Goal: Transaction & Acquisition: Subscribe to service/newsletter

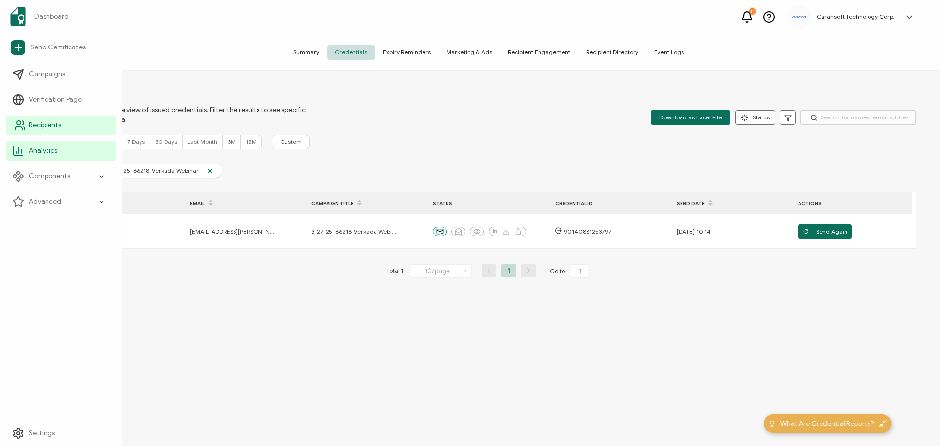
click at [40, 123] on span "Recipients" at bounding box center [45, 125] width 32 height 10
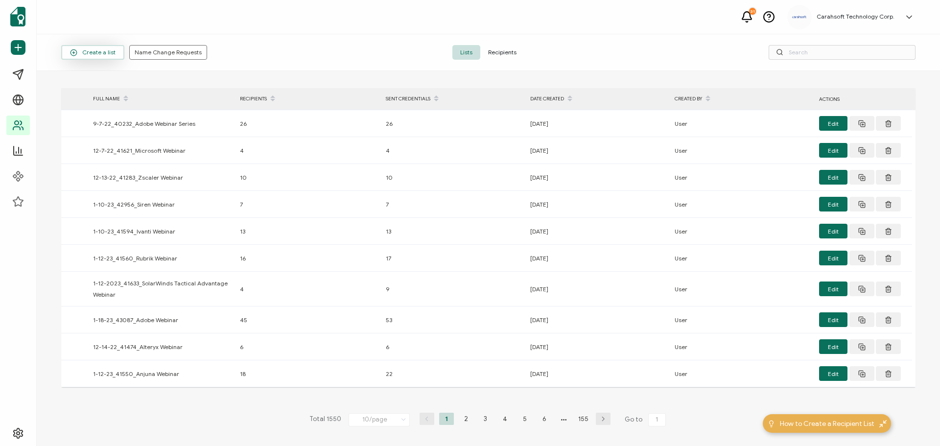
click at [90, 49] on span "Create a list" at bounding box center [93, 52] width 46 height 7
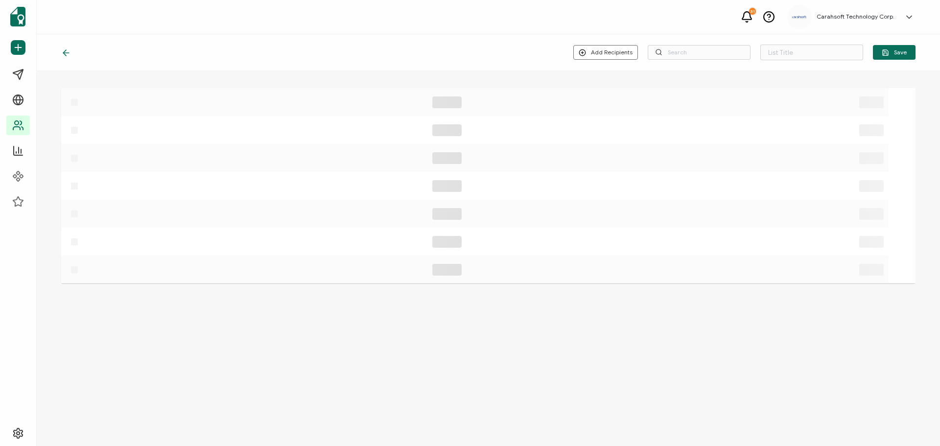
type input "List 1551"
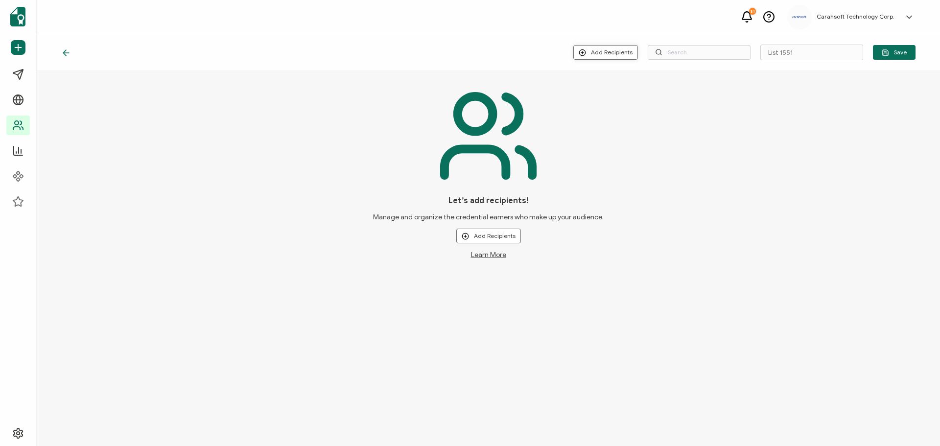
click at [626, 49] on button "Add Recipients" at bounding box center [605, 52] width 65 height 15
click at [620, 78] on span "Upload New Recipients" at bounding box center [627, 78] width 63 height 7
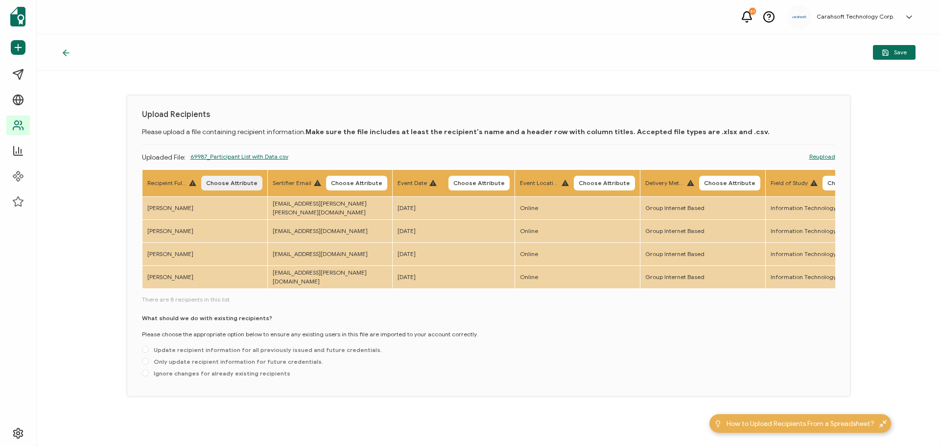
click at [234, 180] on span "Choose Attribute" at bounding box center [231, 183] width 51 height 6
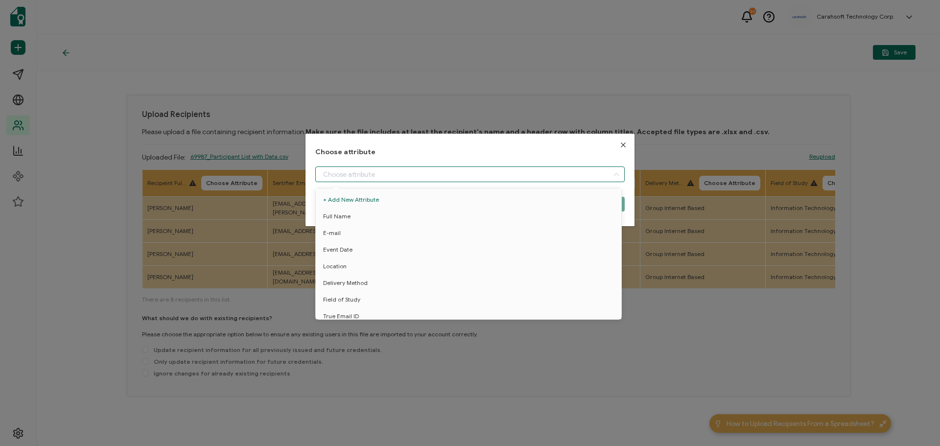
click at [350, 170] on input "dialog" at bounding box center [469, 174] width 309 height 16
click at [330, 213] on span "Full Name" at bounding box center [336, 216] width 27 height 17
type input "Full Name"
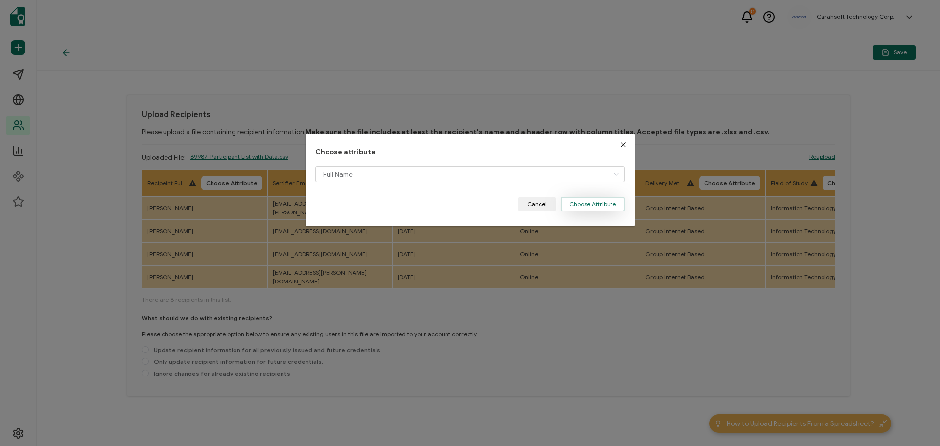
click at [584, 202] on button "Choose Attribute" at bounding box center [593, 204] width 64 height 15
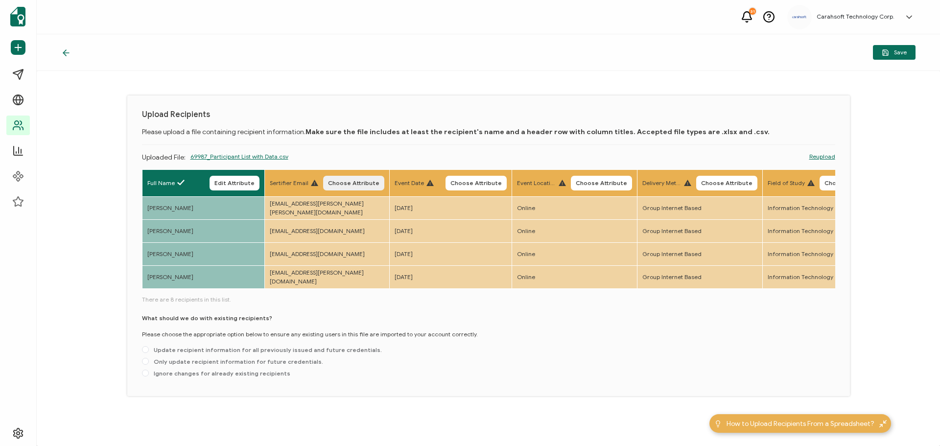
click at [357, 184] on span "Choose Attribute" at bounding box center [353, 183] width 51 height 6
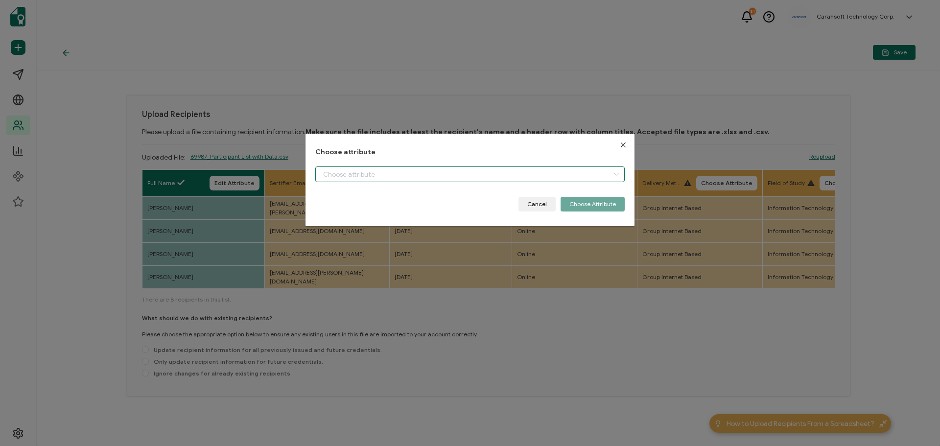
click at [353, 178] on input "dialog" at bounding box center [469, 174] width 309 height 16
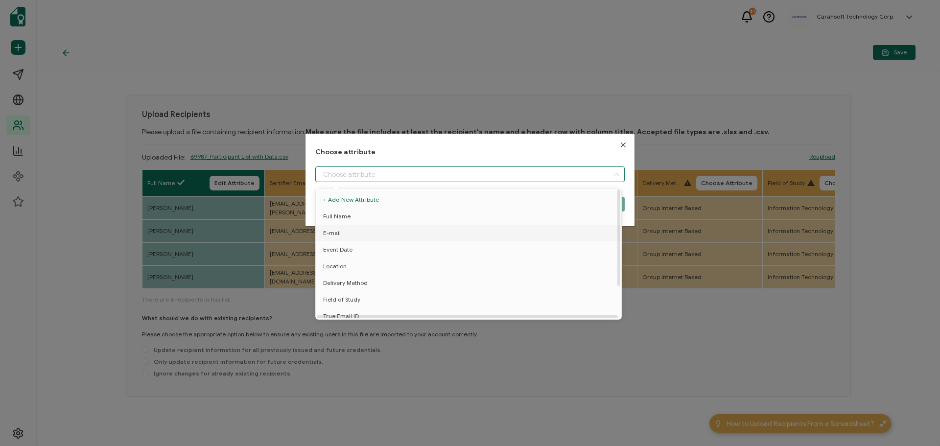
click at [351, 234] on li "E-mail" at bounding box center [470, 233] width 314 height 17
type input "E-mail"
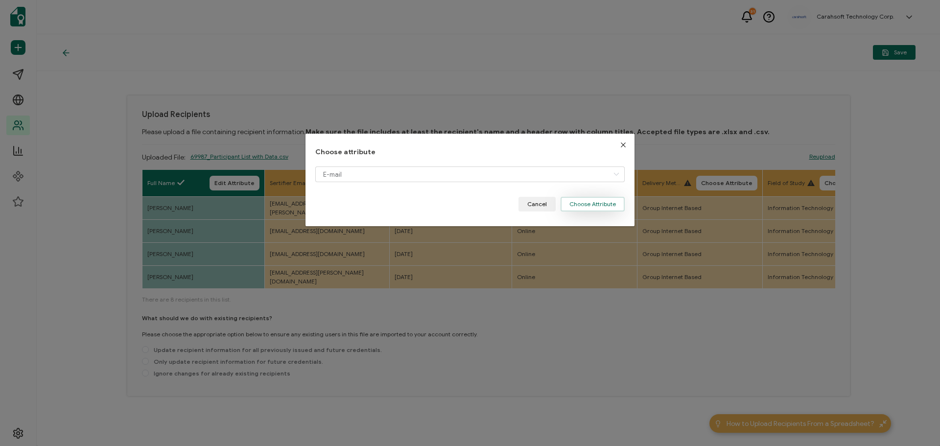
click at [575, 204] on button "Choose Attribute" at bounding box center [593, 204] width 64 height 15
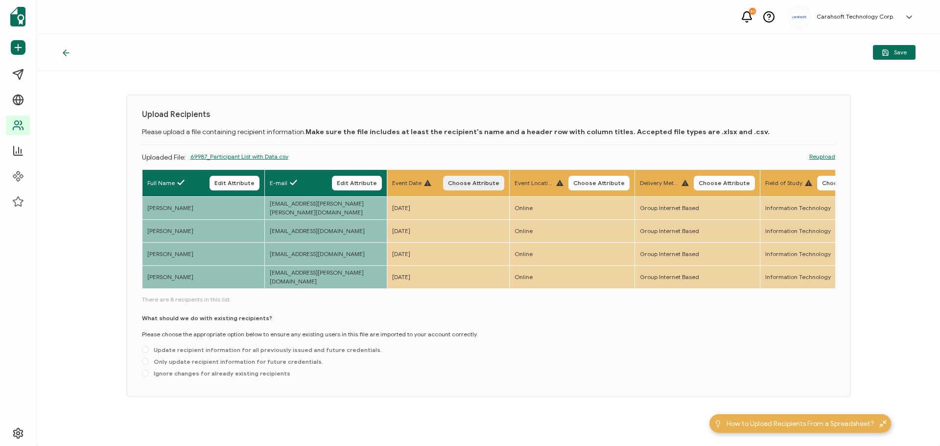
click at [479, 183] on span "Choose Attribute" at bounding box center [473, 183] width 51 height 6
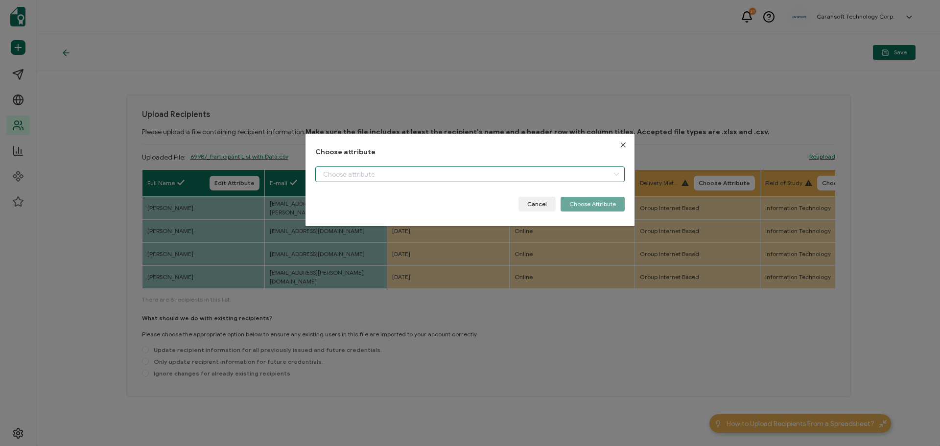
click at [363, 178] on input "dialog" at bounding box center [469, 174] width 309 height 16
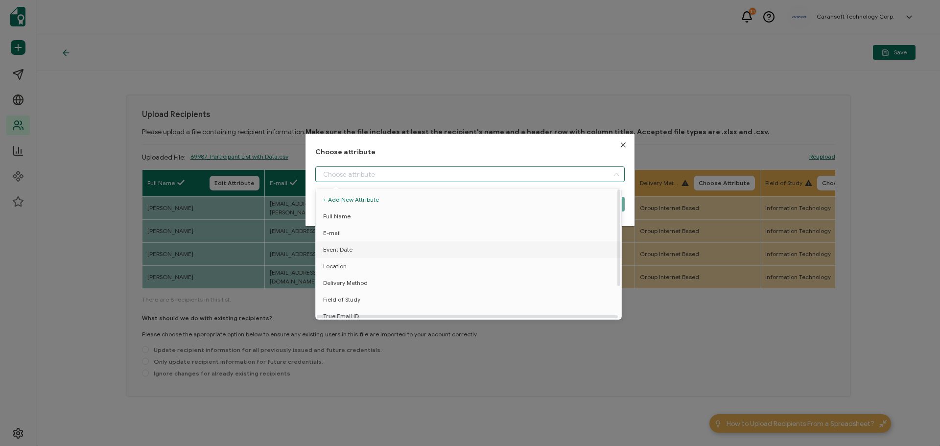
click at [343, 247] on span "Event Date" at bounding box center [337, 249] width 29 height 17
type input "Event Date"
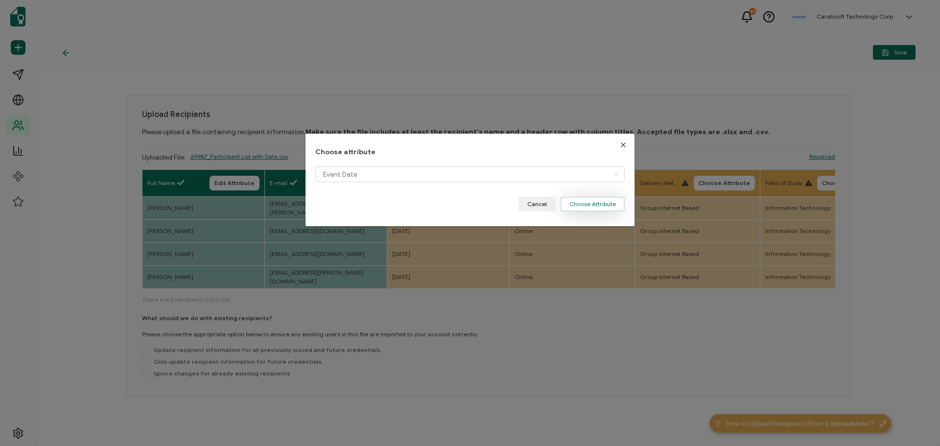
click at [573, 203] on button "Choose Attribute" at bounding box center [593, 204] width 64 height 15
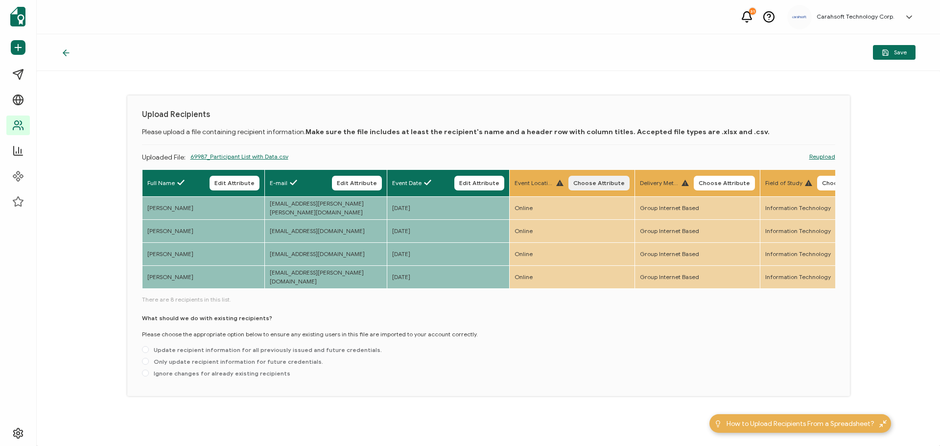
click at [595, 184] on span "Choose Attribute" at bounding box center [598, 183] width 51 height 6
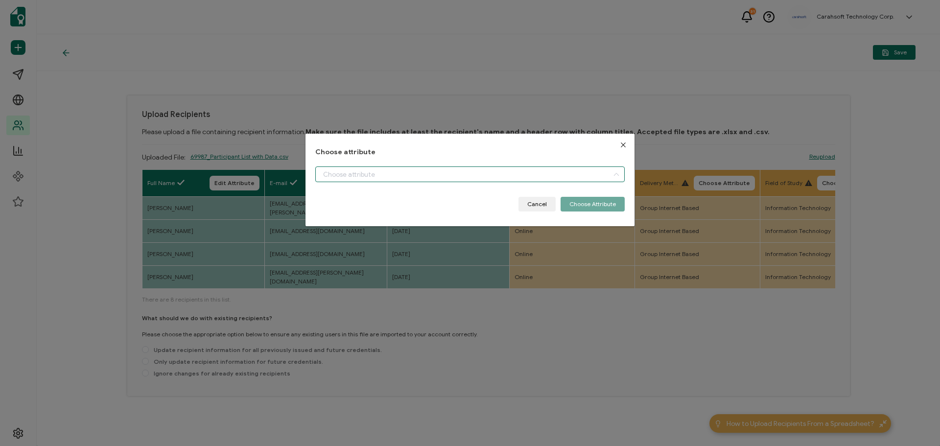
click at [446, 175] on input "dialog" at bounding box center [469, 174] width 309 height 16
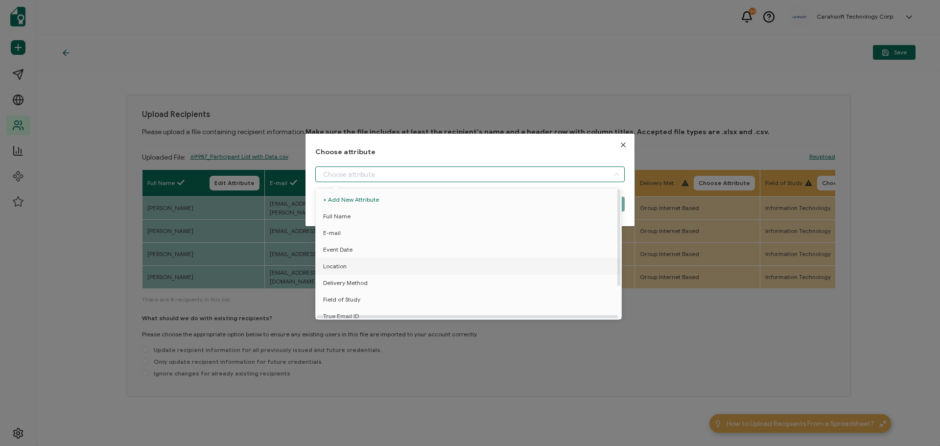
click at [341, 265] on span "Location" at bounding box center [334, 266] width 23 height 17
type input "Location"
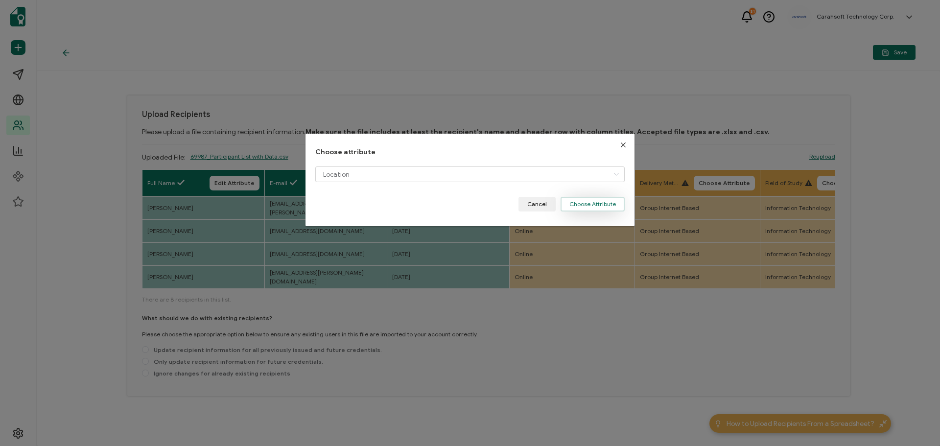
click at [594, 202] on button "Choose Attribute" at bounding box center [593, 204] width 64 height 15
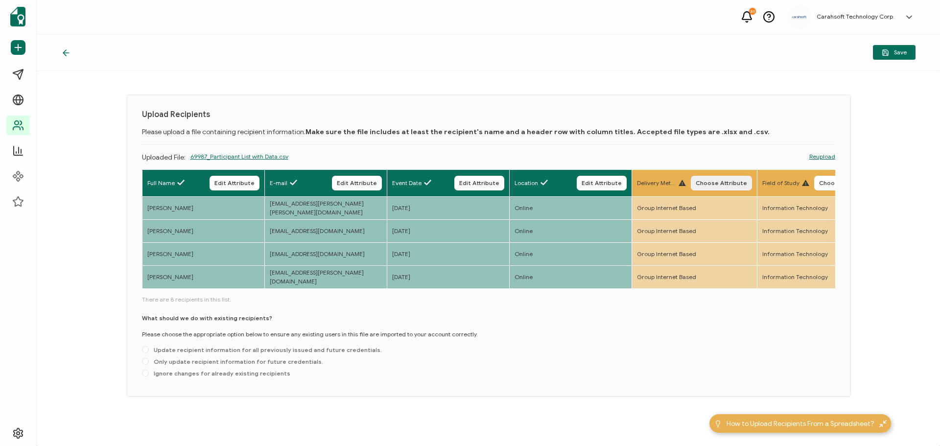
click at [728, 183] on span "Choose Attribute" at bounding box center [721, 183] width 51 height 6
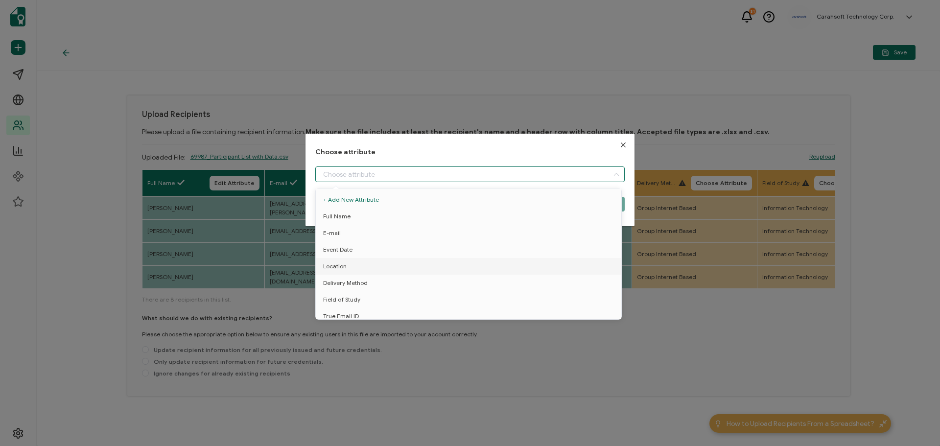
drag, startPoint x: 450, startPoint y: 178, endPoint x: 438, endPoint y: 178, distance: 11.7
click at [443, 178] on input "dialog" at bounding box center [469, 174] width 309 height 16
click at [361, 273] on li "Location" at bounding box center [470, 266] width 314 height 17
click at [359, 280] on span "Delivery Method" at bounding box center [345, 283] width 45 height 17
type input "Delivery Method"
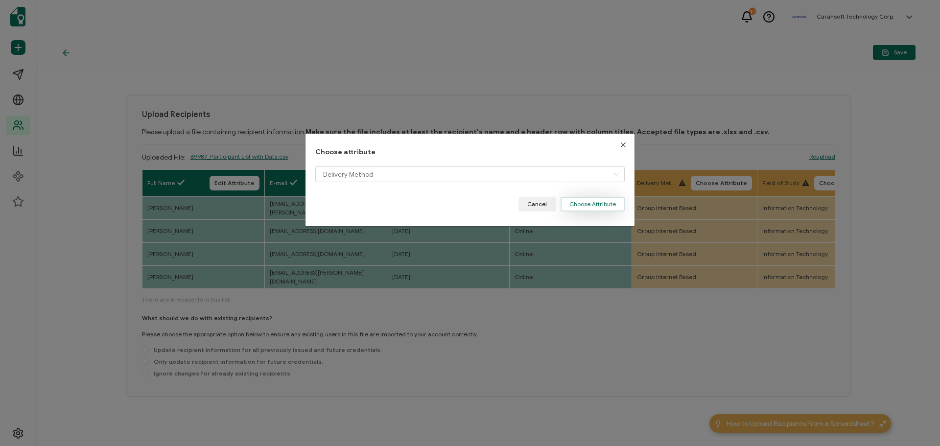
click at [597, 204] on button "Choose Attribute" at bounding box center [593, 204] width 64 height 15
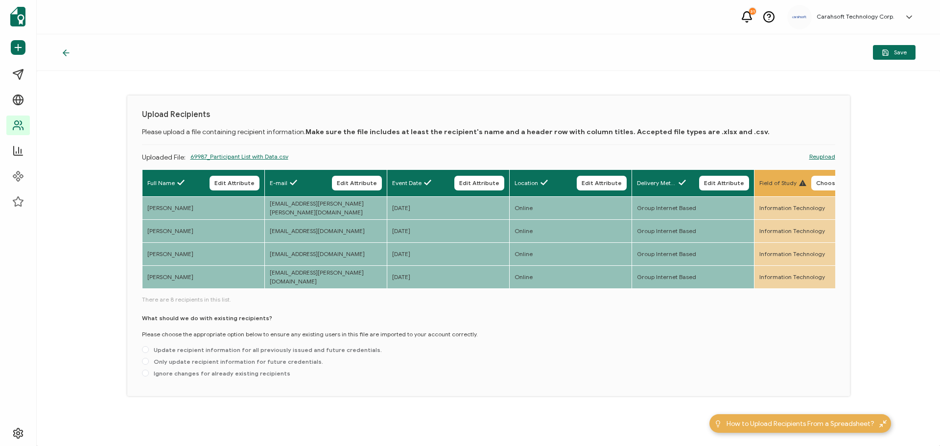
click at [265, 294] on div "Full Name Edit Attribute E-mail Edit Attribute Event Date Edit Attribute Locati…" at bounding box center [488, 275] width 693 height 212
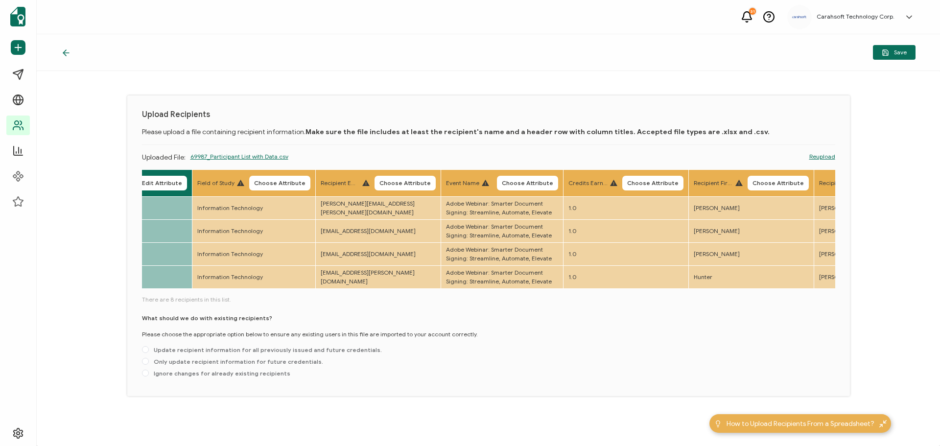
scroll to position [0, 590]
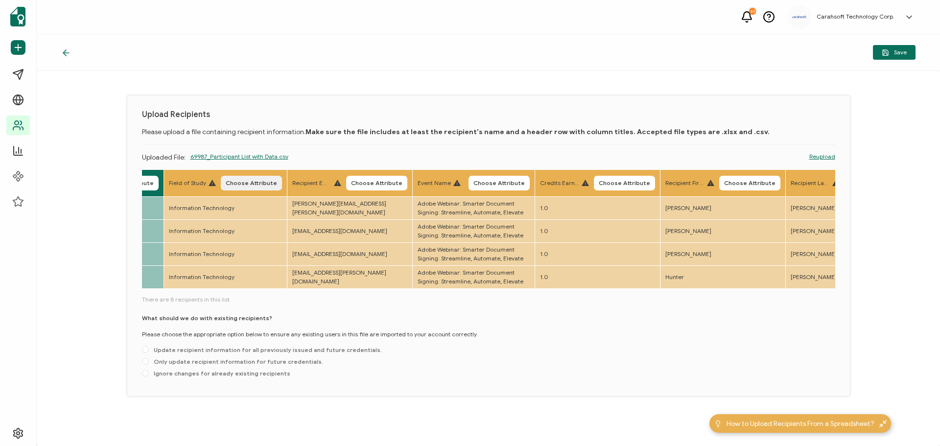
click at [276, 181] on span "Choose Attribute" at bounding box center [251, 183] width 51 height 6
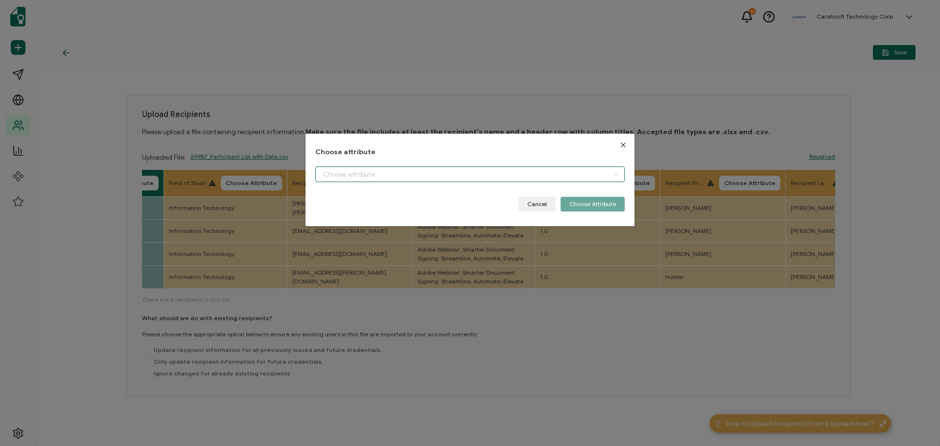
click at [333, 170] on input "dialog" at bounding box center [469, 174] width 309 height 16
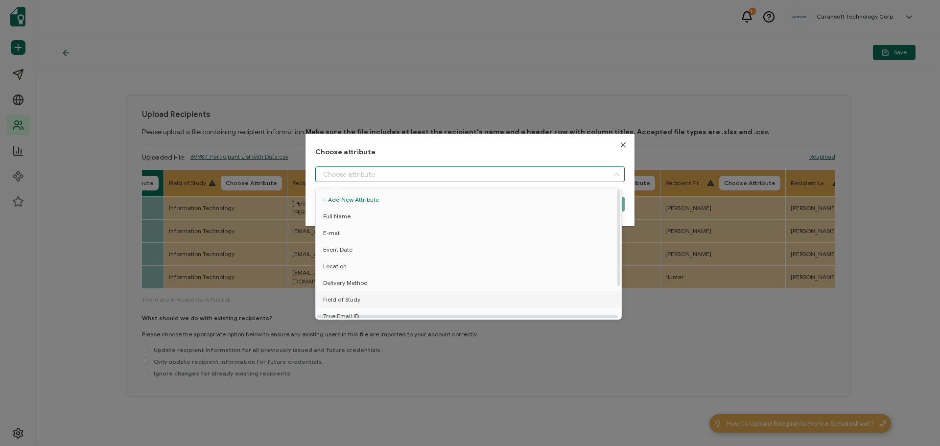
click at [339, 301] on span "Field of Study" at bounding box center [341, 299] width 37 height 17
type input "Field of Study"
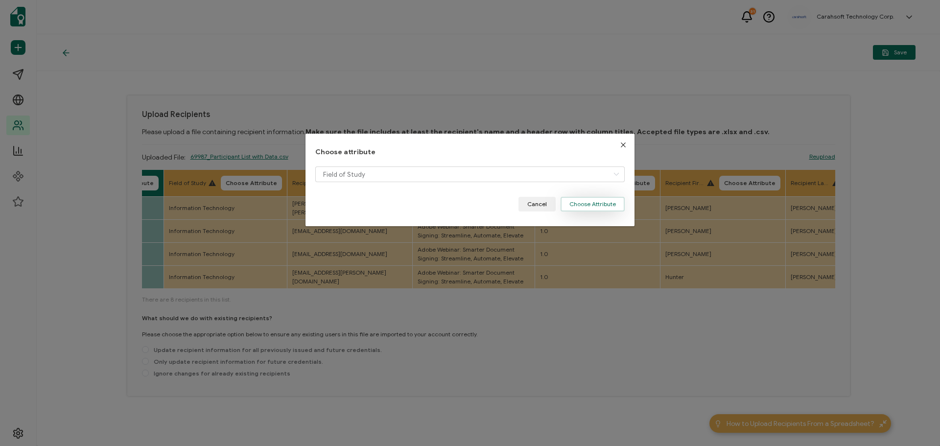
click at [574, 199] on button "Choose Attribute" at bounding box center [593, 204] width 64 height 15
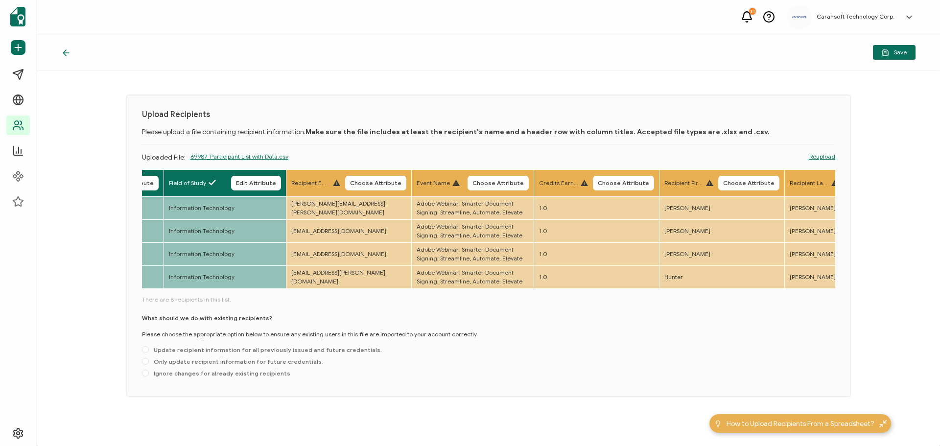
click at [371, 175] on th "Recipient Email Choose Attribute" at bounding box center [348, 183] width 125 height 27
click at [374, 181] on span "Choose Attribute" at bounding box center [375, 183] width 51 height 6
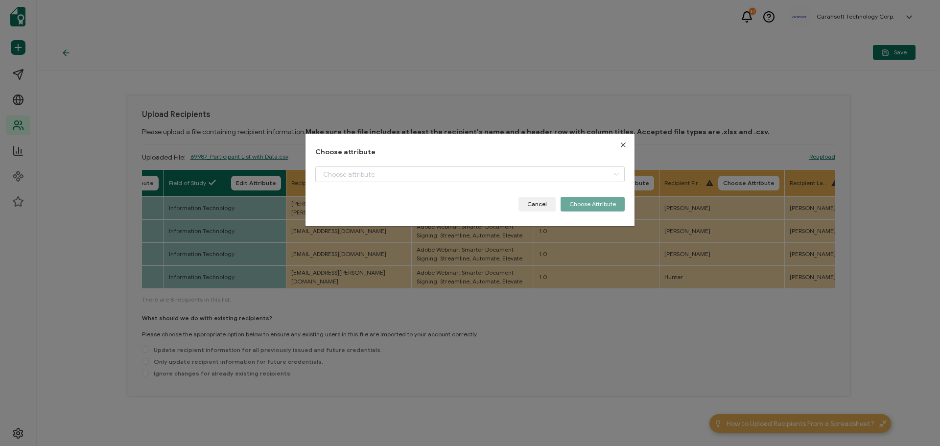
click at [302, 172] on div "Choose attribute Cancel Choose Attribute" at bounding box center [470, 223] width 940 height 446
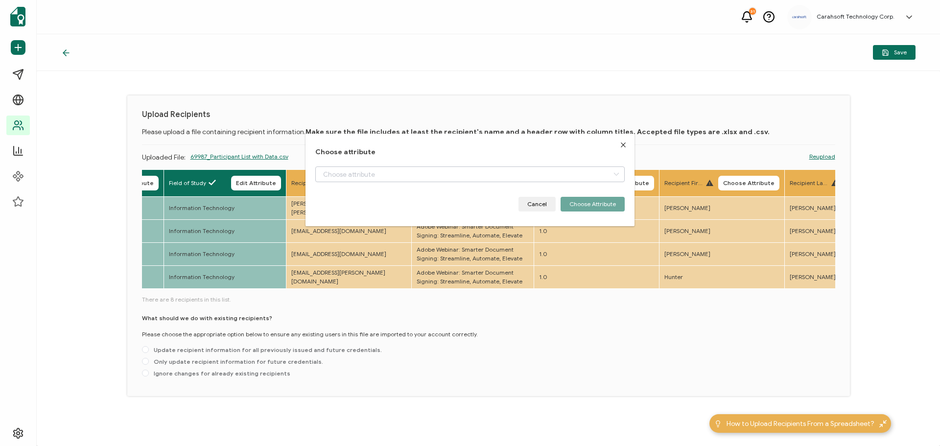
click at [324, 172] on body "31 Carahsoft Technology Corp. Regan Cashman regan.cashman@carahsoft.com ID: 180…" at bounding box center [470, 223] width 940 height 446
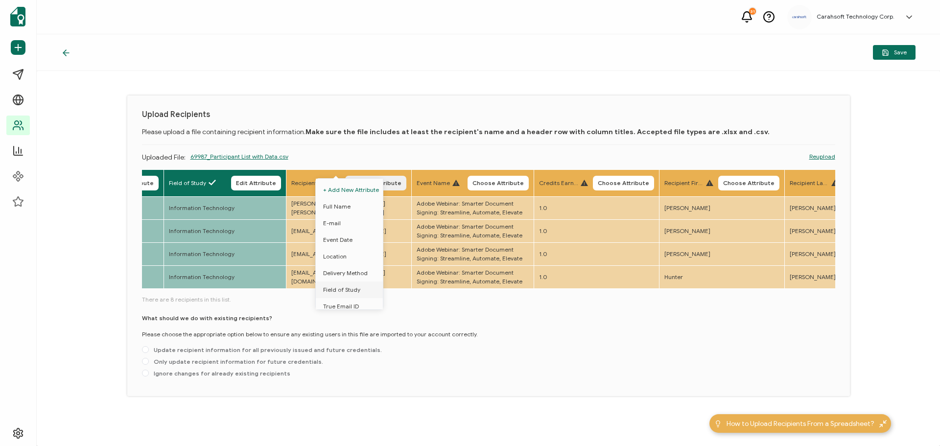
click at [392, 179] on button "Choose Attribute" at bounding box center [375, 183] width 61 height 15
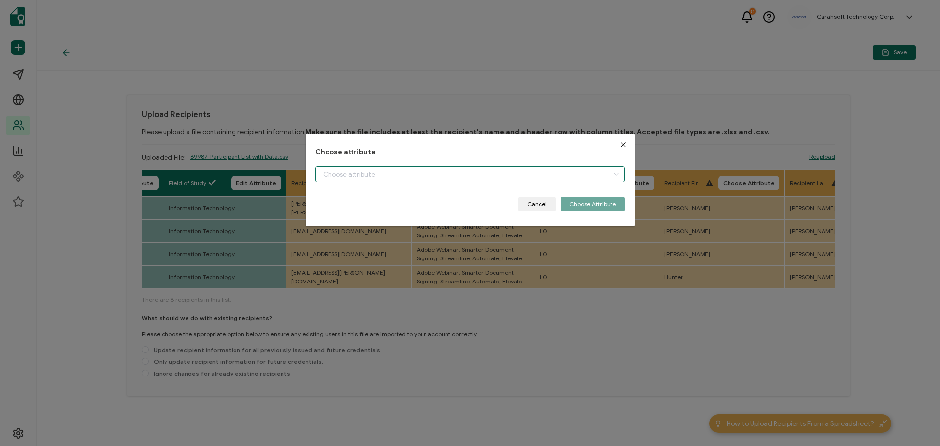
click at [358, 174] on input "dialog" at bounding box center [469, 174] width 309 height 16
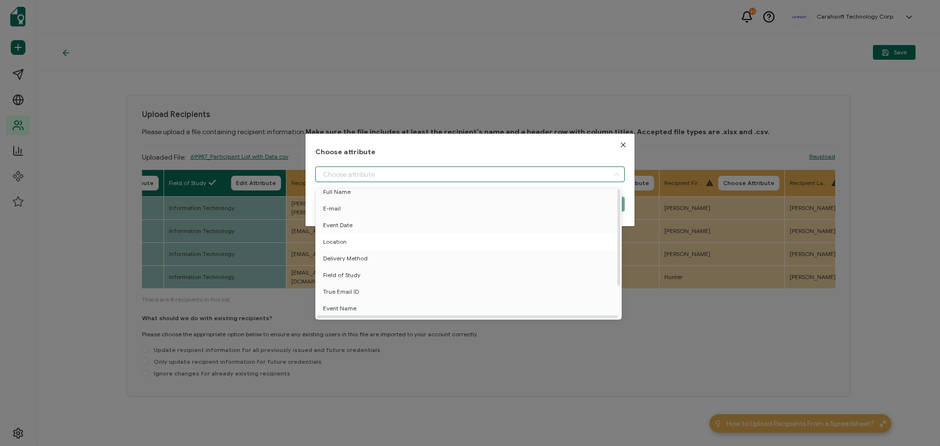
scroll to position [43, 0]
click at [412, 96] on div "Choose attribute Cancel Choose Attribute" at bounding box center [470, 223] width 940 height 446
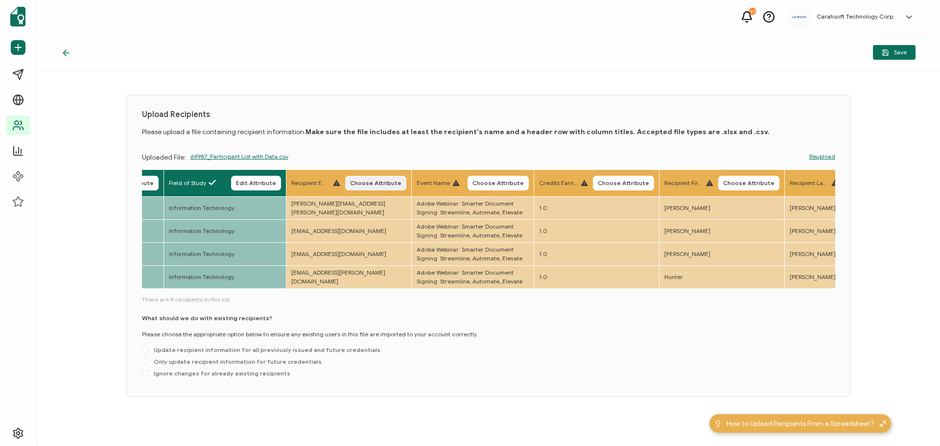
click at [384, 187] on button "Choose Attribute" at bounding box center [375, 183] width 61 height 15
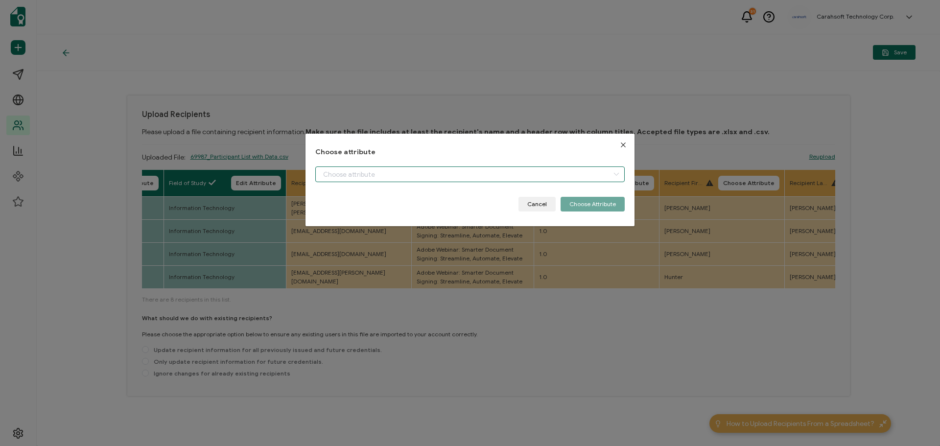
click at [373, 168] on input "dialog" at bounding box center [469, 174] width 309 height 16
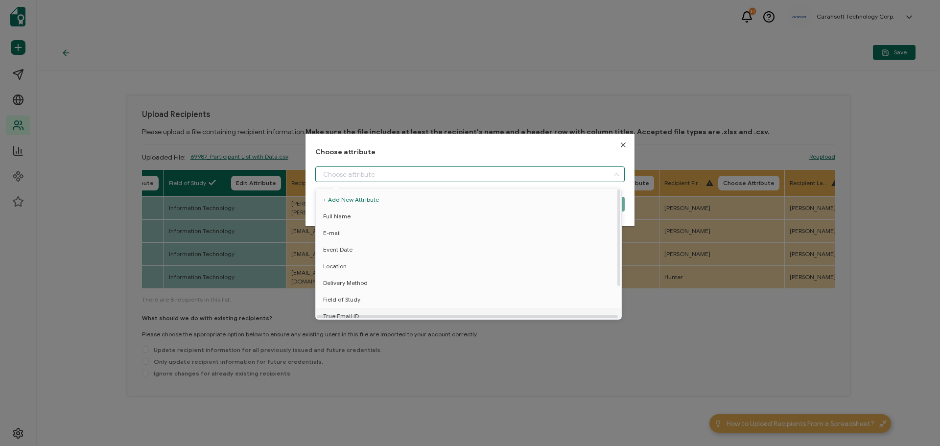
click at [353, 311] on span "True Email ID" at bounding box center [341, 316] width 36 height 17
type input "True Email ID"
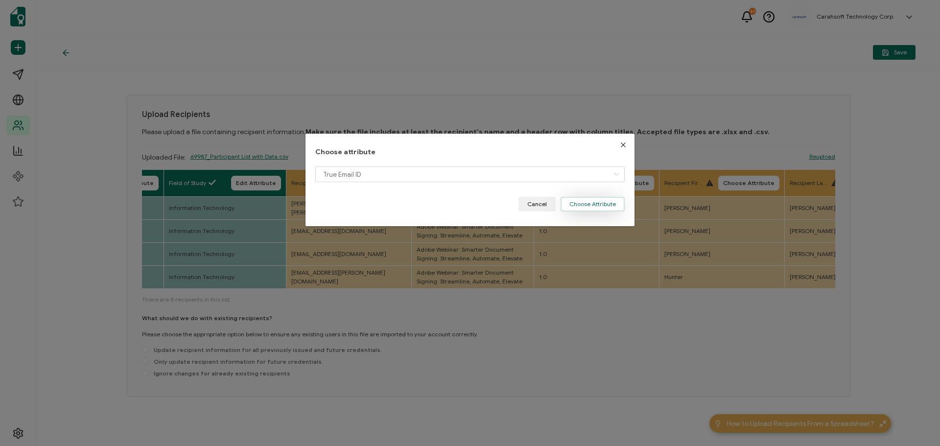
click at [587, 203] on button "Choose Attribute" at bounding box center [593, 204] width 64 height 15
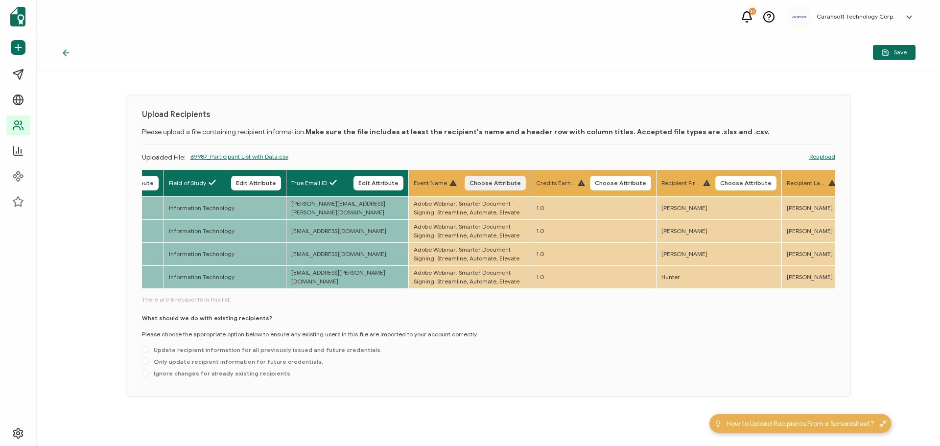
click at [517, 184] on span "Choose Attribute" at bounding box center [495, 183] width 51 height 6
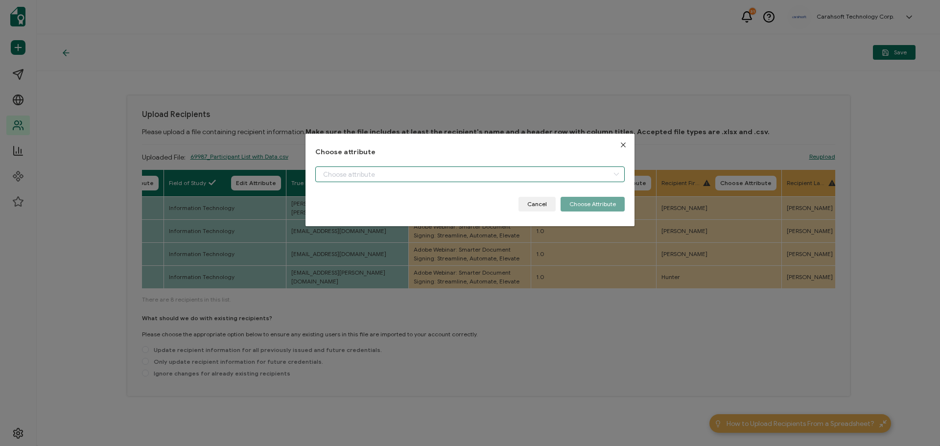
click at [401, 168] on input "dialog" at bounding box center [469, 174] width 309 height 16
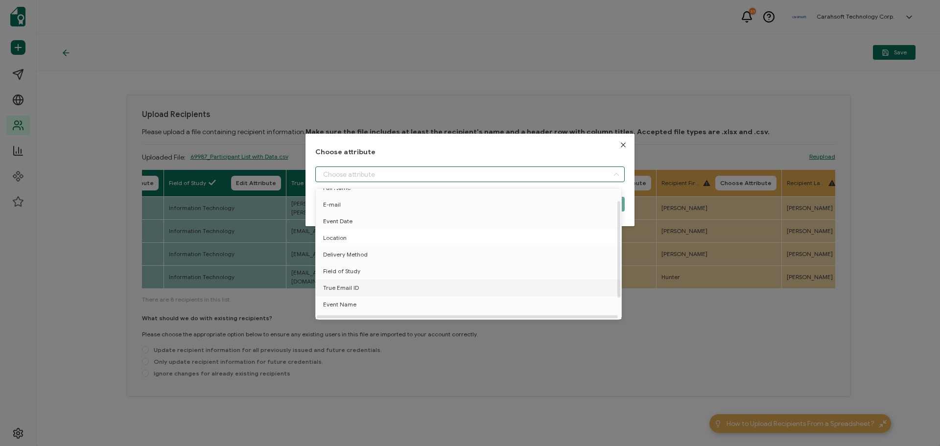
scroll to position [43, 0]
click at [343, 292] on span "Event Name" at bounding box center [339, 294] width 33 height 17
type input "Event Name"
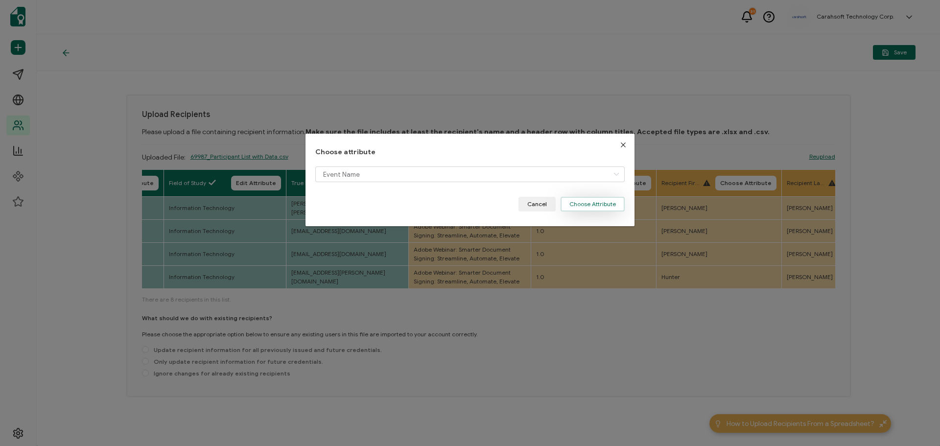
click at [593, 203] on button "Choose Attribute" at bounding box center [593, 204] width 64 height 15
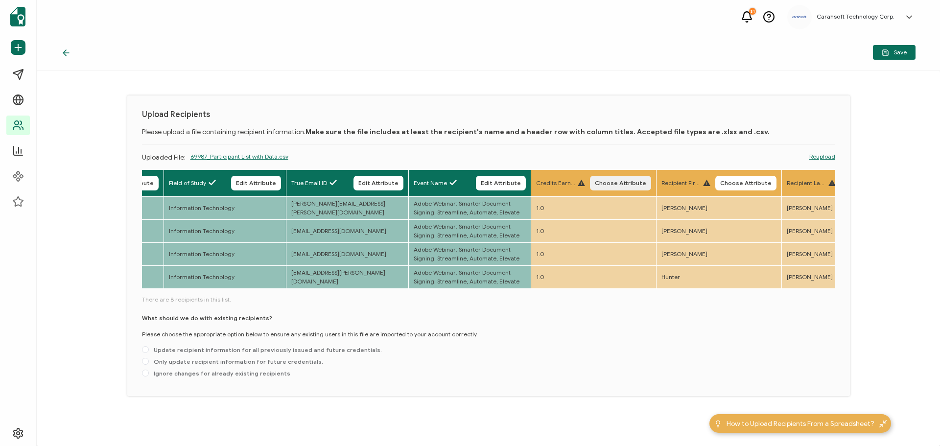
click at [633, 182] on span "Choose Attribute" at bounding box center [620, 183] width 51 height 6
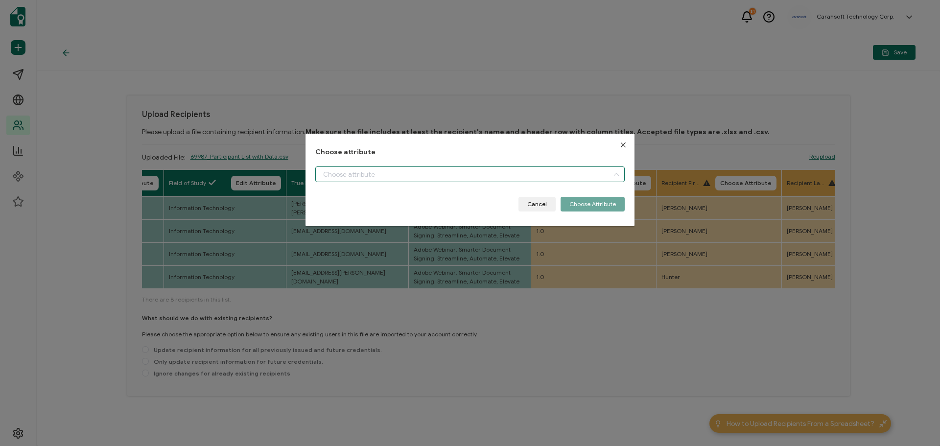
click at [433, 174] on input "dialog" at bounding box center [469, 174] width 309 height 16
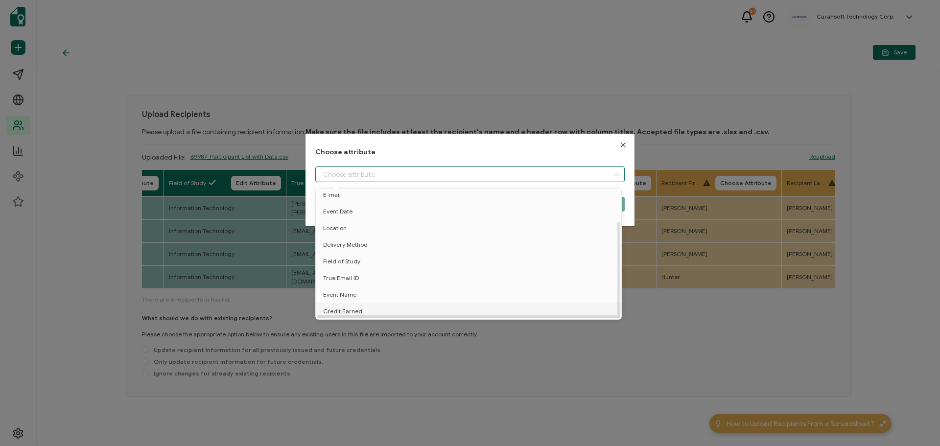
click at [346, 306] on span "Credit Earned" at bounding box center [342, 311] width 39 height 17
type input "Credit Earned"
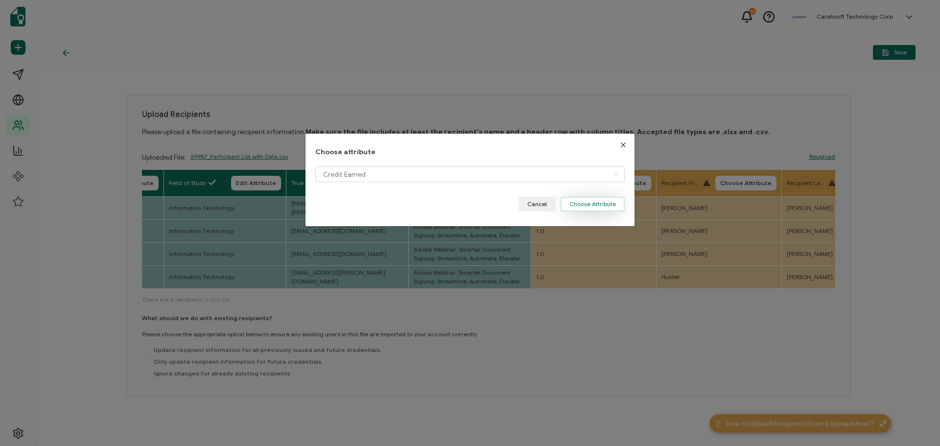
click at [600, 207] on button "Choose Attribute" at bounding box center [593, 204] width 64 height 15
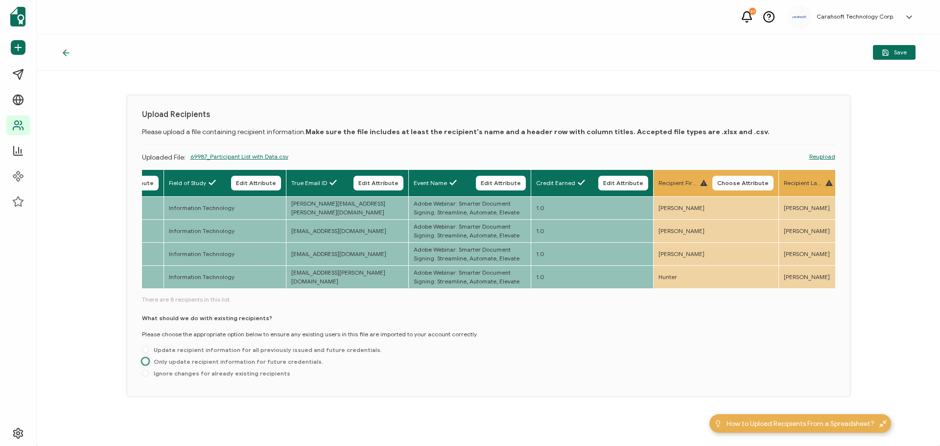
click at [187, 361] on span "Only update recipient information for future credentials." at bounding box center [236, 361] width 174 height 7
click at [149, 361] on input "Only update recipient information for future credentials." at bounding box center [145, 362] width 7 height 8
radio input "true"
click at [889, 46] on button "Save" at bounding box center [894, 52] width 43 height 15
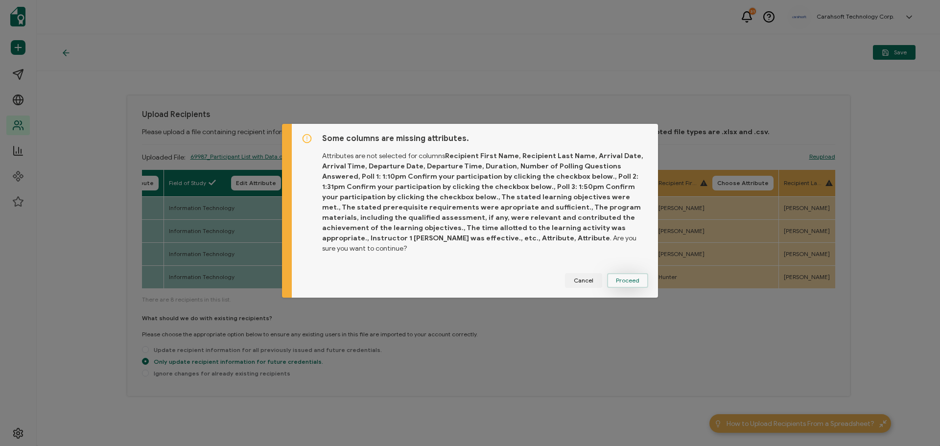
click at [640, 276] on button "Proceed" at bounding box center [627, 280] width 41 height 15
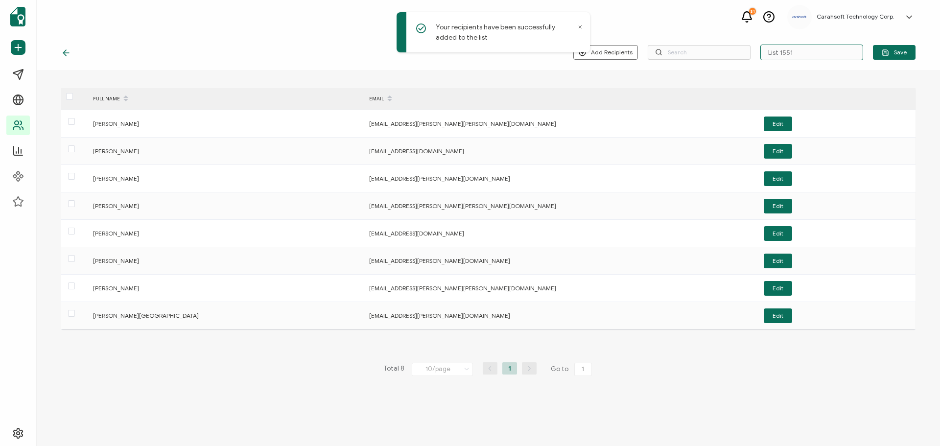
click at [821, 51] on input "List 1551" at bounding box center [811, 53] width 103 height 16
type input "7-9-25_69987_Adobe Webinar"
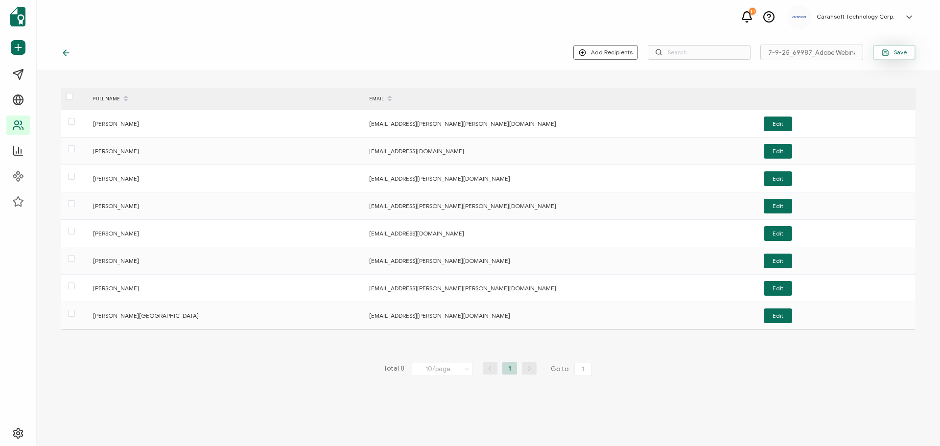
click at [883, 50] on icon "button" at bounding box center [885, 51] width 5 height 5
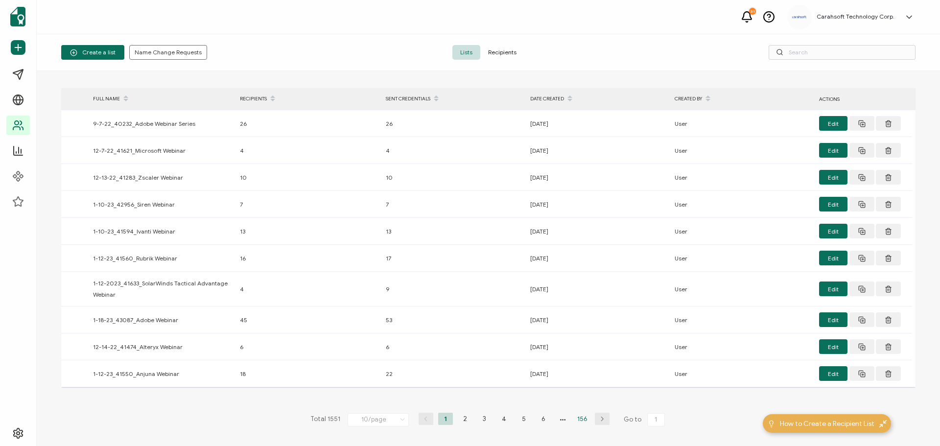
click at [586, 419] on li "156" at bounding box center [582, 419] width 15 height 12
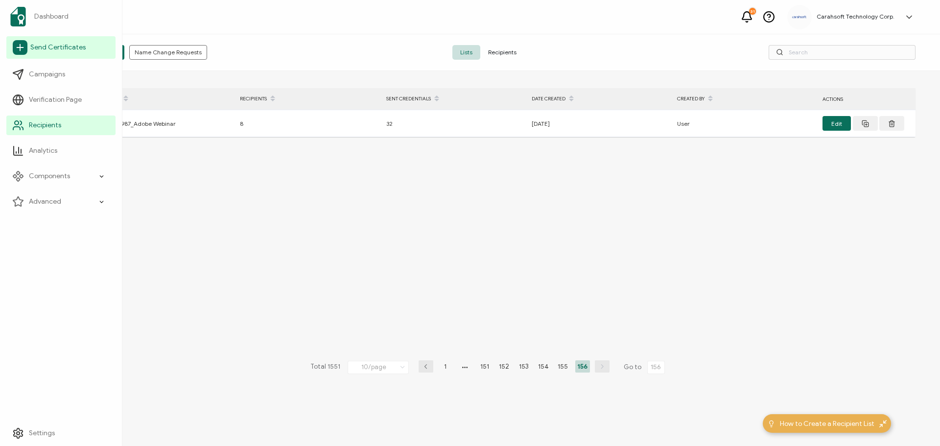
click at [58, 46] on span "Send Certificates" at bounding box center [57, 48] width 55 height 10
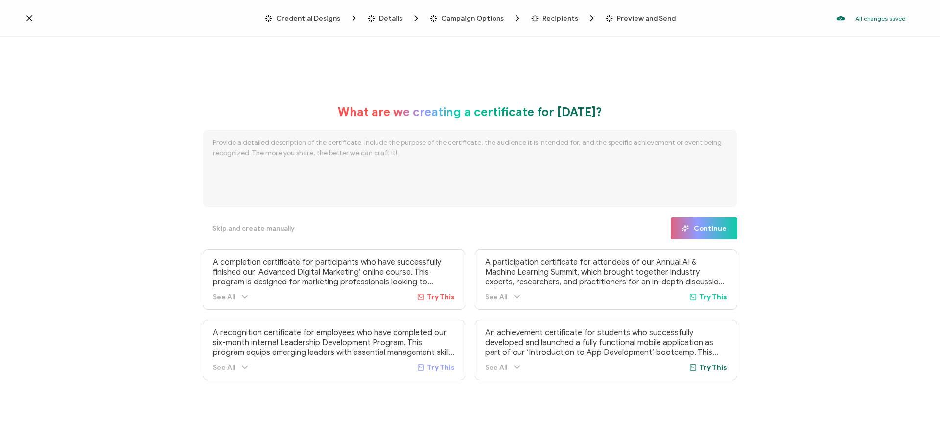
click at [321, 21] on span "Credential Designs" at bounding box center [308, 18] width 64 height 7
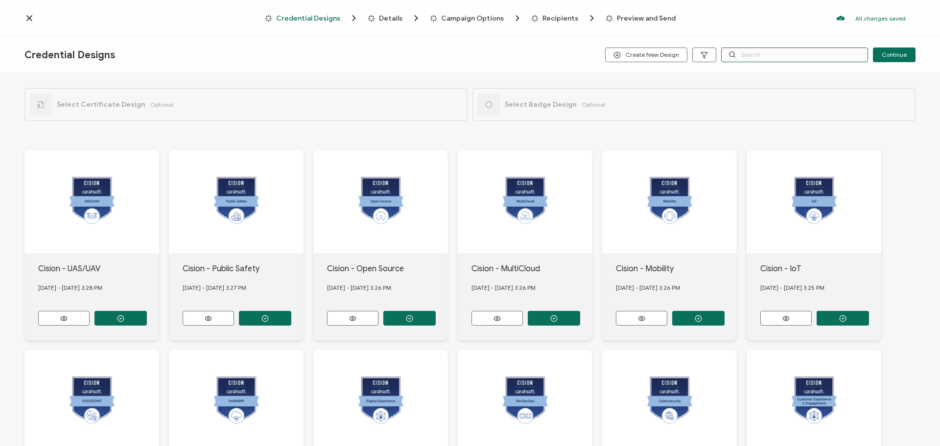
click at [746, 59] on input "text" at bounding box center [794, 54] width 147 height 15
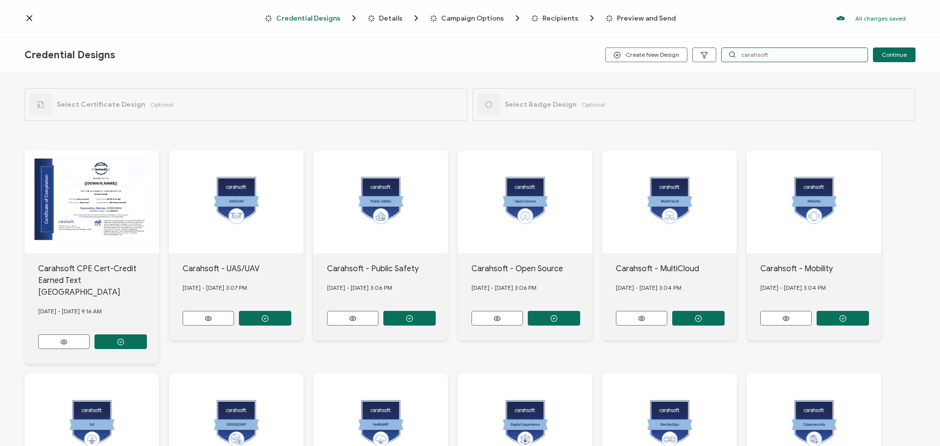
type input "carahsoft"
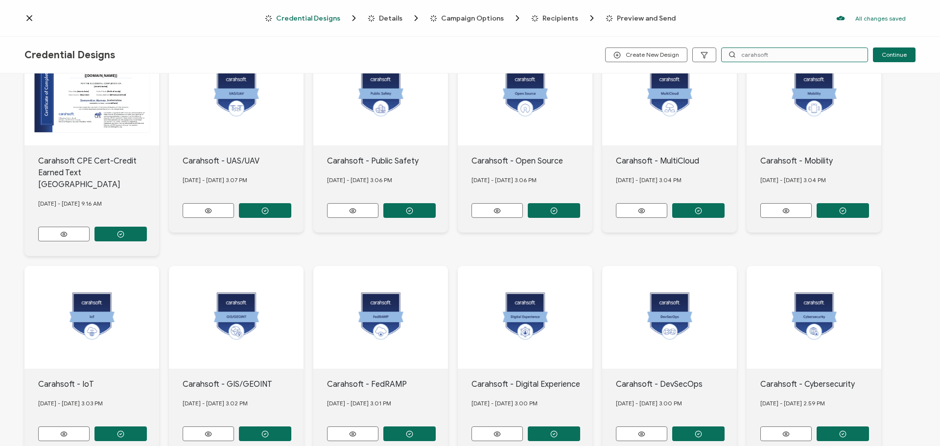
scroll to position [160, 0]
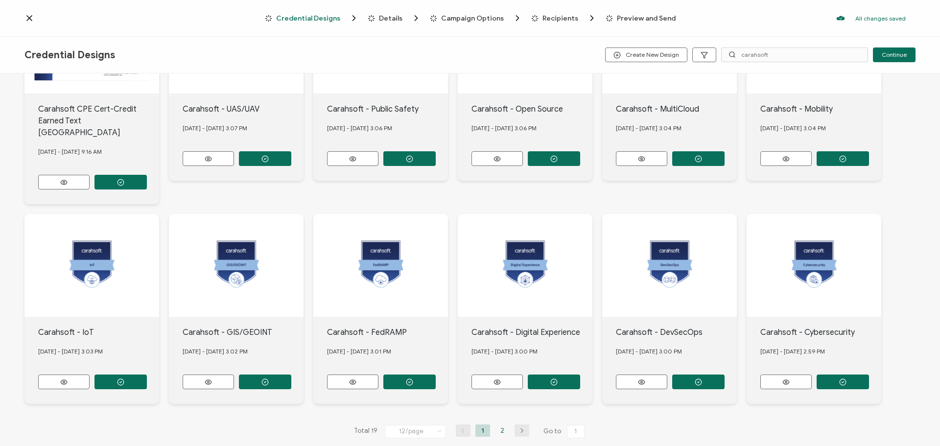
click at [502, 424] on li "2" at bounding box center [502, 430] width 15 height 12
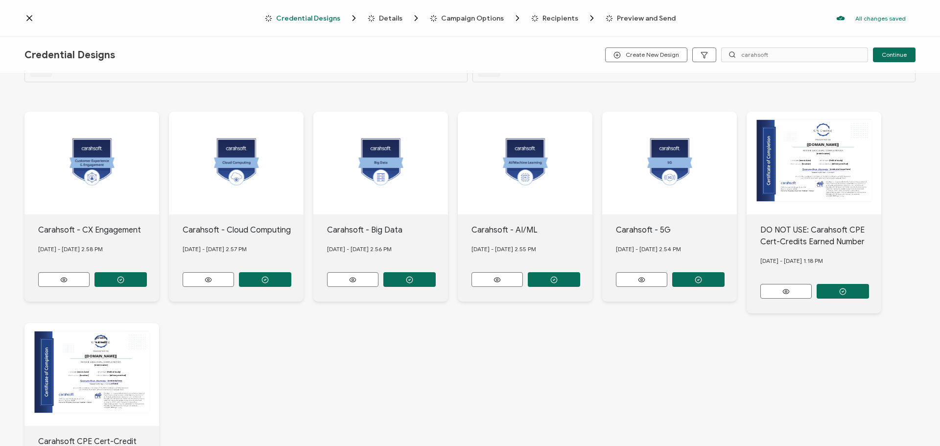
scroll to position [147, 0]
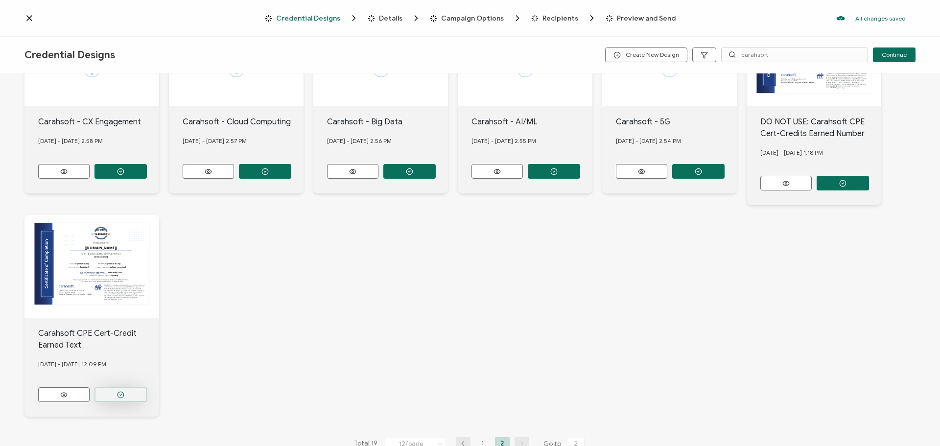
click at [120, 175] on icon "button" at bounding box center [120, 171] width 7 height 7
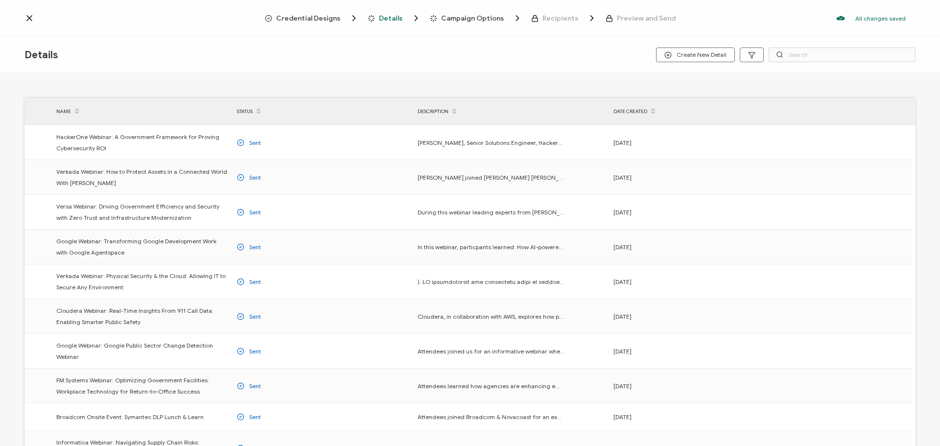
click at [314, 19] on span "Credential Designs" at bounding box center [308, 18] width 64 height 7
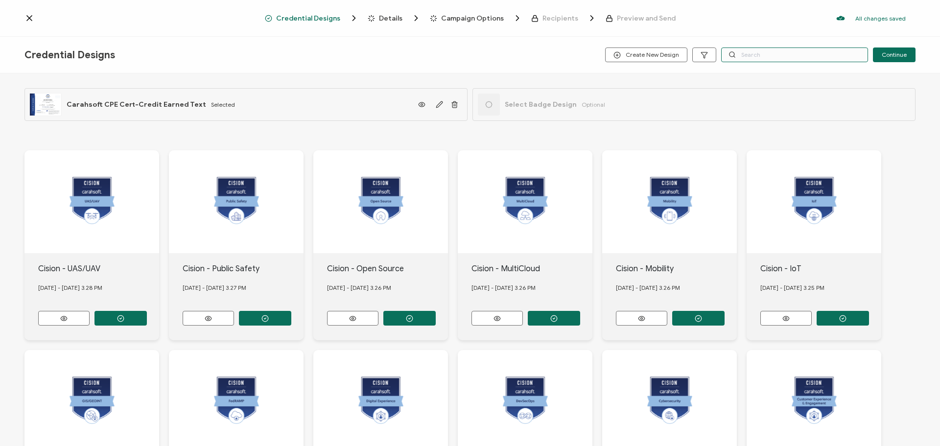
click at [777, 57] on input "text" at bounding box center [794, 54] width 147 height 15
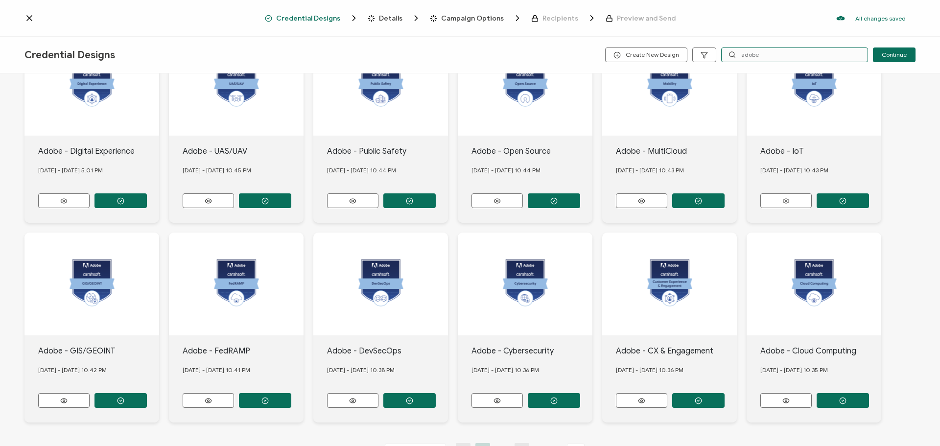
scroll to position [148, 0]
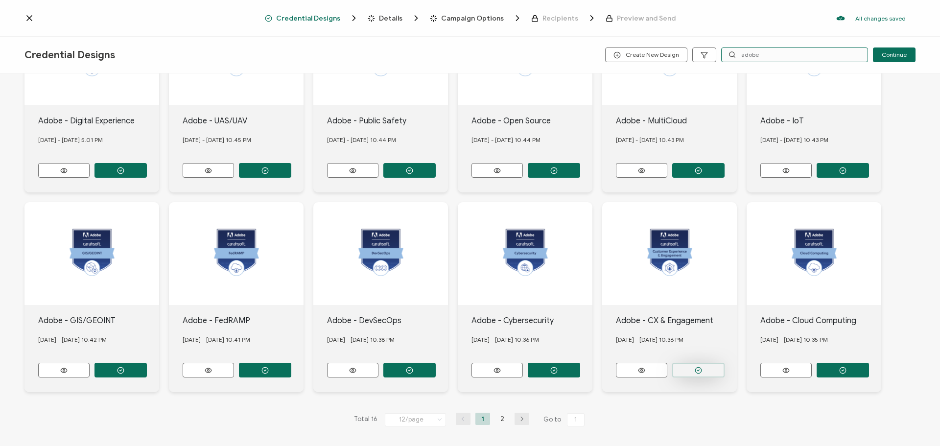
type input "adobe"
click at [124, 174] on icon "button" at bounding box center [120, 170] width 7 height 7
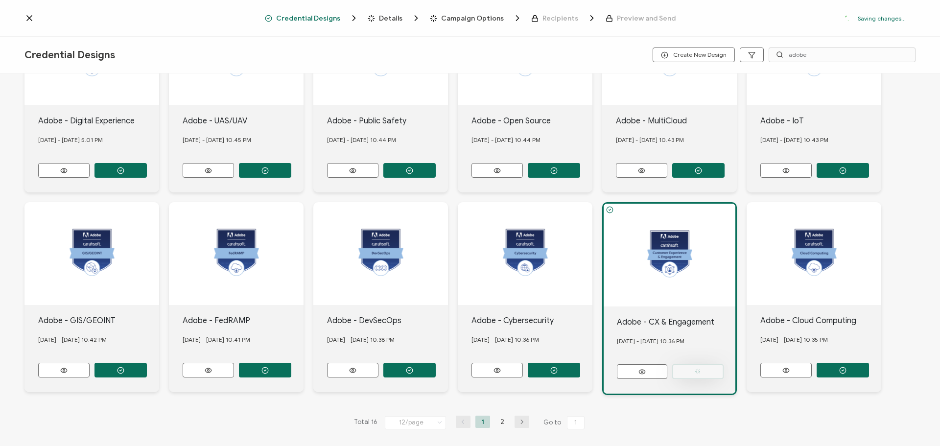
scroll to position [0, 0]
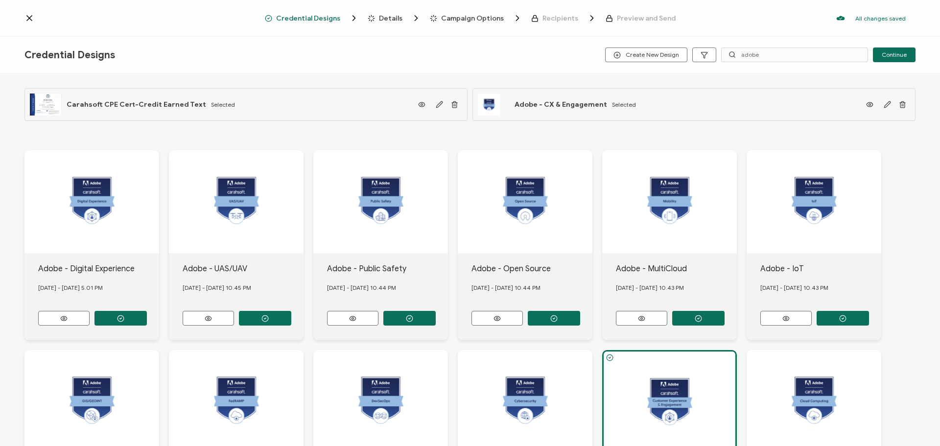
click at [389, 15] on span "Details" at bounding box center [390, 18] width 23 height 7
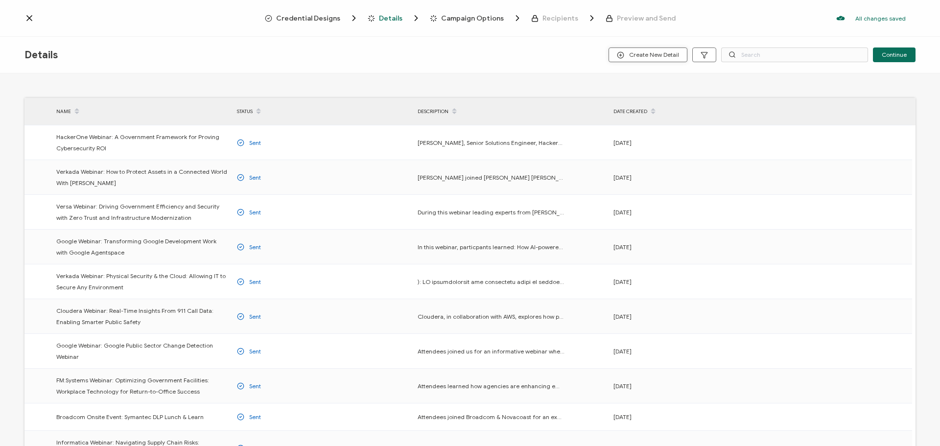
click at [638, 52] on span "Create New Detail" at bounding box center [648, 54] width 62 height 7
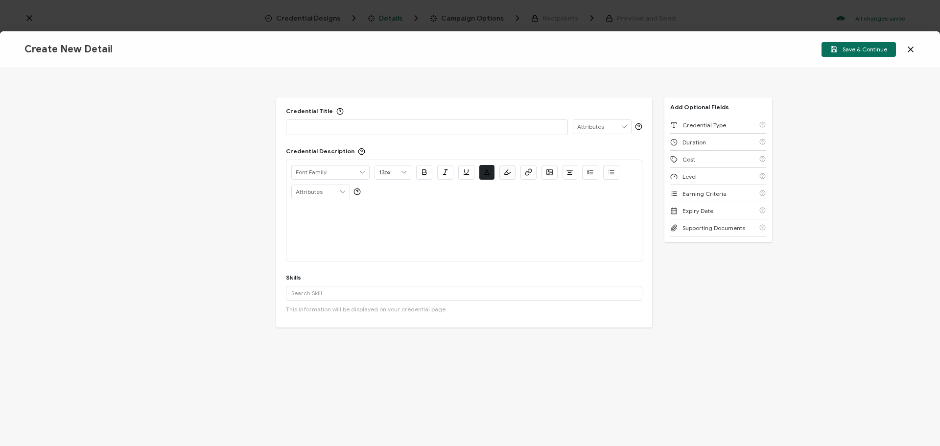
click at [370, 130] on p at bounding box center [426, 127] width 271 height 10
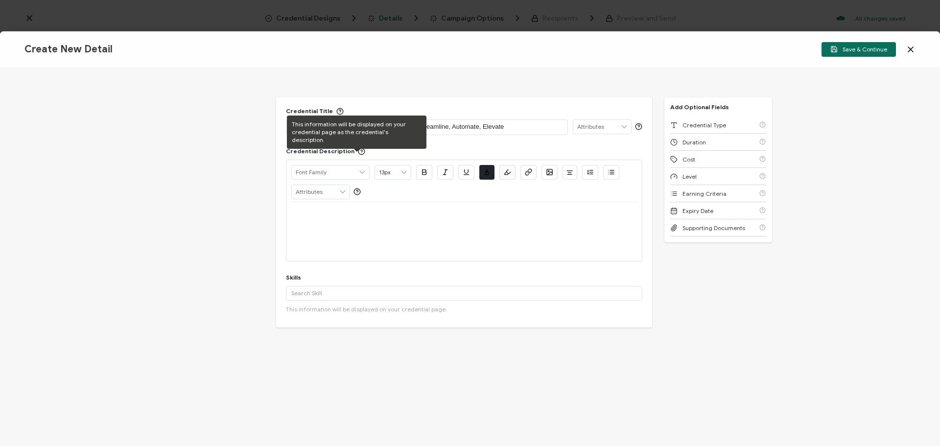
click at [325, 234] on div at bounding box center [464, 231] width 346 height 59
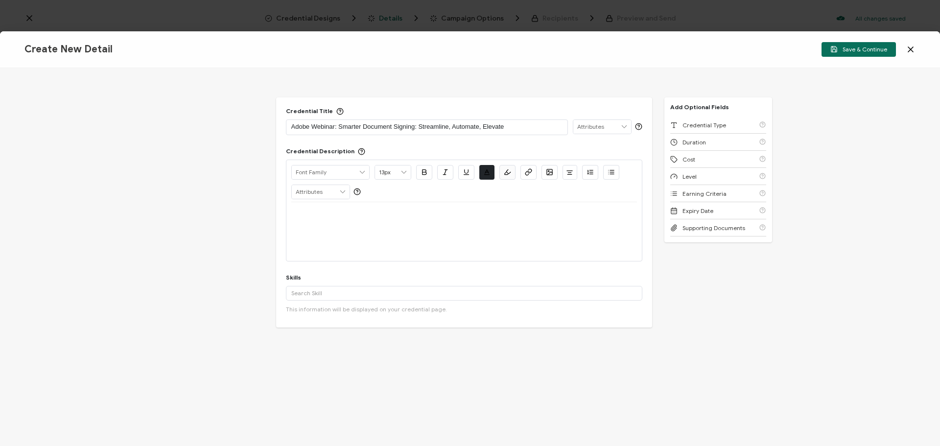
click at [344, 188] on icon at bounding box center [342, 192] width 9 height 14
click at [467, 215] on p at bounding box center [464, 214] width 346 height 9
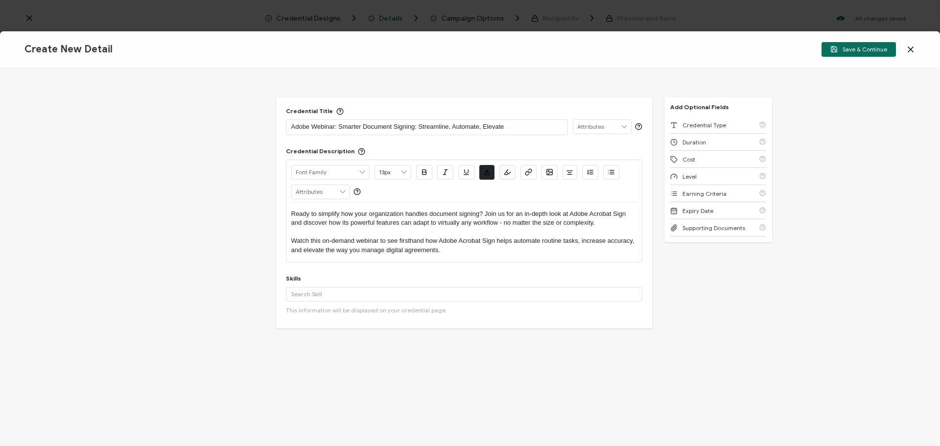
click at [295, 239] on p "Watch this on-demand webinar to see firsthand how Adobe Acrobat Sign helps auto…" at bounding box center [464, 245] width 346 height 18
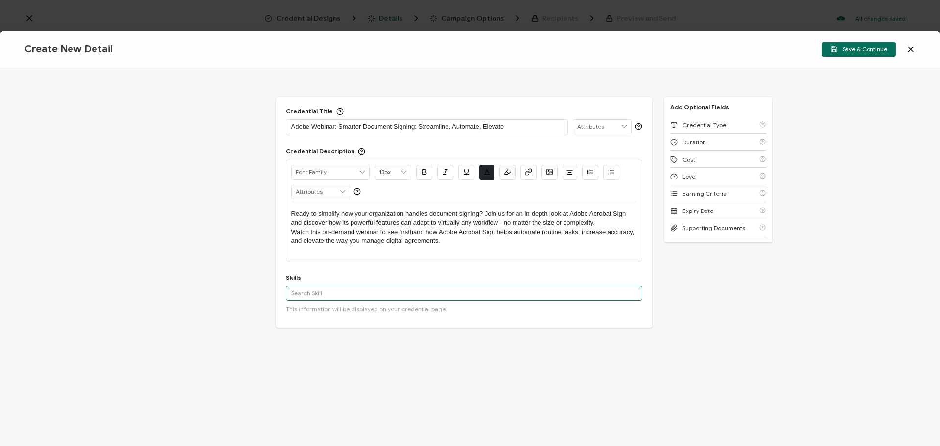
click at [310, 297] on input "text" at bounding box center [464, 293] width 356 height 15
paste input "Customer Experience"
click at [312, 311] on div "Customer Experience" at bounding box center [464, 311] width 356 height 17
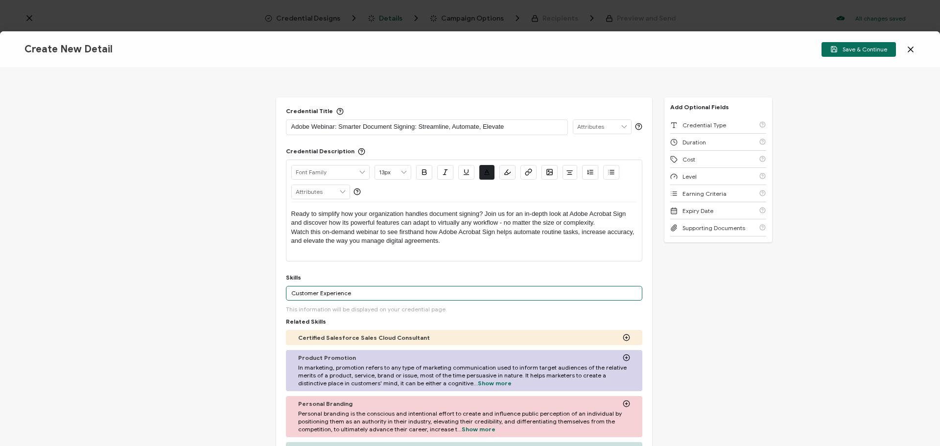
drag, startPoint x: 353, startPoint y: 293, endPoint x: 273, endPoint y: 292, distance: 80.8
click at [273, 292] on div "Credential Title Adobe Webinar: Smarter Document Signing: Streamline, Automate,…" at bounding box center [470, 257] width 940 height 378
paste input "Digital Forms"
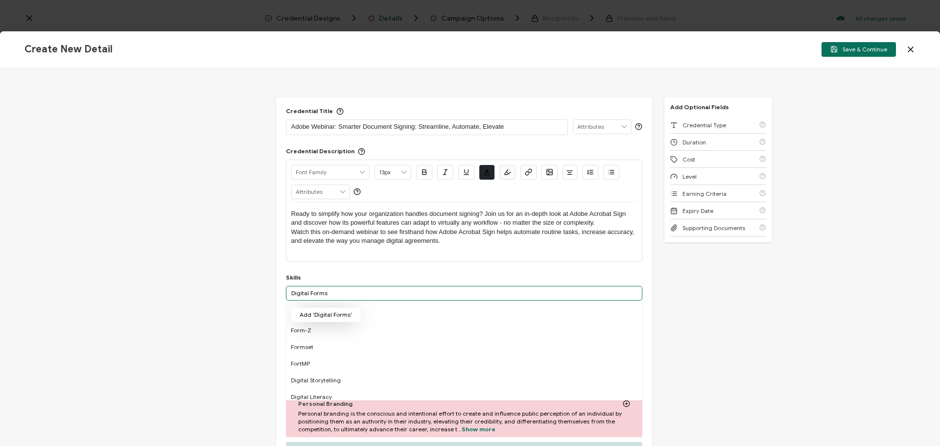
type input "Digital Forms"
click at [338, 311] on button "Add 'Digital Forms'" at bounding box center [326, 314] width 70 height 15
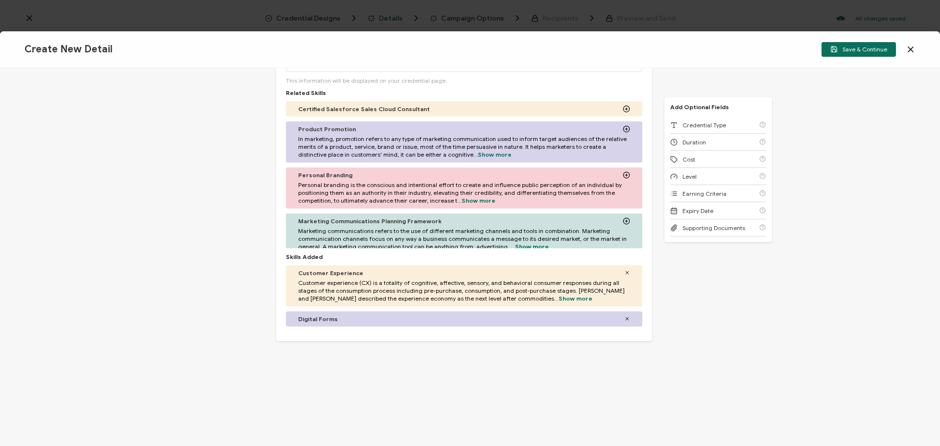
scroll to position [241, 0]
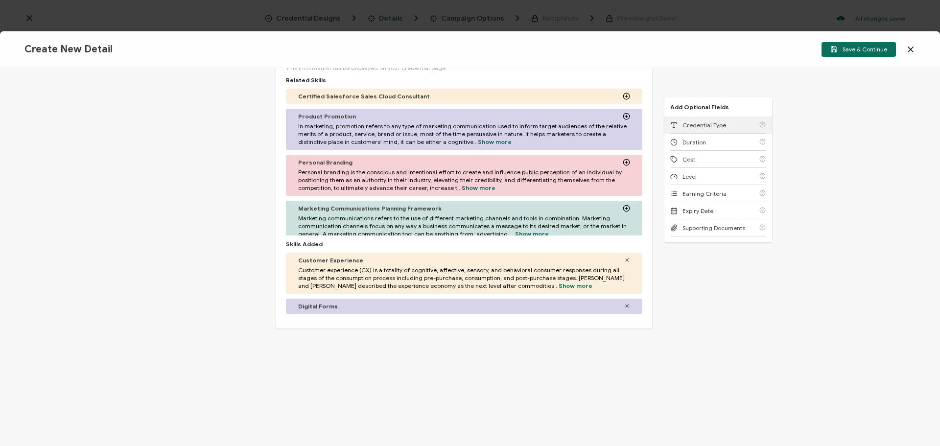
click at [708, 123] on span "Credential Type" at bounding box center [704, 124] width 44 height 7
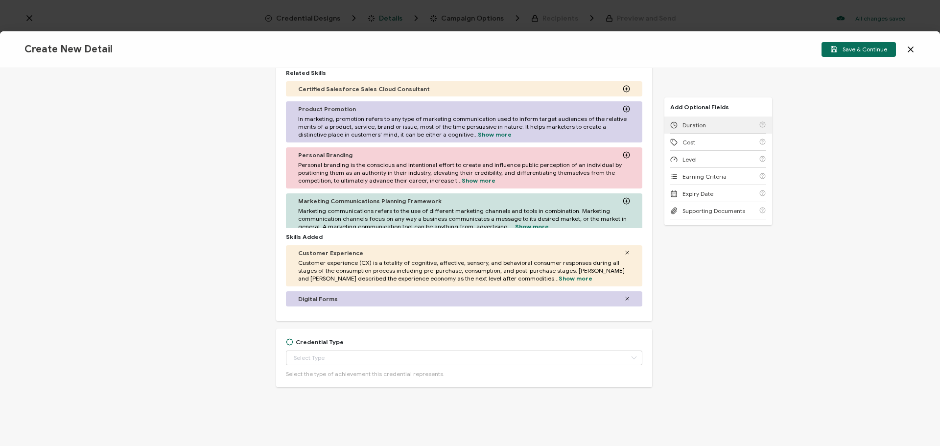
click at [708, 123] on div "Duration" at bounding box center [718, 125] width 96 height 17
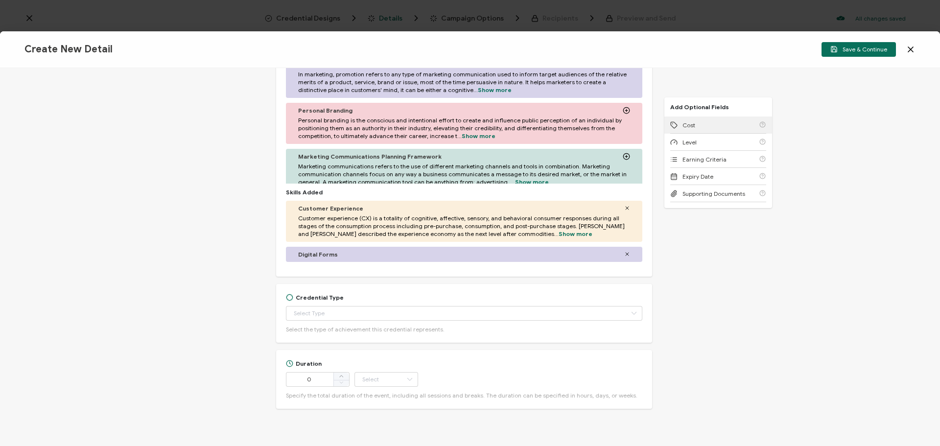
click at [708, 123] on div "Cost" at bounding box center [718, 125] width 96 height 17
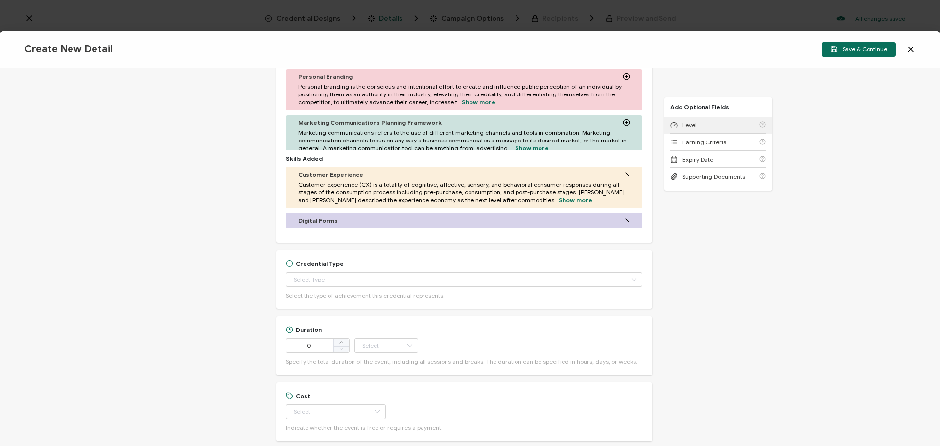
click at [708, 123] on div "Level" at bounding box center [718, 125] width 96 height 17
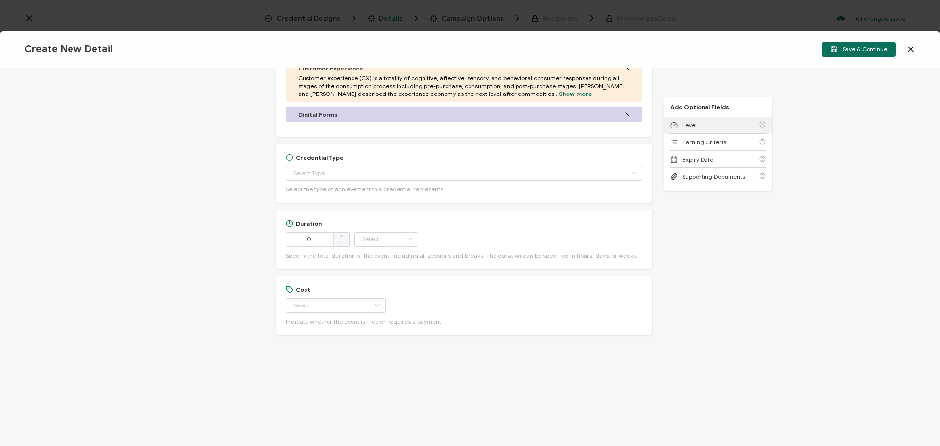
click at [697, 123] on span "Level" at bounding box center [689, 124] width 14 height 7
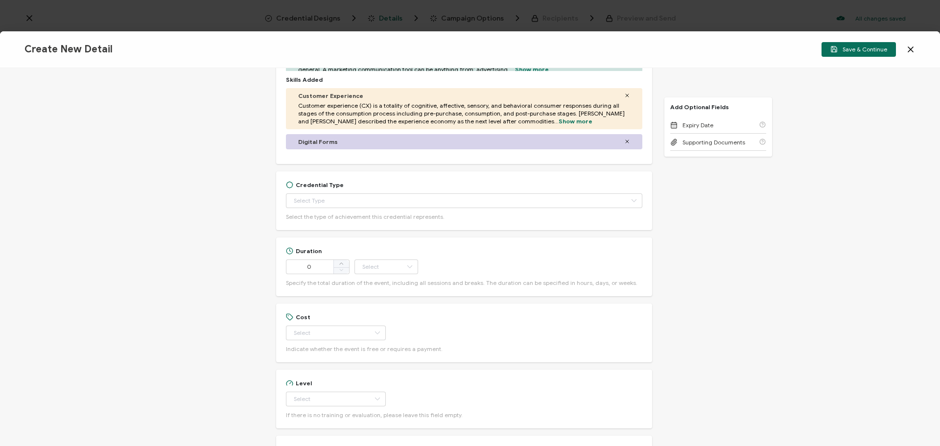
scroll to position [404, 0]
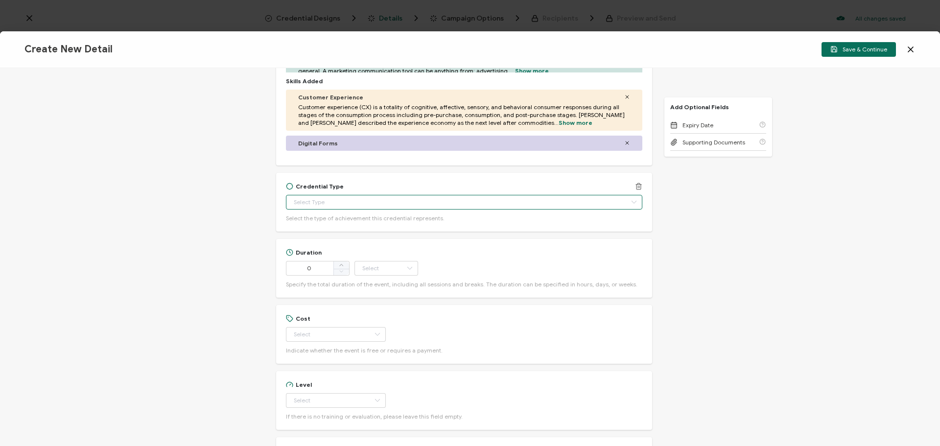
click at [314, 201] on input "text" at bounding box center [464, 202] width 356 height 15
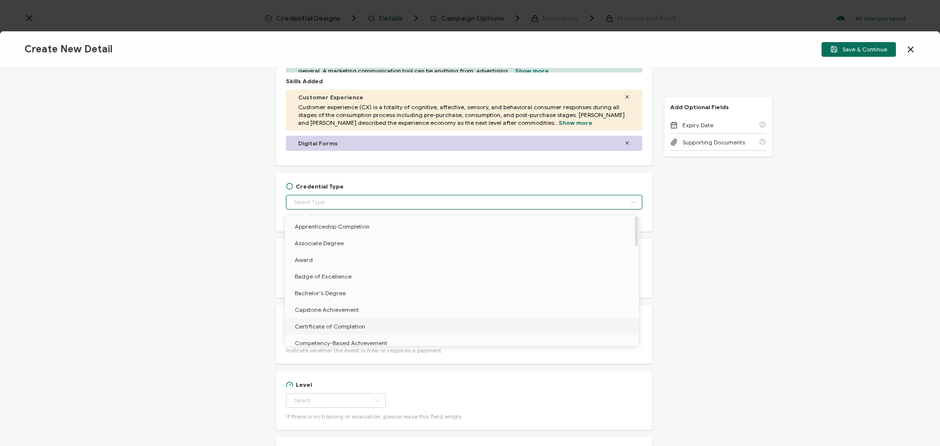
click at [312, 322] on li "Certificate of Completion" at bounding box center [463, 326] width 357 height 17
type input "Certificate of Completion"
click at [193, 260] on div "Credential Title Adobe Webinar: Smarter Document Signing: Streamline, Automate,…" at bounding box center [470, 257] width 940 height 378
type input "Certificate of Completion"
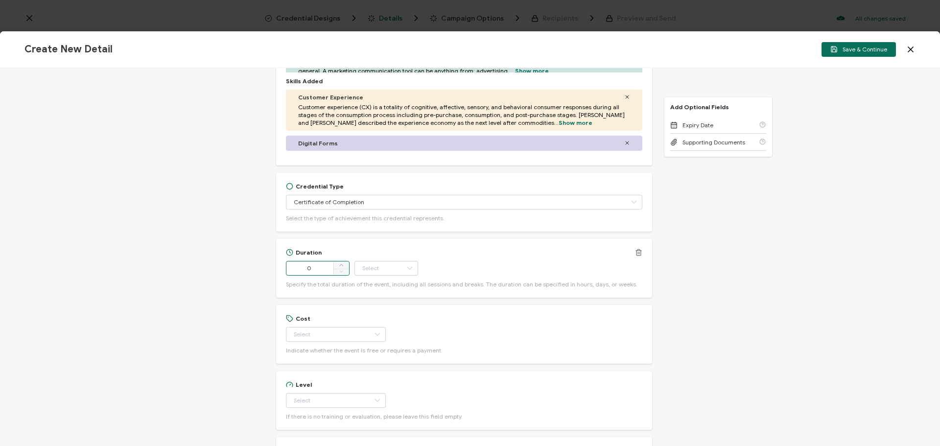
click at [315, 269] on input "0" at bounding box center [318, 268] width 64 height 15
type input "54"
click at [382, 264] on input "text" at bounding box center [386, 268] width 64 height 15
click at [382, 376] on li "Minute" at bounding box center [386, 376] width 66 height 17
type input "Minute"
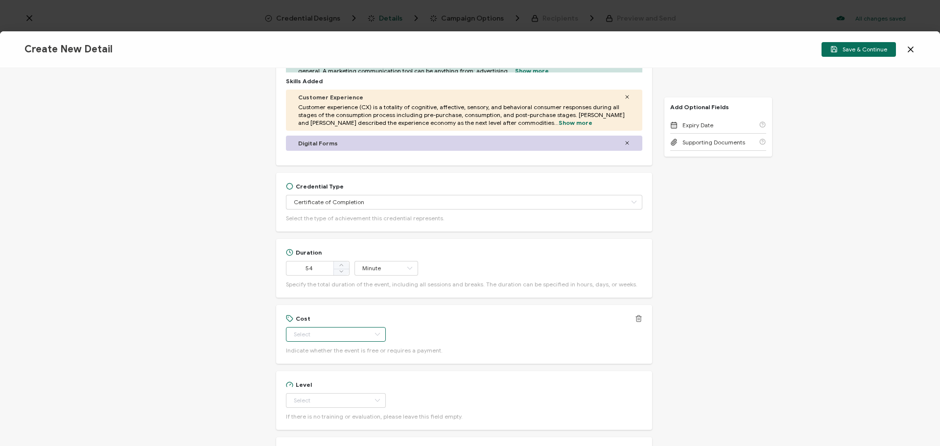
click at [322, 331] on input "text" at bounding box center [336, 334] width 100 height 15
click at [318, 355] on li "Free" at bounding box center [331, 359] width 92 height 17
type input "Free"
click at [314, 397] on input "text" at bounding box center [336, 400] width 100 height 15
click at [316, 309] on span "Beginner" at bounding box center [307, 307] width 25 height 7
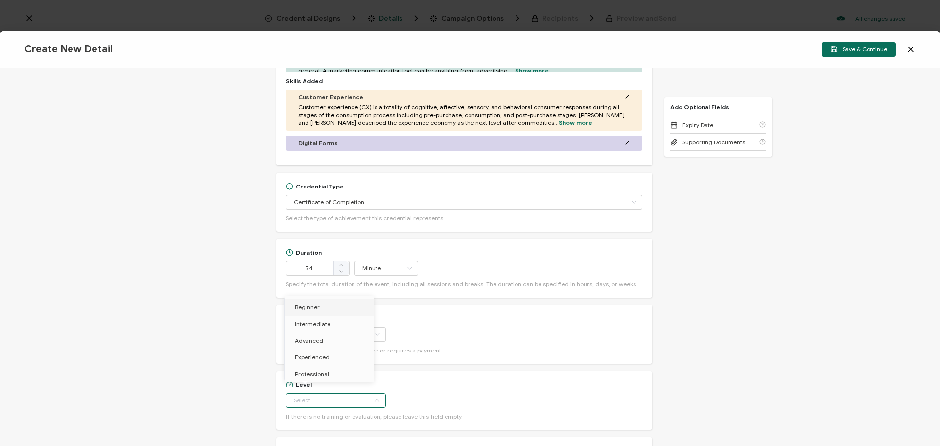
type input "Beginner"
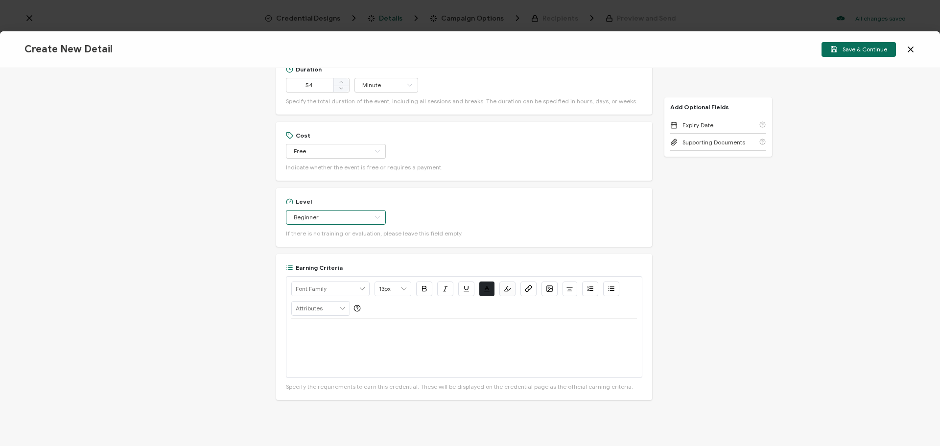
scroll to position [649, 0]
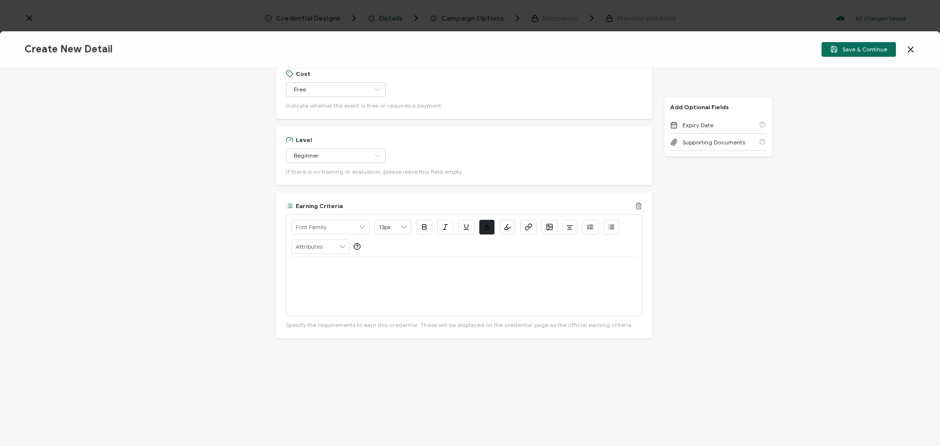
click at [345, 292] on div at bounding box center [464, 286] width 346 height 59
drag, startPoint x: 636, startPoint y: 266, endPoint x: 593, endPoint y: 266, distance: 42.6
drag, startPoint x: 634, startPoint y: 269, endPoint x: 350, endPoint y: 278, distance: 284.6
click at [350, 278] on div "Watch On-Demand: https://www.carahsoft.com/learn/event/69987-smarter-document-s…" at bounding box center [464, 286] width 346 height 59
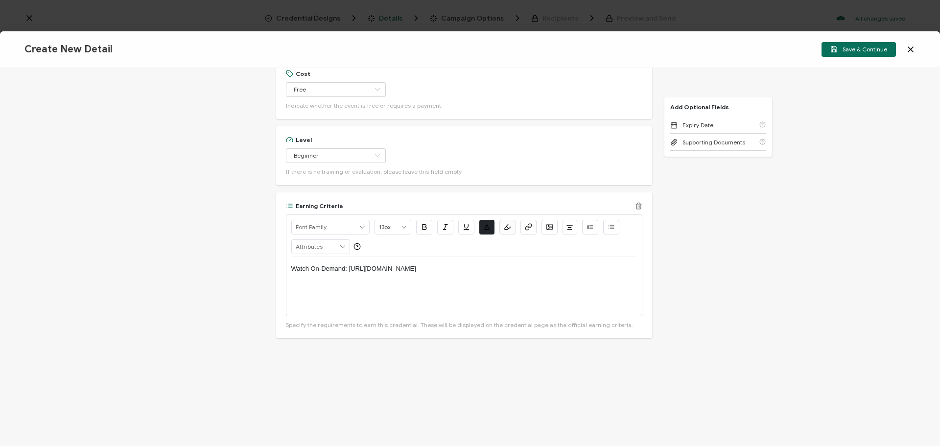
copy p "https://www.carahsoft.com/learn/event/69987-smarter-document-signing-streamline…"
click at [528, 227] on icon "button" at bounding box center [526, 228] width 3 height 4
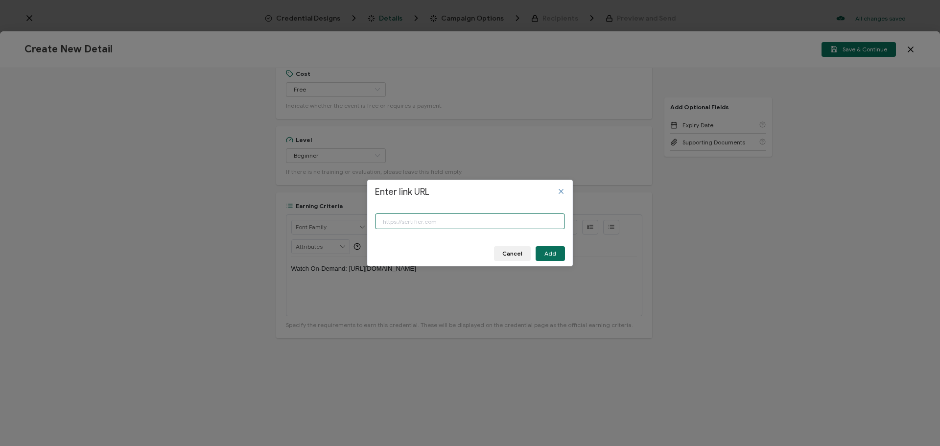
click at [508, 226] on input "Enter link URL" at bounding box center [470, 221] width 190 height 16
paste input "https://www.carahsoft.com/learn/event/69987-smarter-document-signing-streamline…"
type input "https://www.carahsoft.com/learn/event/69987-smarter-document-signing-streamline…"
click at [551, 253] on span "Add" at bounding box center [550, 254] width 12 height 6
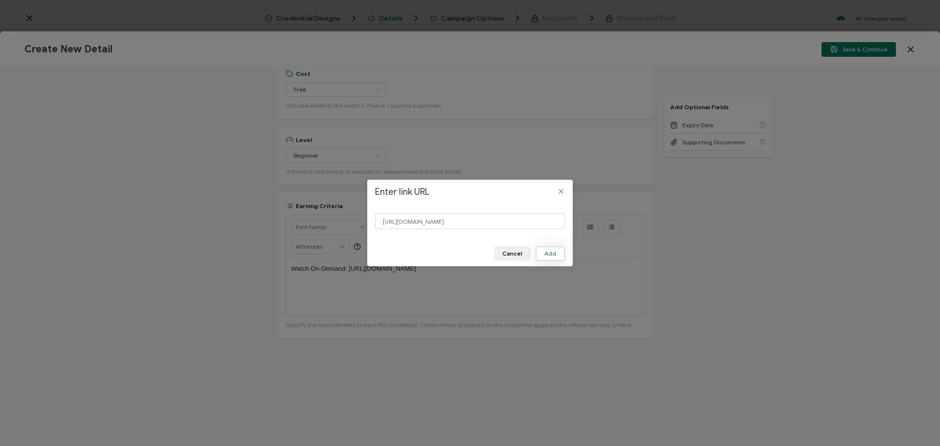
scroll to position [0, 0]
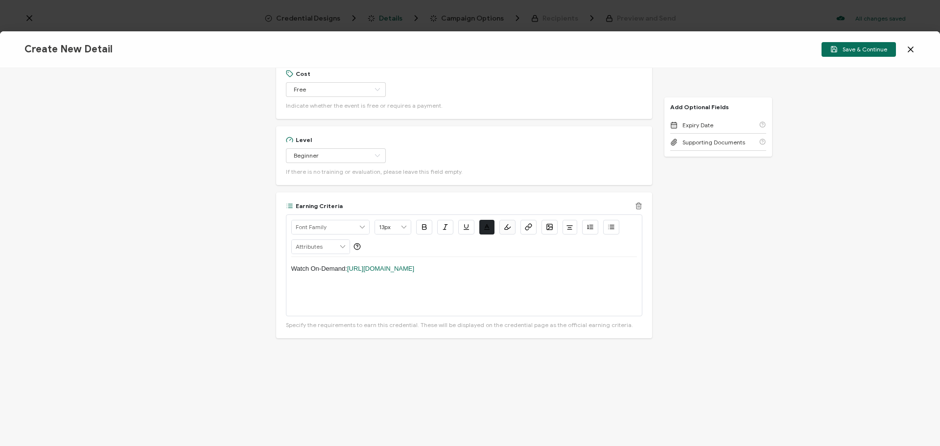
click at [451, 288] on div "Watch On-Demand: https://www.carahsoft.com/learn/event/69987-smarter-document-s…" at bounding box center [464, 286] width 346 height 59
click at [850, 49] on span "Save & Continue" at bounding box center [858, 49] width 57 height 7
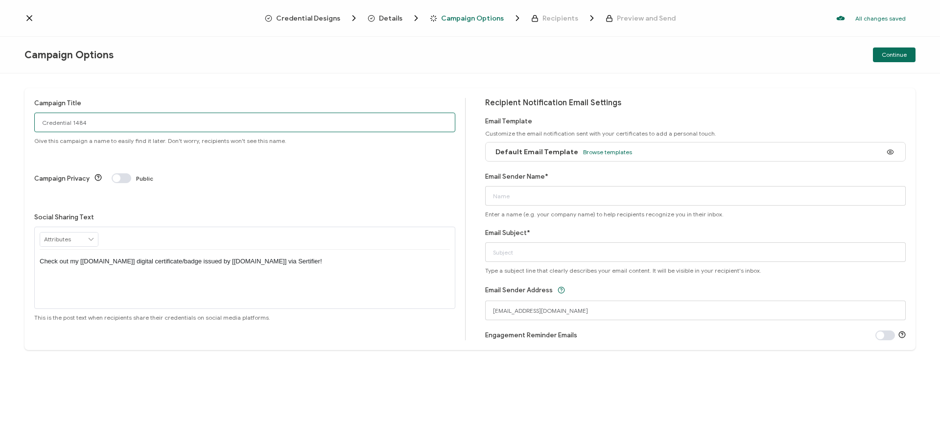
drag, startPoint x: 108, startPoint y: 121, endPoint x: 11, endPoint y: 129, distance: 97.3
click at [11, 129] on div "Campaign Title Credential 1484 Give this campaign a name to easily find it late…" at bounding box center [470, 259] width 940 height 373
drag, startPoint x: 109, startPoint y: 122, endPoint x: 31, endPoint y: 123, distance: 77.8
click at [31, 123] on div "Campaign Title 7-9-25_69987_Adobe Webinar Give this campaign a name to easily f…" at bounding box center [469, 219] width 891 height 262
type input "7-9-25_69987_Adobe Webinar"
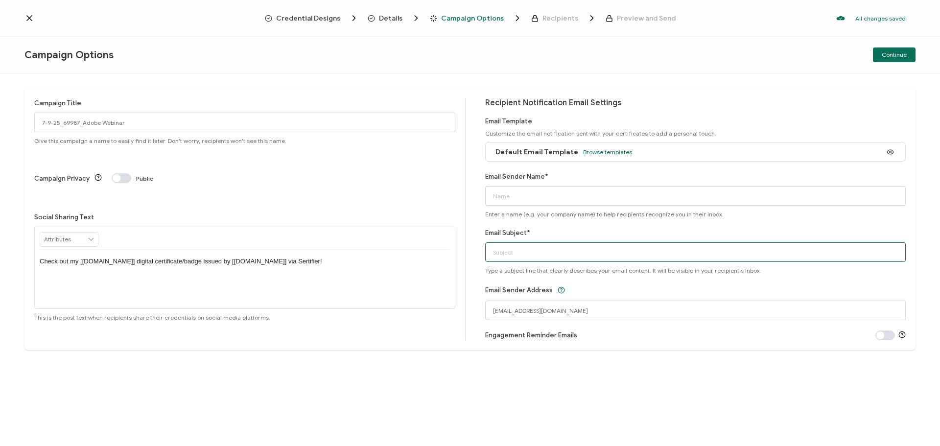
click at [509, 255] on input "Email Subject*" at bounding box center [695, 252] width 421 height 20
paste input "7-9-25_69987_Adobe Webinar"
type input "7-9-25_69987_Adobe Webinar"
click at [518, 196] on input "Email Sender Name*" at bounding box center [695, 196] width 421 height 20
type input "CPE"
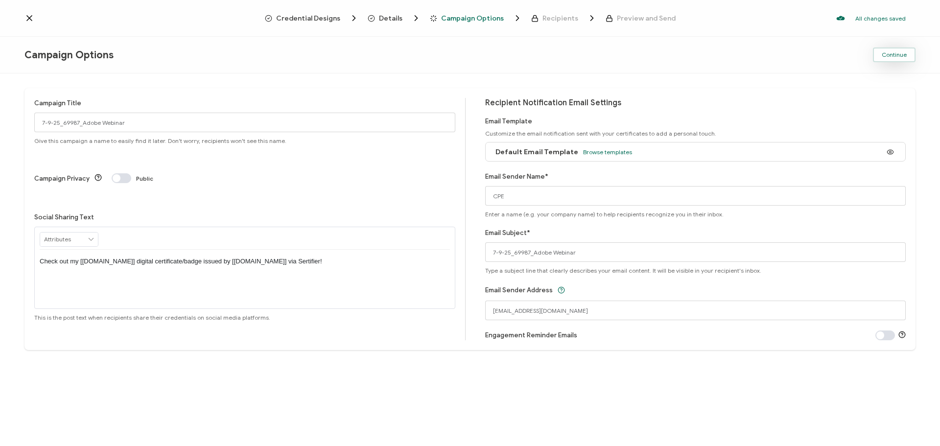
click at [897, 53] on span "Continue" at bounding box center [894, 55] width 25 height 6
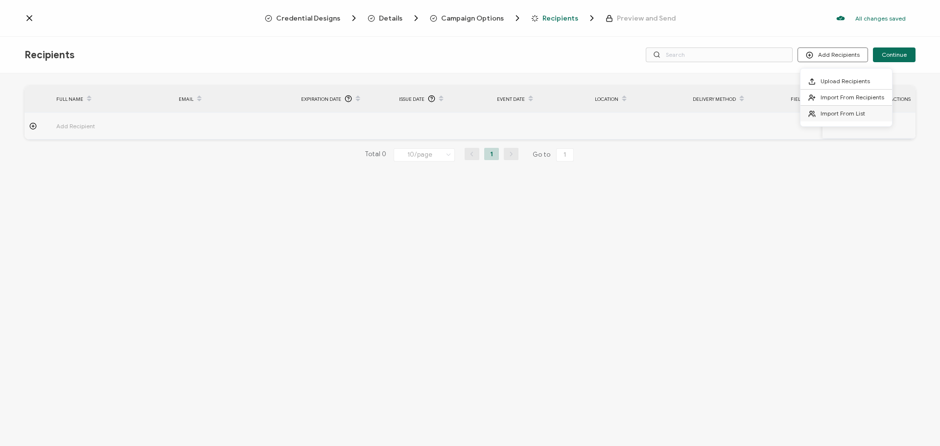
click at [840, 111] on span "Import From List" at bounding box center [843, 113] width 45 height 7
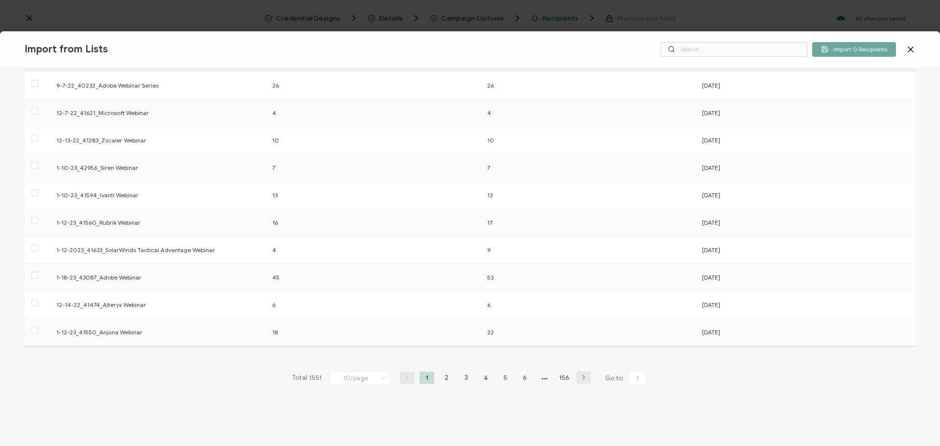
scroll to position [74, 0]
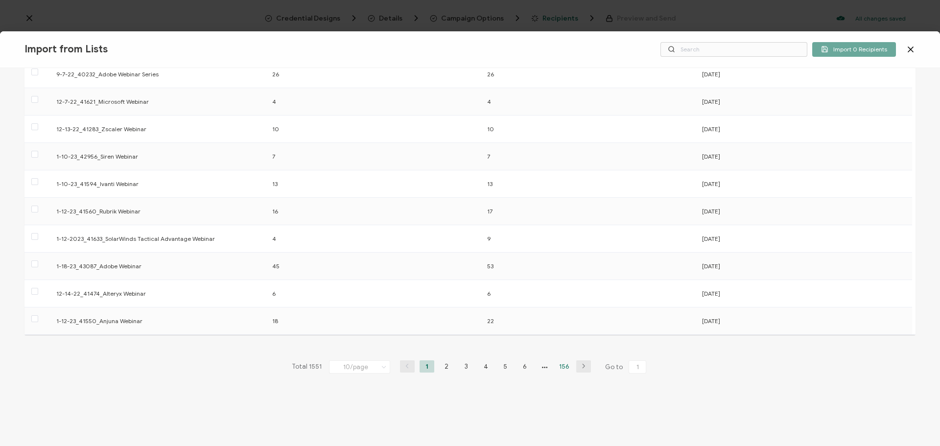
click at [565, 367] on li "156" at bounding box center [564, 366] width 15 height 12
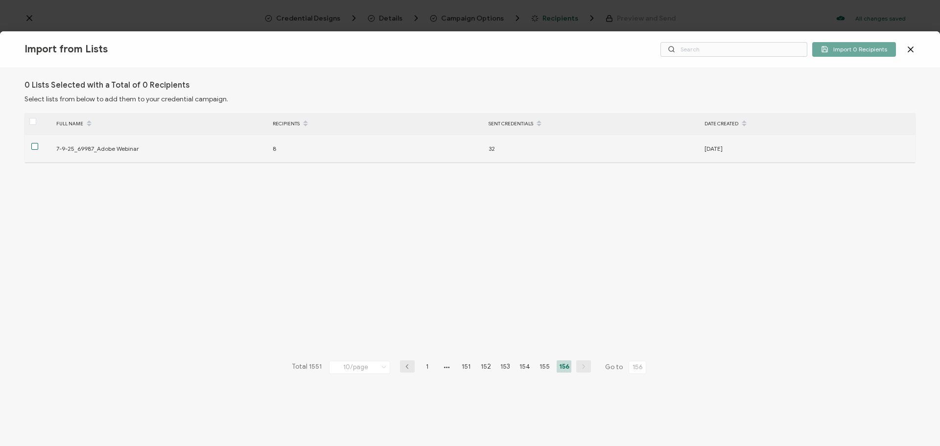
click at [36, 149] on span at bounding box center [34, 146] width 7 height 7
click at [38, 143] on input "checkbox" at bounding box center [38, 143] width 0 height 0
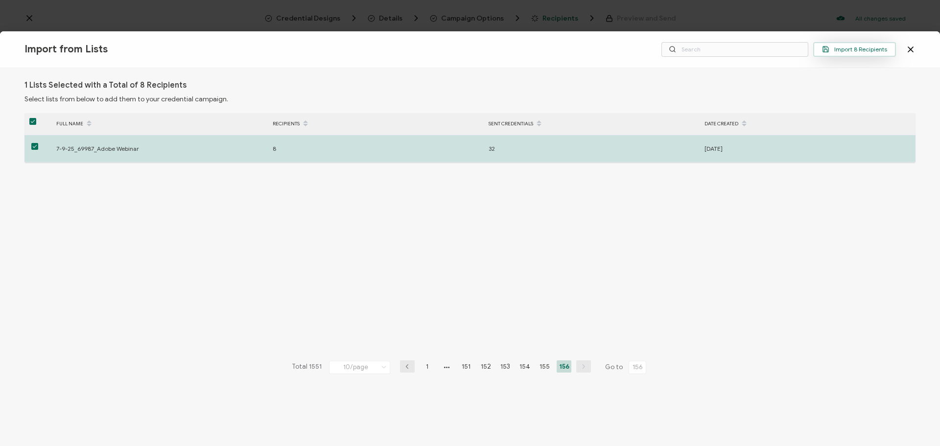
click at [867, 45] on button "Import 8 Recipients" at bounding box center [854, 49] width 83 height 15
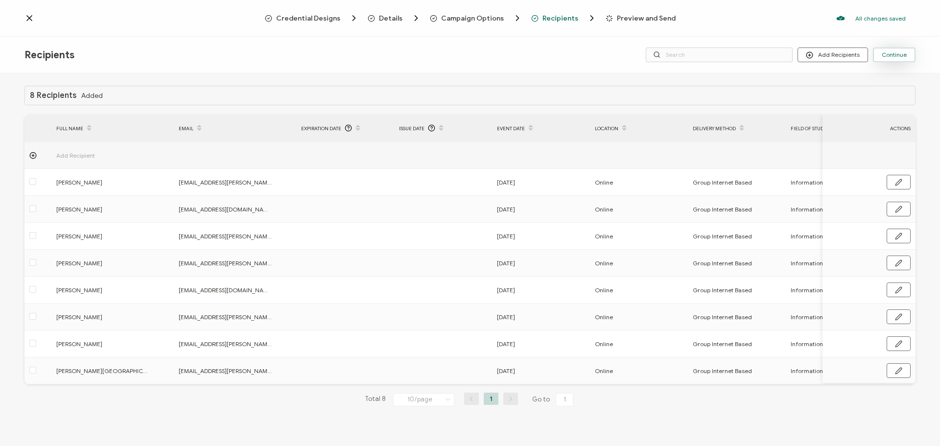
click at [897, 49] on button "Continue" at bounding box center [894, 54] width 43 height 15
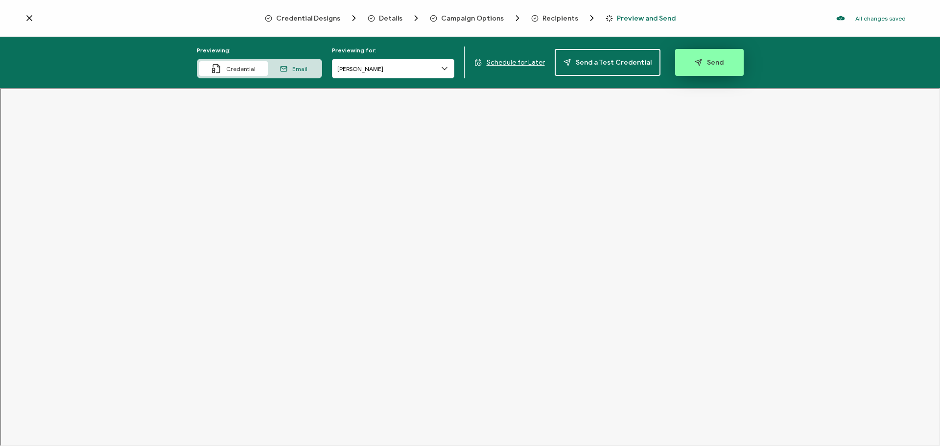
click at [711, 62] on span "Send" at bounding box center [709, 62] width 29 height 7
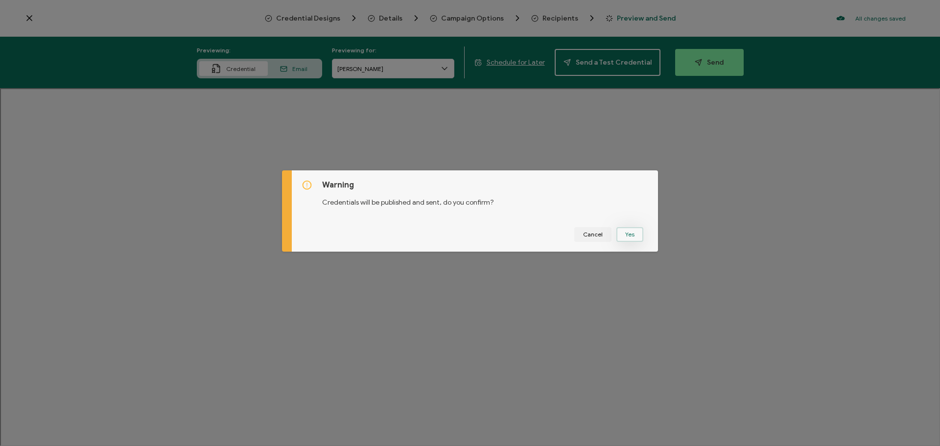
click at [630, 236] on button "Yes" at bounding box center [629, 234] width 27 height 15
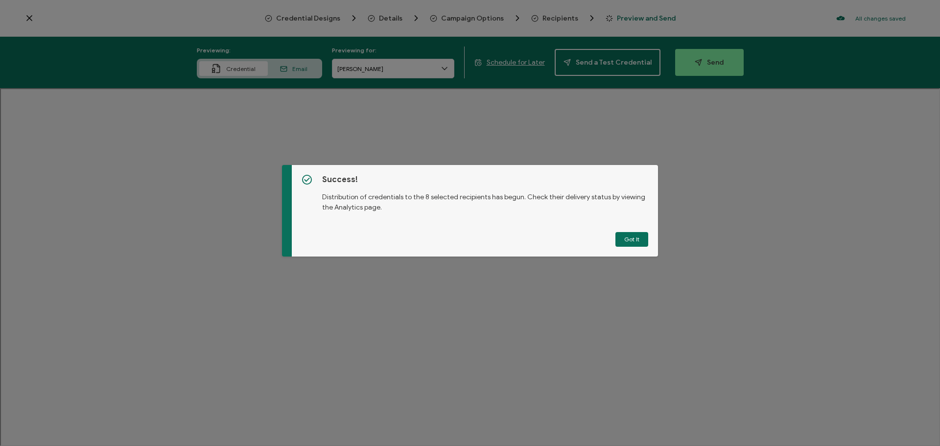
click at [630, 236] on button "Got It" at bounding box center [631, 239] width 33 height 15
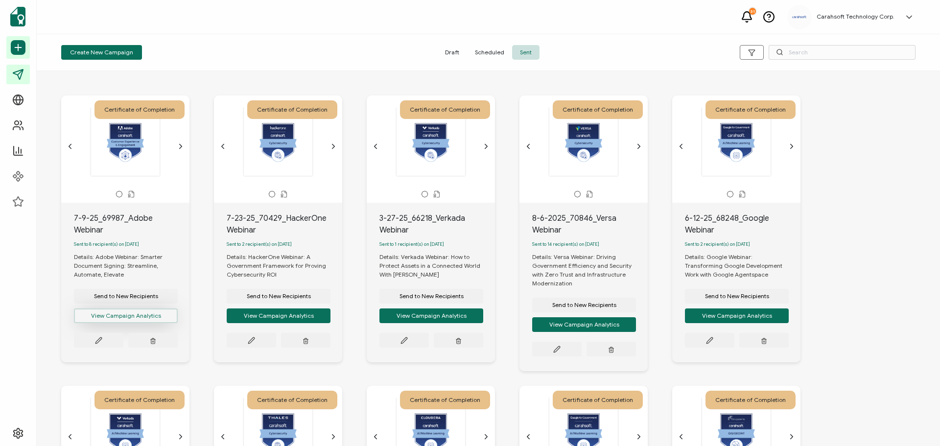
click at [125, 320] on button "View Campaign Analytics" at bounding box center [126, 315] width 104 height 15
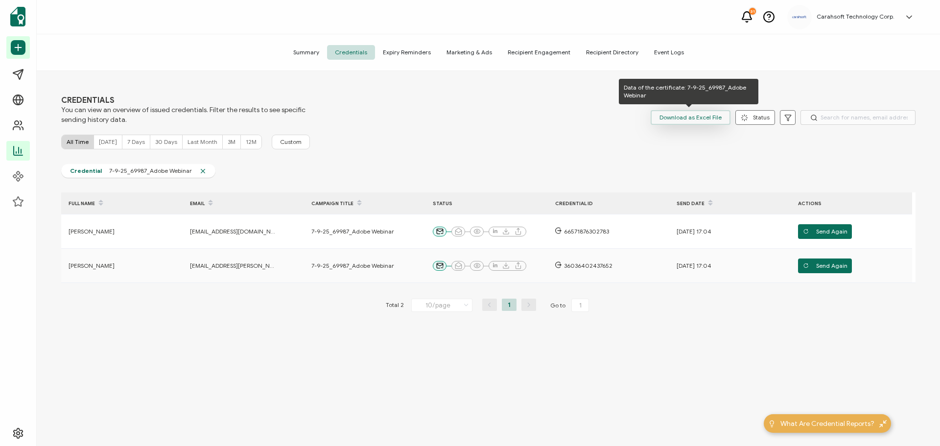
click at [675, 119] on span "Download as Excel File" at bounding box center [690, 117] width 62 height 15
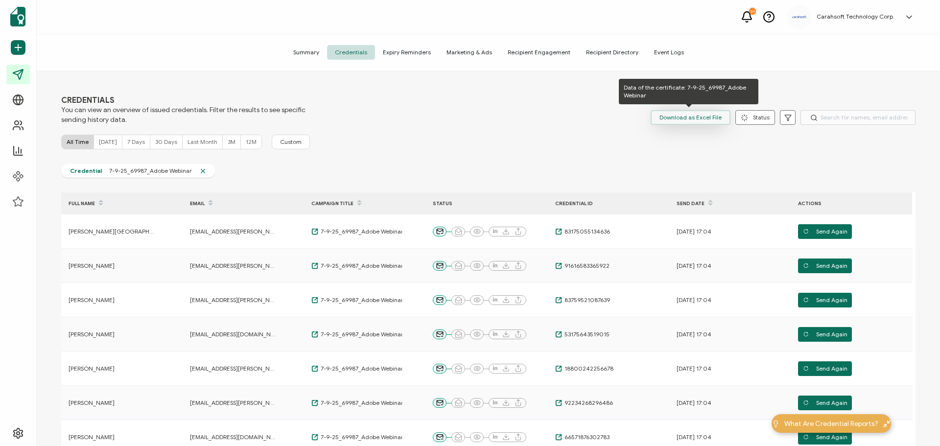
click at [702, 122] on span "Download as Excel File" at bounding box center [690, 117] width 62 height 15
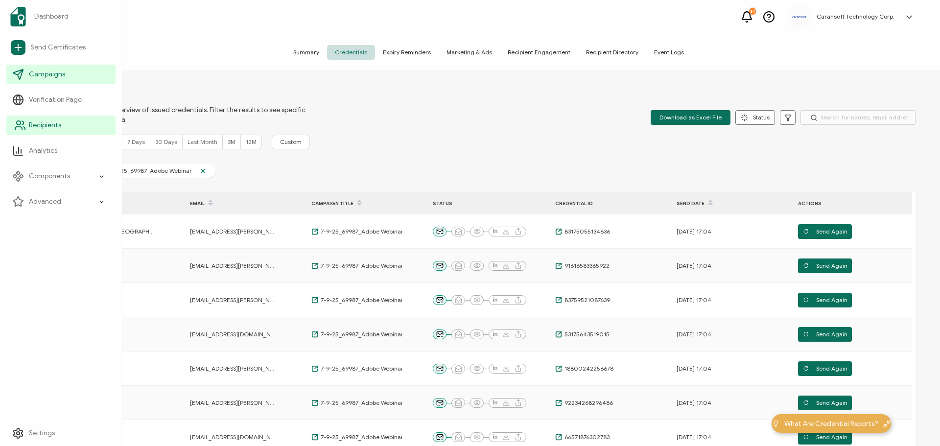
click at [44, 129] on span "Recipients" at bounding box center [45, 125] width 32 height 10
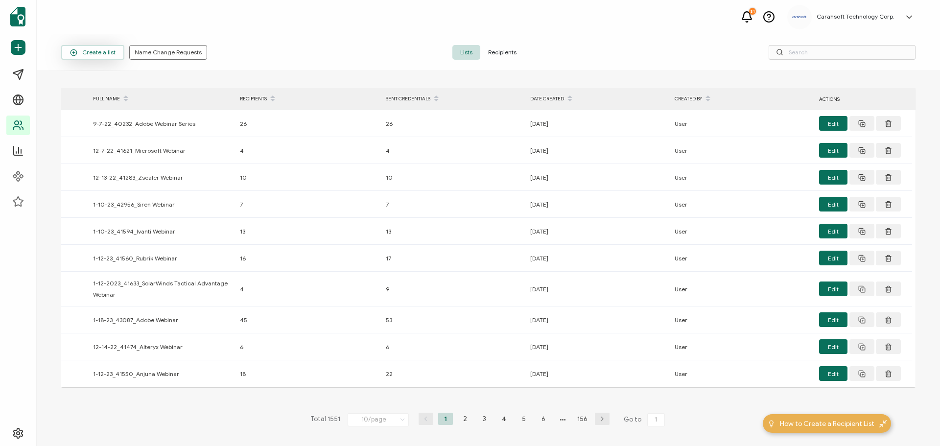
click at [91, 49] on span "Create a list" at bounding box center [93, 52] width 46 height 7
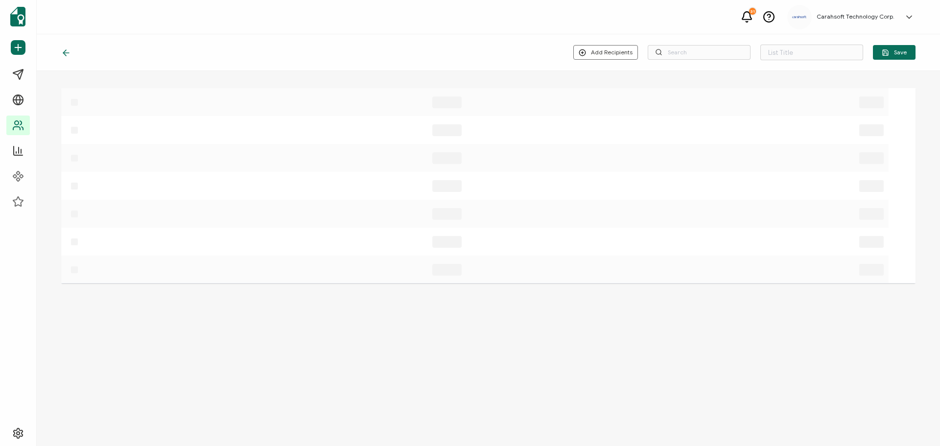
type input "List 1552"
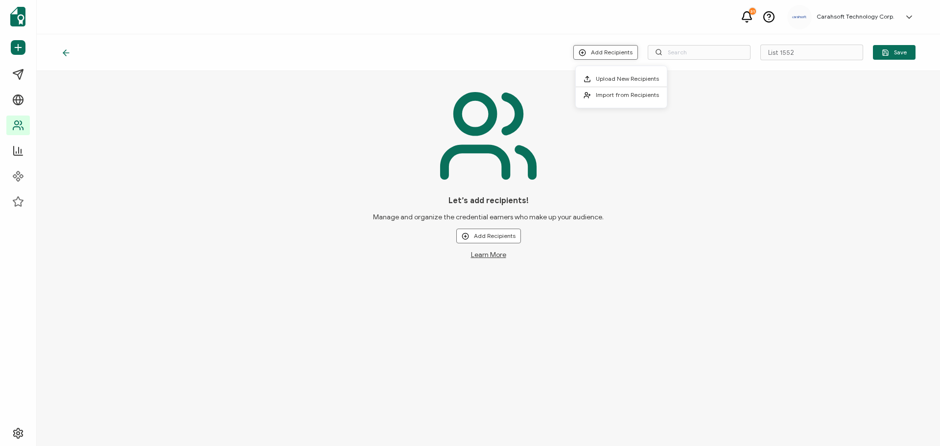
click at [606, 50] on button "Add Recipients" at bounding box center [605, 52] width 65 height 15
click at [618, 80] on span "Upload New Recipients" at bounding box center [627, 78] width 63 height 7
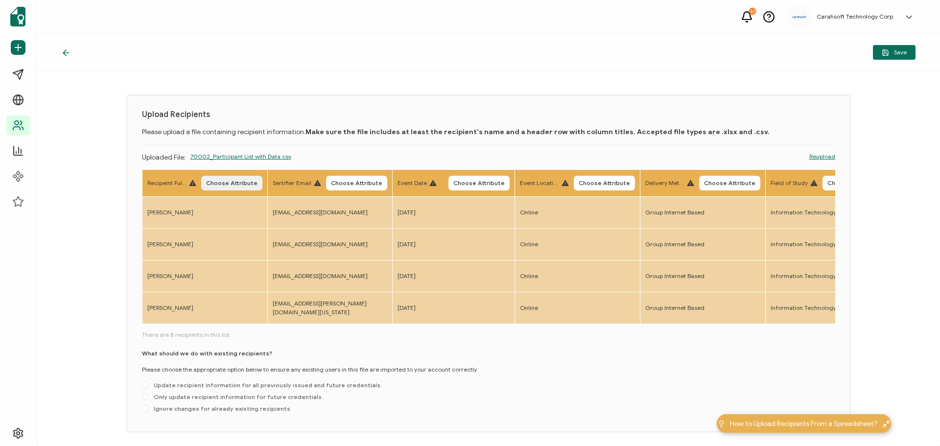
click at [219, 185] on span "Choose Attribute" at bounding box center [231, 183] width 51 height 6
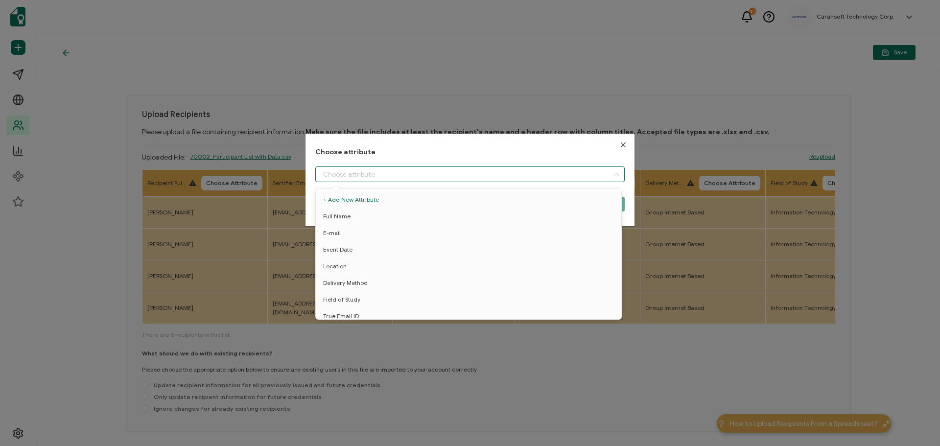
click at [342, 173] on input "dialog" at bounding box center [469, 174] width 309 height 16
click at [341, 213] on span "Full Name" at bounding box center [336, 216] width 27 height 17
type input "Full Name"
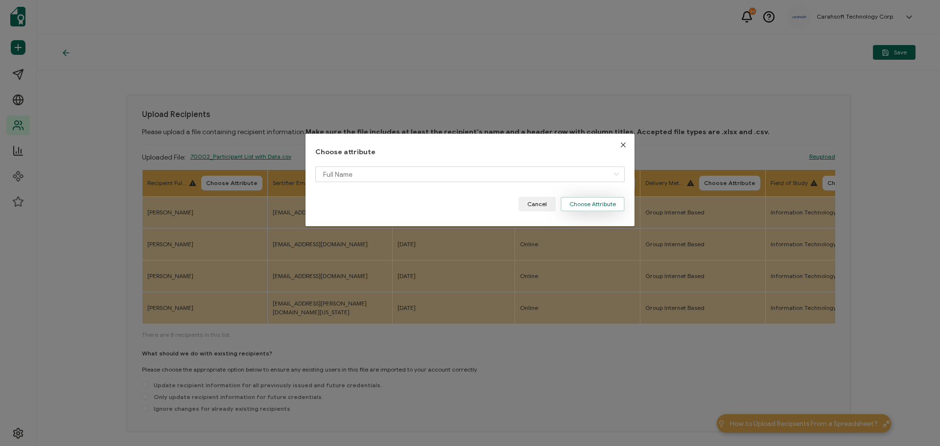
click at [602, 203] on button "Choose Attribute" at bounding box center [593, 204] width 64 height 15
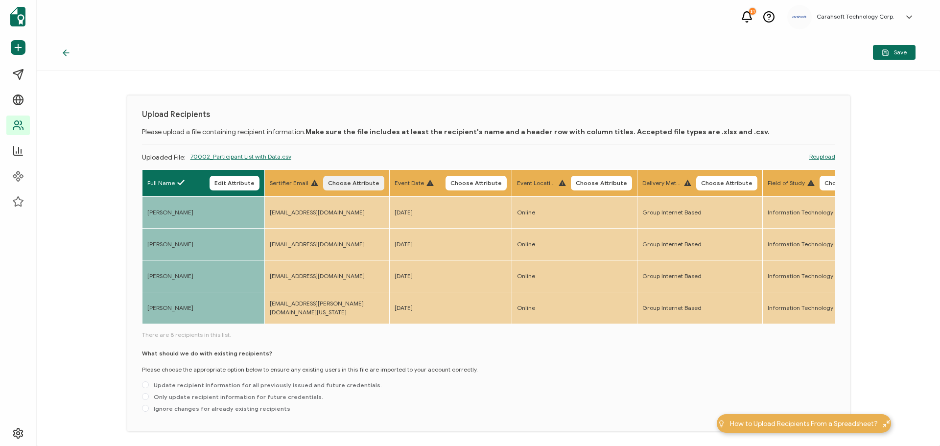
click at [352, 182] on span "Choose Attribute" at bounding box center [353, 183] width 51 height 6
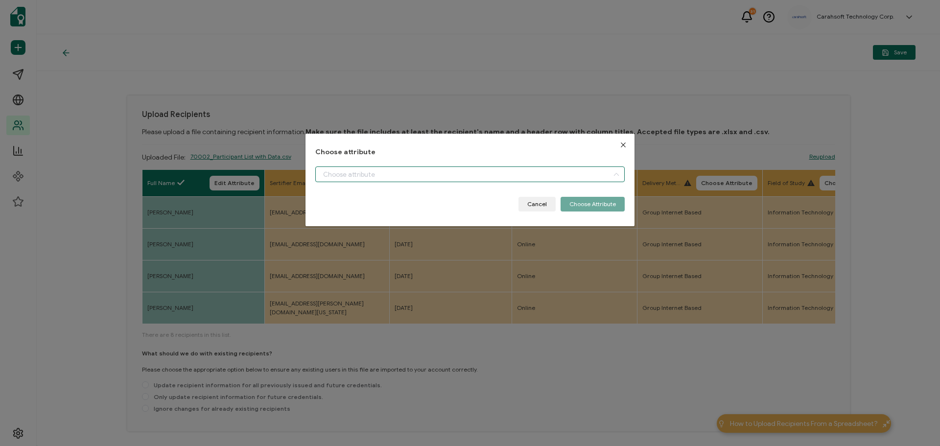
click at [356, 170] on input "dialog" at bounding box center [469, 174] width 309 height 16
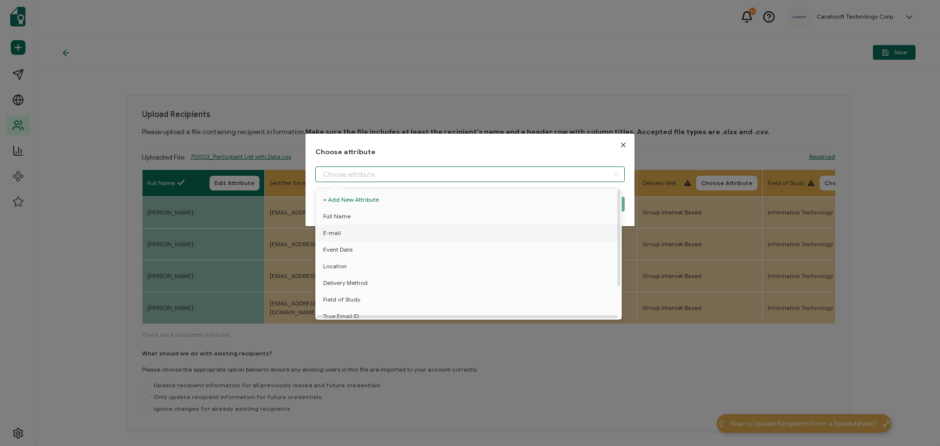
click at [337, 235] on span "E-mail" at bounding box center [332, 233] width 18 height 17
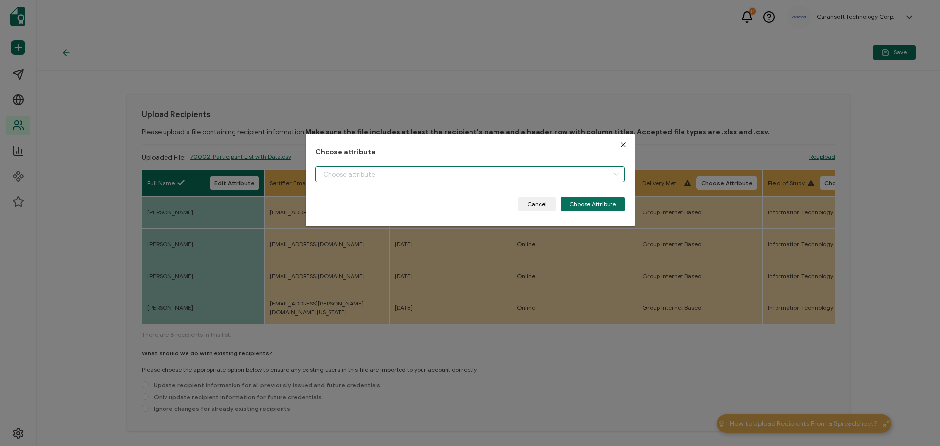
type input "E-mail"
click at [598, 200] on button "Choose Attribute" at bounding box center [593, 204] width 64 height 15
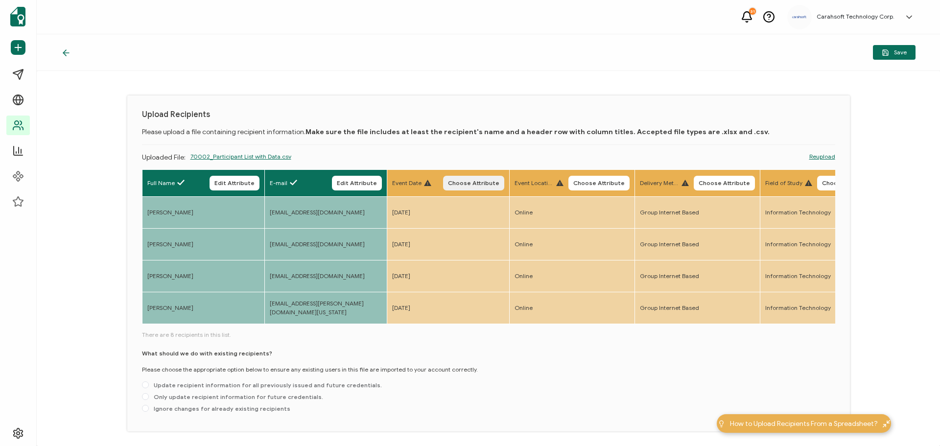
click at [462, 183] on span "Choose Attribute" at bounding box center [473, 183] width 51 height 6
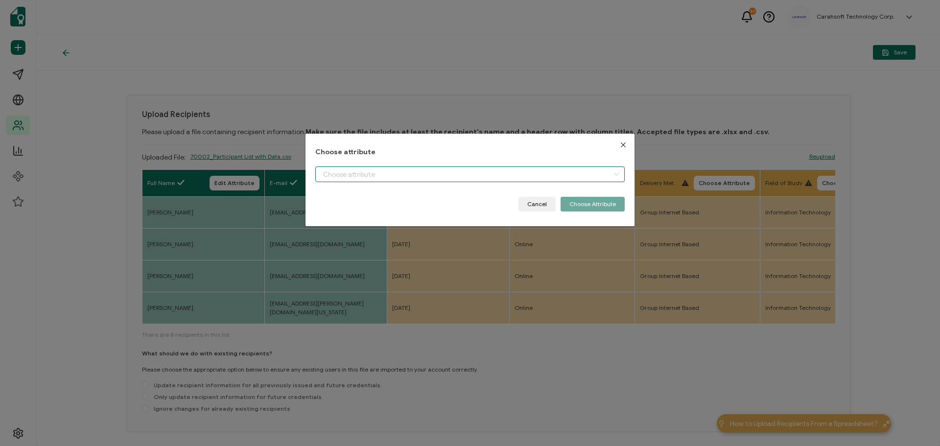
click at [386, 173] on input "dialog" at bounding box center [469, 174] width 309 height 16
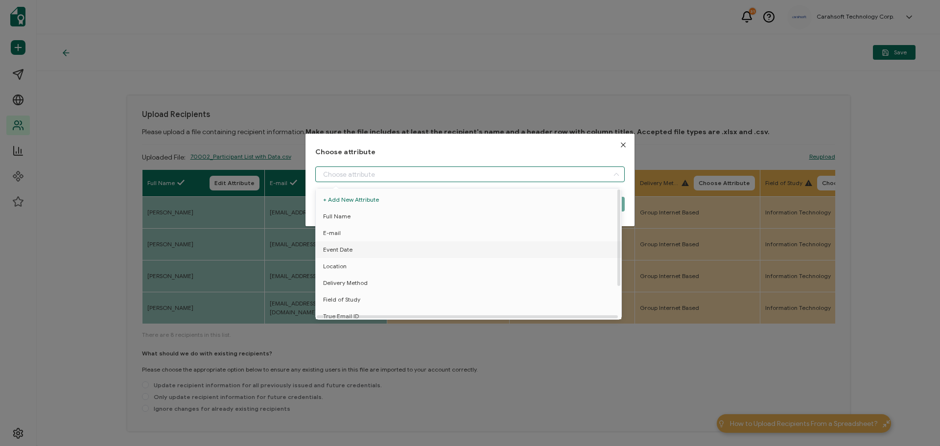
click at [344, 248] on span "Event Date" at bounding box center [337, 249] width 29 height 17
type input "Event Date"
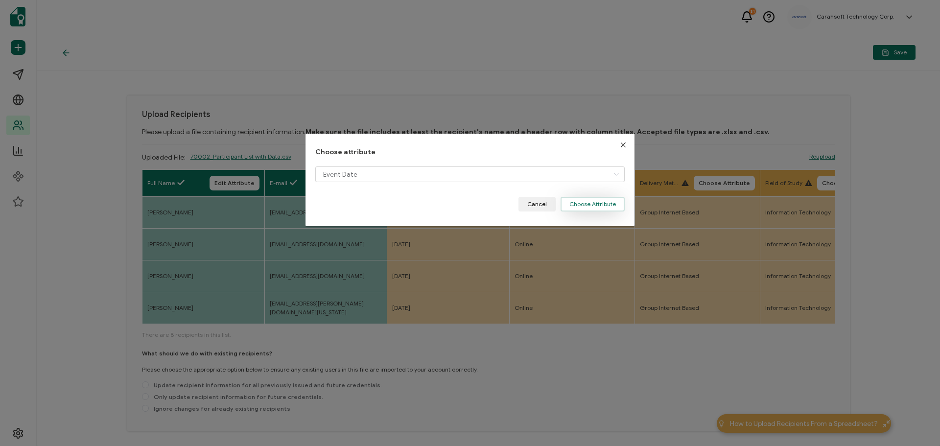
click at [589, 208] on button "Choose Attribute" at bounding box center [593, 204] width 64 height 15
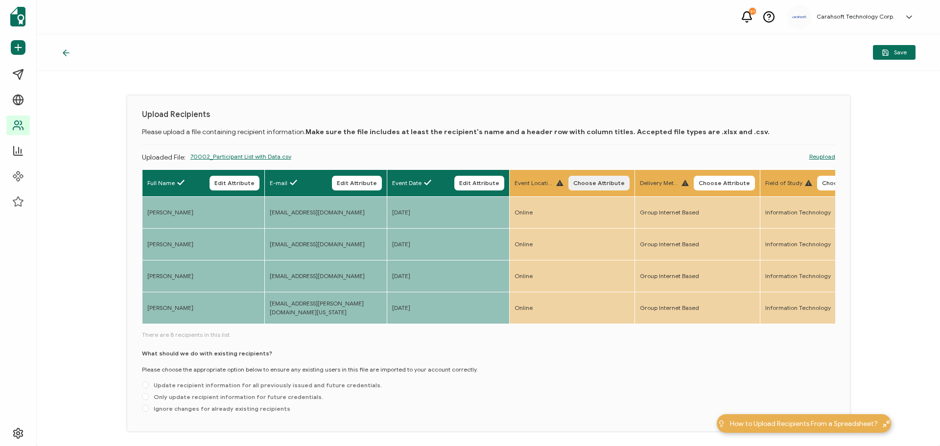
click at [596, 179] on button "Choose Attribute" at bounding box center [598, 183] width 61 height 15
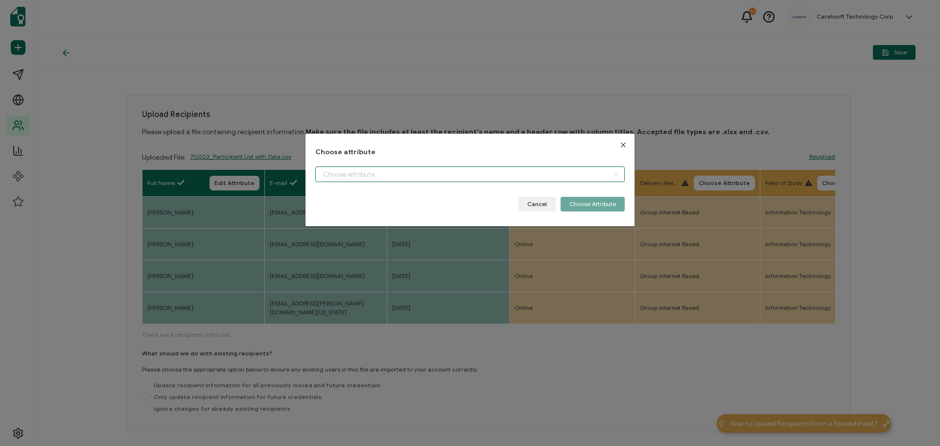
click at [418, 172] on input "dialog" at bounding box center [469, 174] width 309 height 16
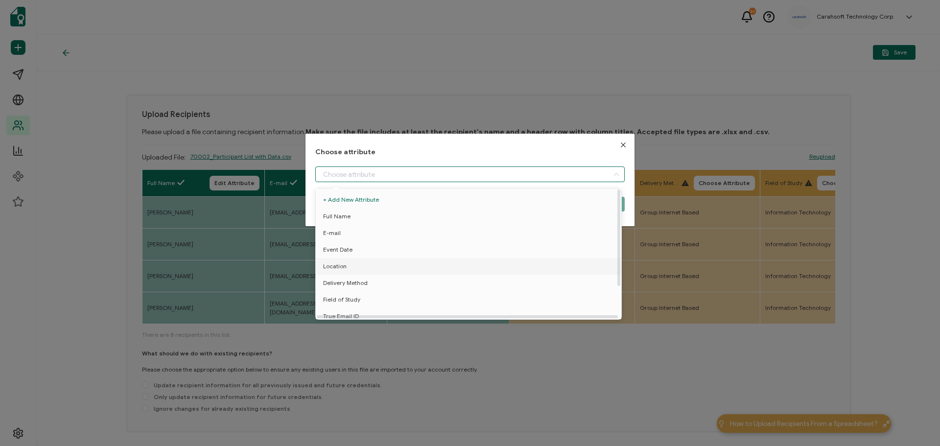
click at [340, 266] on span "Location" at bounding box center [334, 266] width 23 height 17
type input "Location"
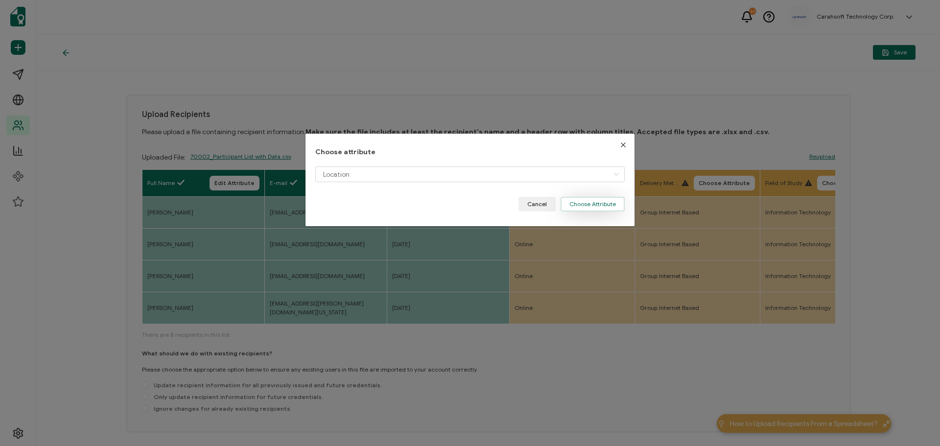
click at [586, 205] on button "Choose Attribute" at bounding box center [593, 204] width 64 height 15
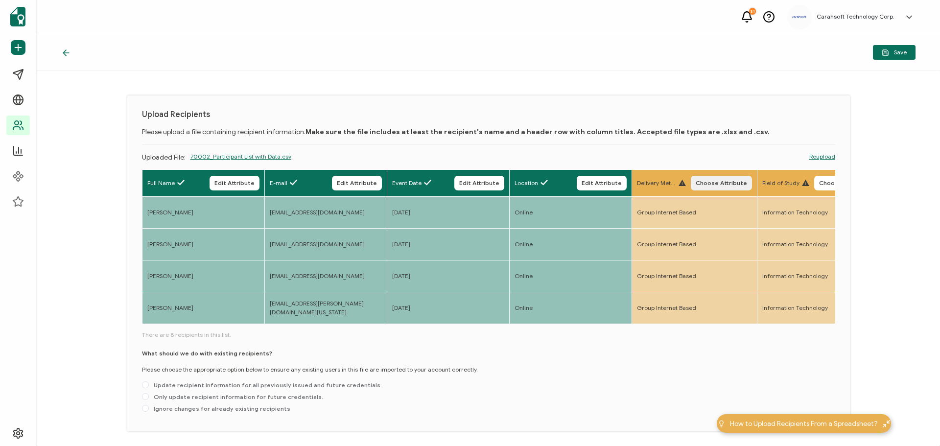
click at [712, 181] on span "Choose Attribute" at bounding box center [721, 183] width 51 height 6
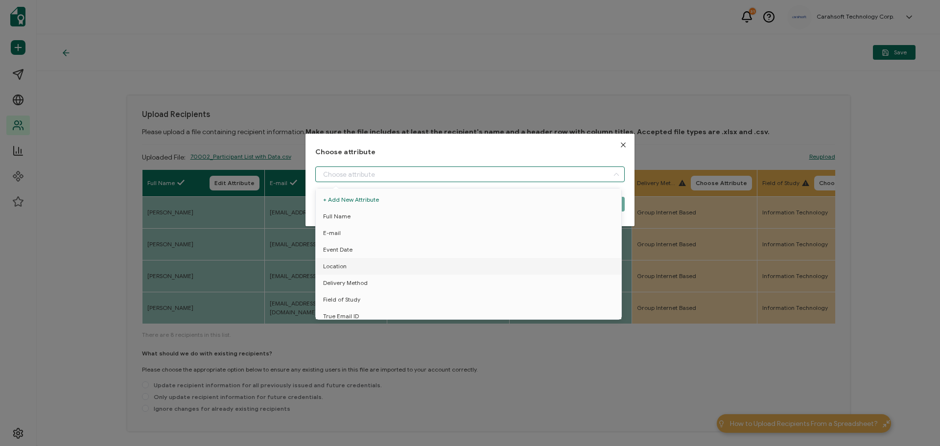
click at [366, 171] on input "dialog" at bounding box center [469, 174] width 309 height 16
click at [338, 269] on span "Location" at bounding box center [334, 266] width 23 height 17
drag, startPoint x: 353, startPoint y: 282, endPoint x: 443, endPoint y: 229, distance: 104.5
click at [353, 282] on span "Delivery Method" at bounding box center [345, 283] width 45 height 17
type input "Delivery Method"
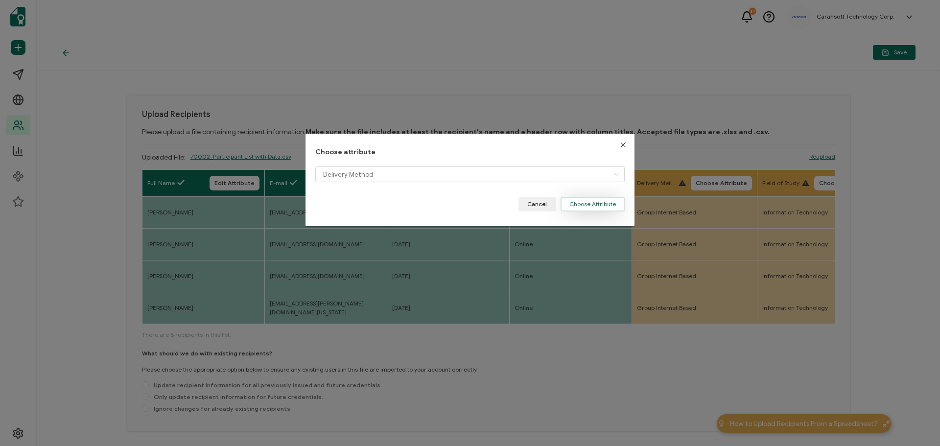
click at [590, 205] on button "Choose Attribute" at bounding box center [593, 204] width 64 height 15
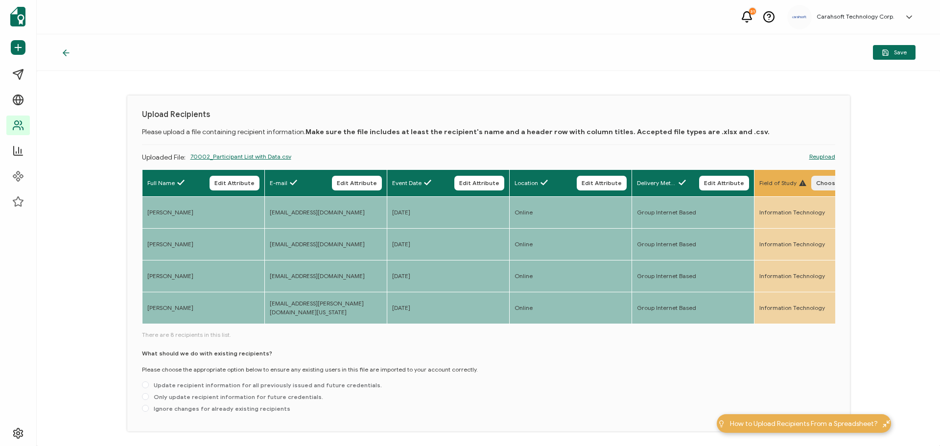
click at [826, 184] on span "Choose Attribute" at bounding box center [841, 183] width 51 height 6
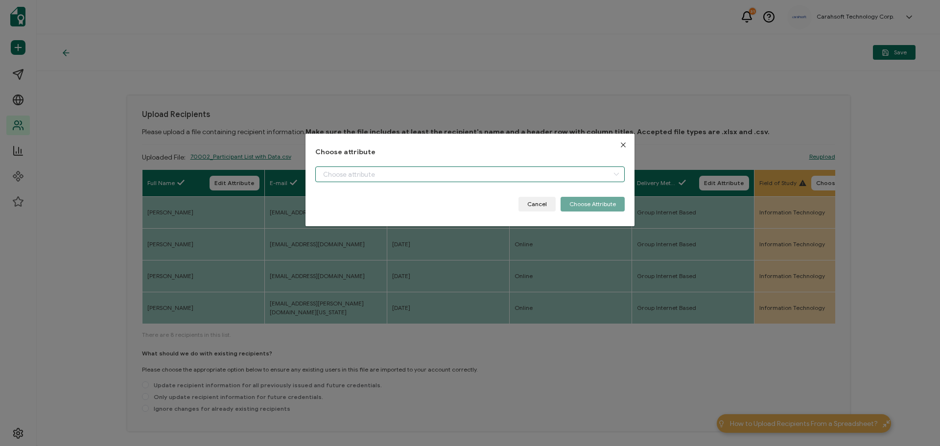
click at [498, 170] on input "dialog" at bounding box center [469, 174] width 309 height 16
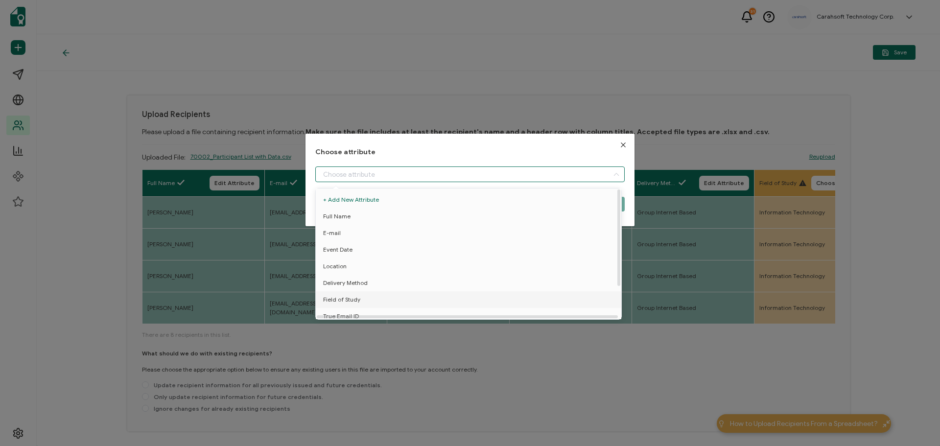
click at [333, 297] on span "Field of Study" at bounding box center [341, 299] width 37 height 17
type input "Field of Study"
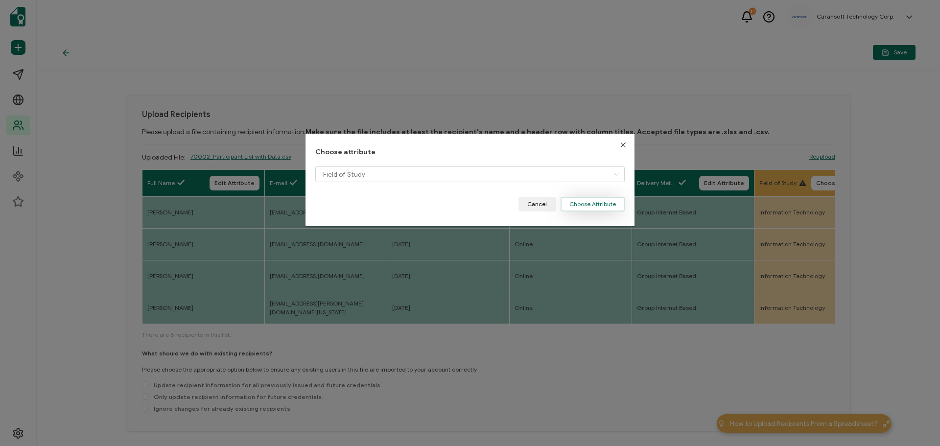
click at [612, 204] on button "Choose Attribute" at bounding box center [593, 204] width 64 height 15
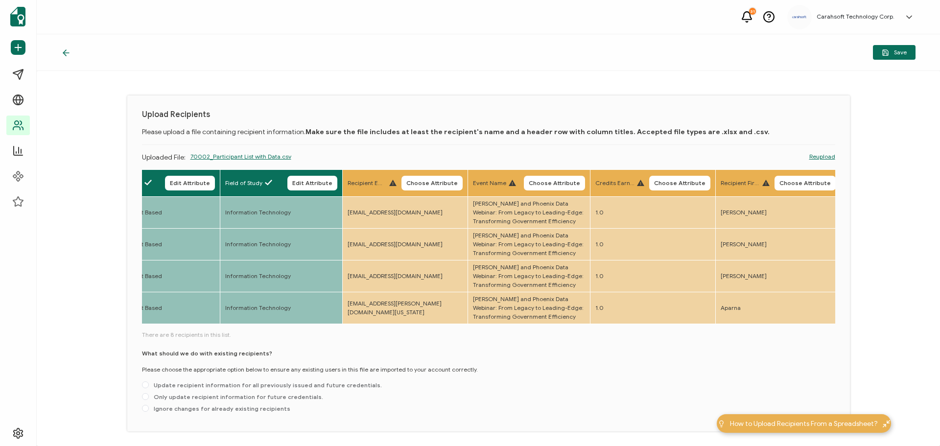
scroll to position [0, 574]
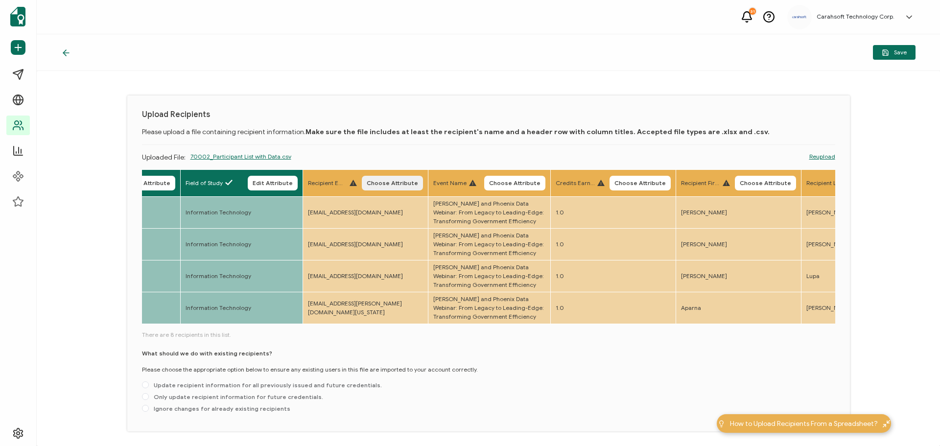
click at [373, 179] on button "Choose Attribute" at bounding box center [392, 183] width 61 height 15
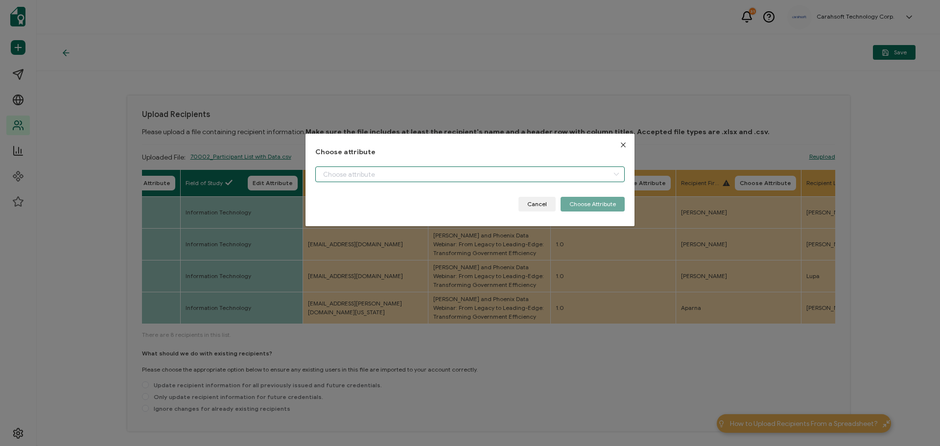
click at [342, 175] on input "dialog" at bounding box center [469, 174] width 309 height 16
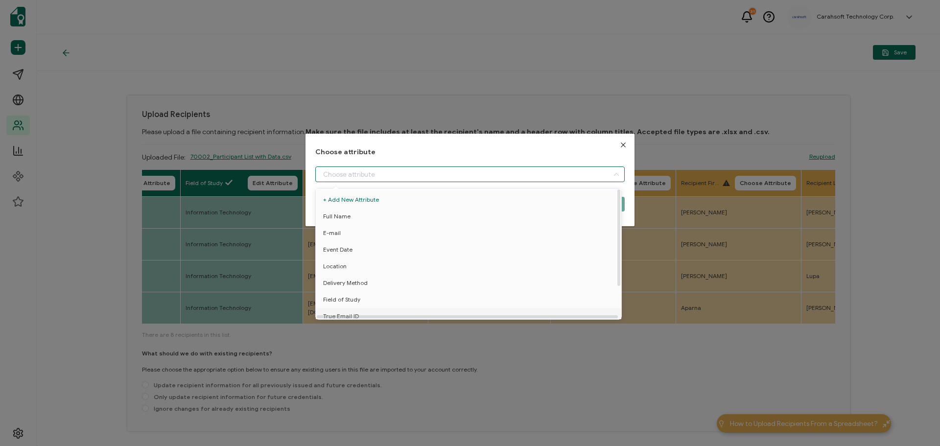
click at [339, 314] on span "True Email ID" at bounding box center [341, 316] width 36 height 17
type input "True Email ID"
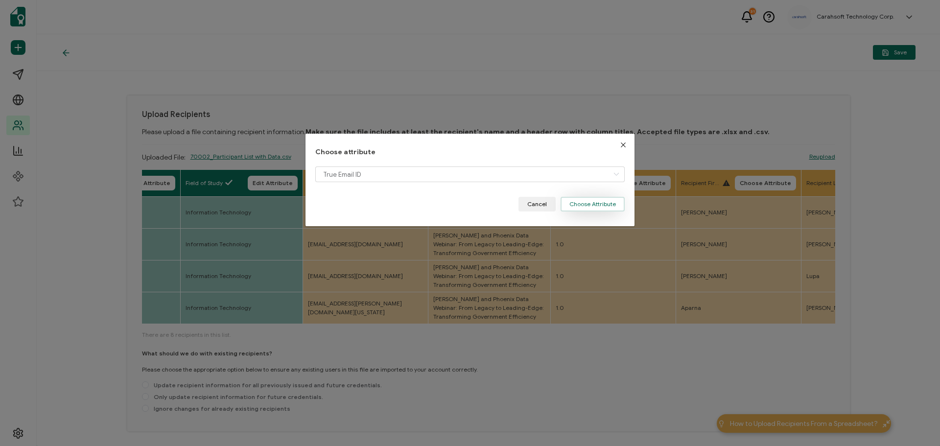
click at [602, 205] on button "Choose Attribute" at bounding box center [593, 204] width 64 height 15
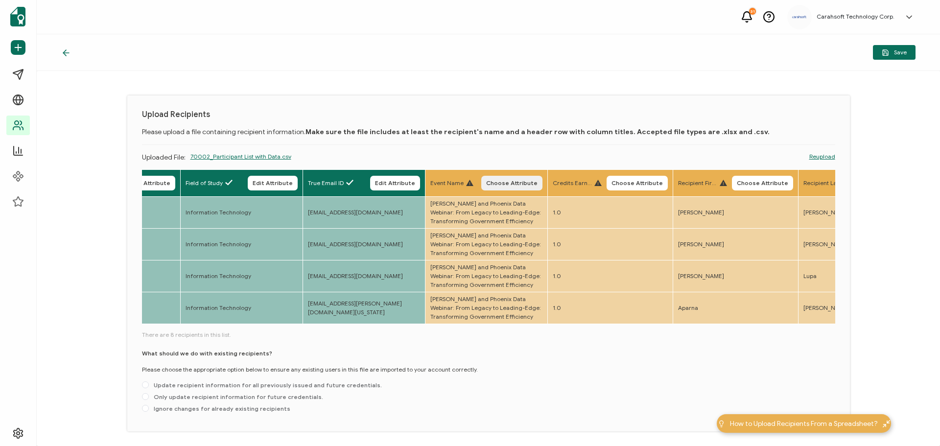
click at [508, 177] on button "Choose Attribute" at bounding box center [511, 183] width 61 height 15
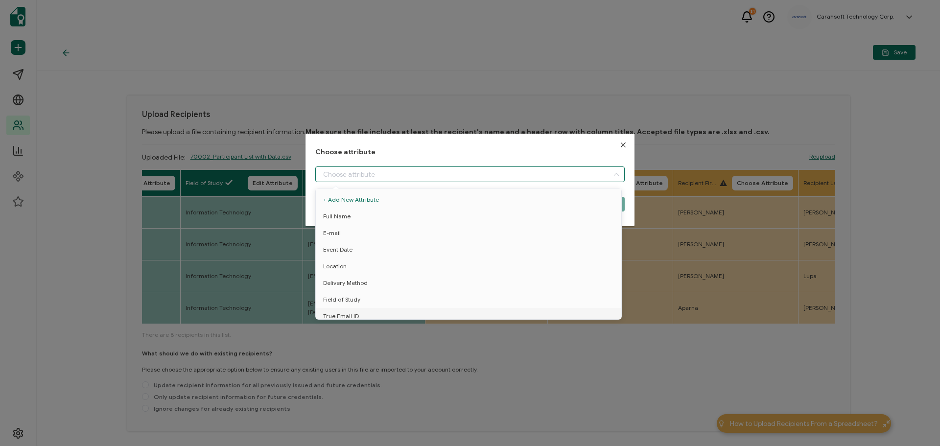
click at [412, 178] on input "dialog" at bounding box center [469, 174] width 309 height 16
click at [339, 291] on span "Event Name" at bounding box center [339, 294] width 33 height 17
type input "Event Name"
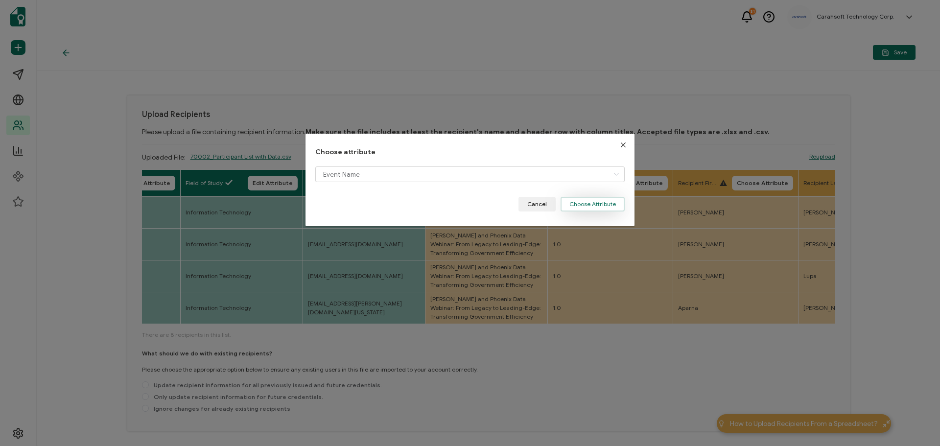
click at [595, 201] on button "Choose Attribute" at bounding box center [593, 204] width 64 height 15
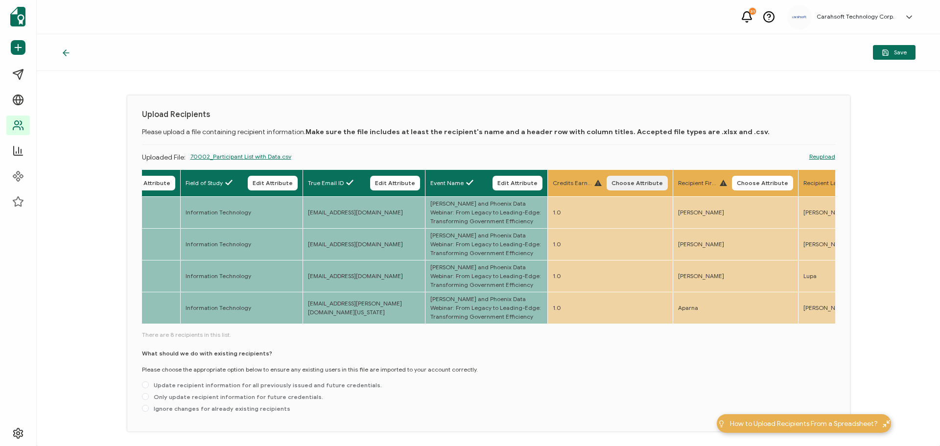
click at [620, 181] on span "Choose Attribute" at bounding box center [636, 183] width 51 height 6
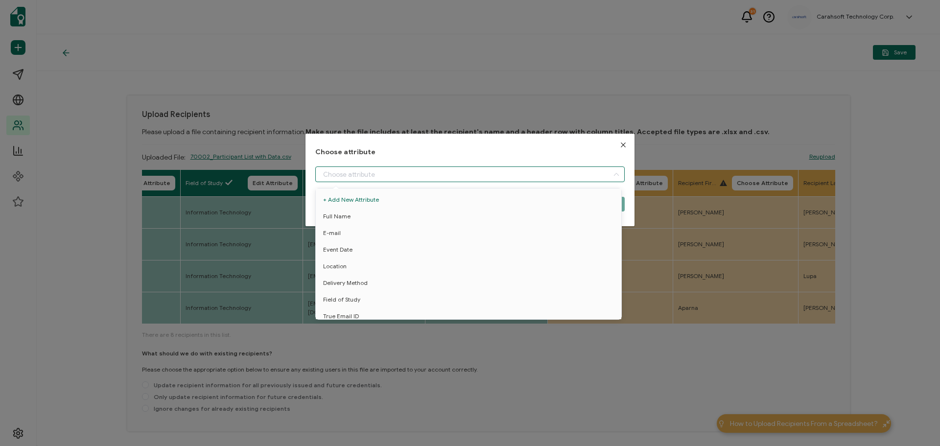
click at [396, 172] on input "dialog" at bounding box center [469, 174] width 309 height 16
click at [340, 295] on span "Event Name" at bounding box center [339, 294] width 33 height 17
click at [343, 307] on span "Credit Earned" at bounding box center [342, 311] width 39 height 17
type input "Credit Earned"
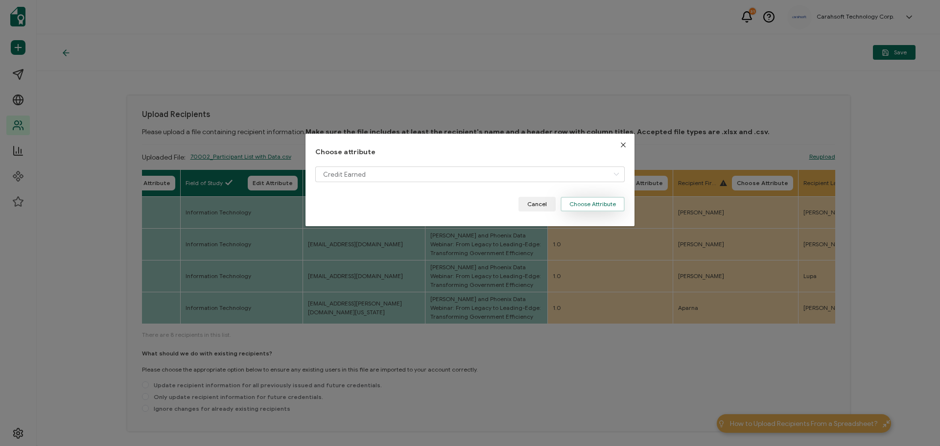
click at [602, 211] on button "Choose Attribute" at bounding box center [593, 204] width 64 height 15
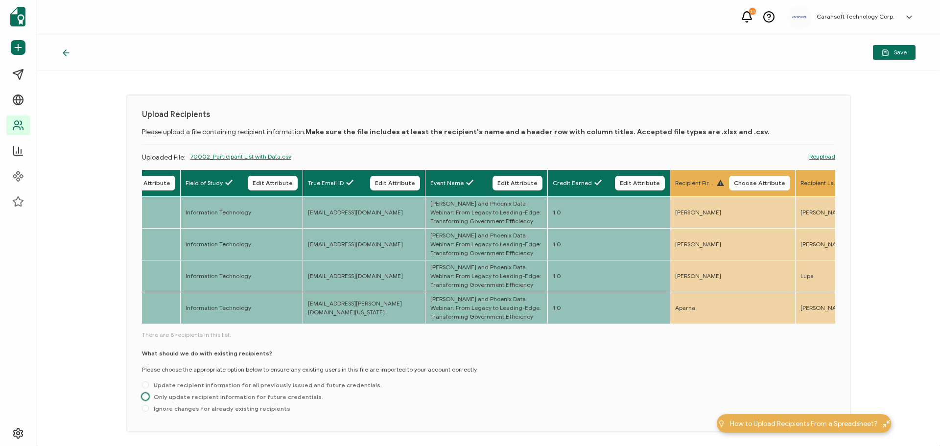
click at [239, 400] on span "Only update recipient information for future credentials." at bounding box center [236, 396] width 174 height 7
click at [149, 400] on input "Only update recipient information for future credentials." at bounding box center [145, 397] width 7 height 8
radio input "true"
click at [0, 0] on icon "button" at bounding box center [0, 0] width 0 height 0
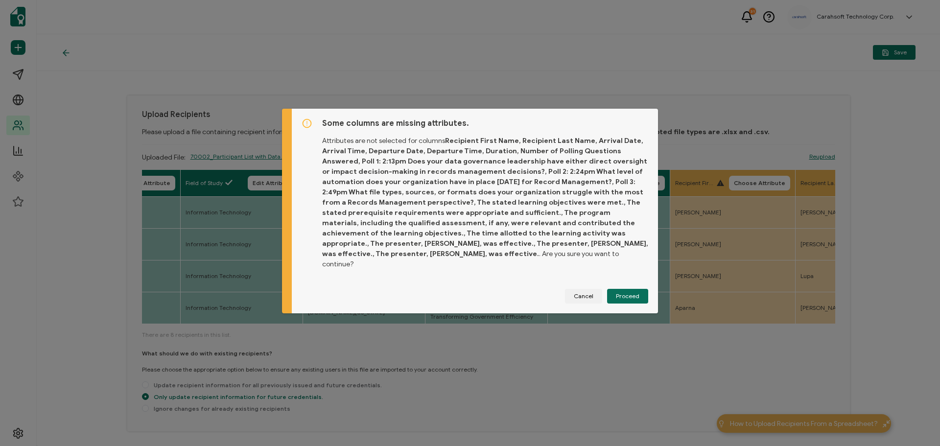
click at [646, 287] on div "Some columns are missing attributes. Attributes are not selected for columns . …" at bounding box center [475, 211] width 366 height 205
click at [634, 293] on span "Proceed" at bounding box center [627, 296] width 23 height 6
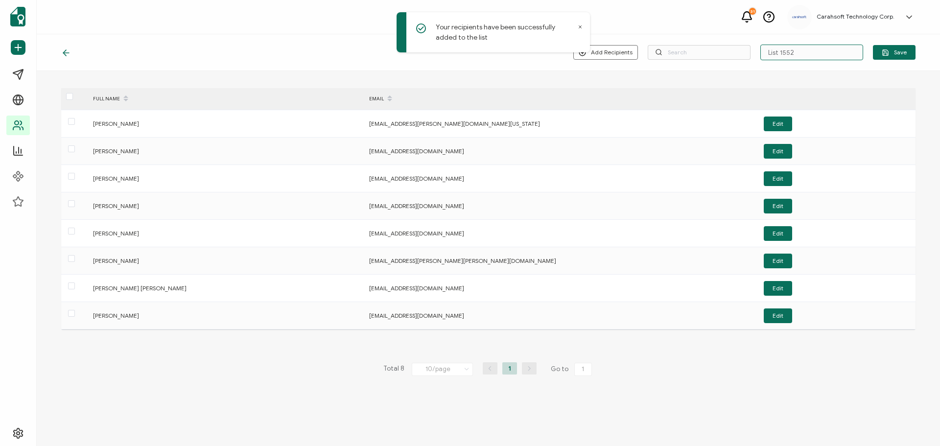
click at [796, 51] on input "List 1552" at bounding box center [811, 53] width 103 height 16
click at [853, 49] on input "7-23-25_70002_Hyland-Phoenis" at bounding box center [811, 53] width 103 height 16
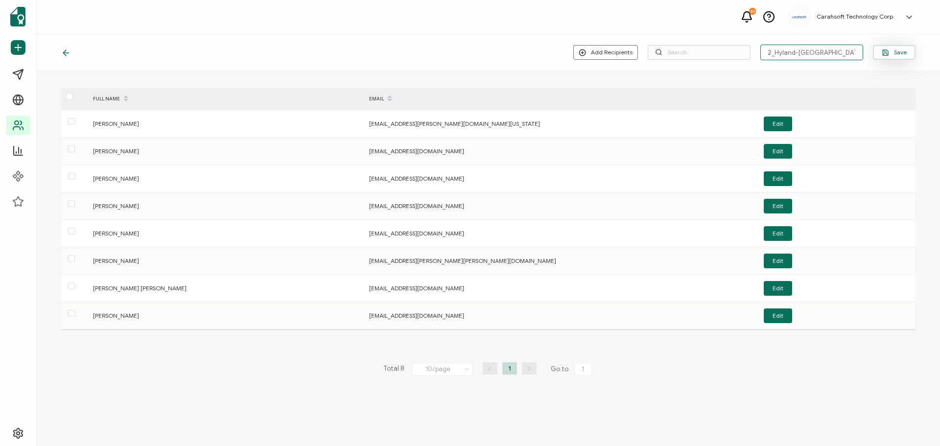
type input "7-23-25_70002_Hyland-[GEOGRAPHIC_DATA] Data Webinar"
click at [900, 54] on span "Save" at bounding box center [894, 52] width 25 height 7
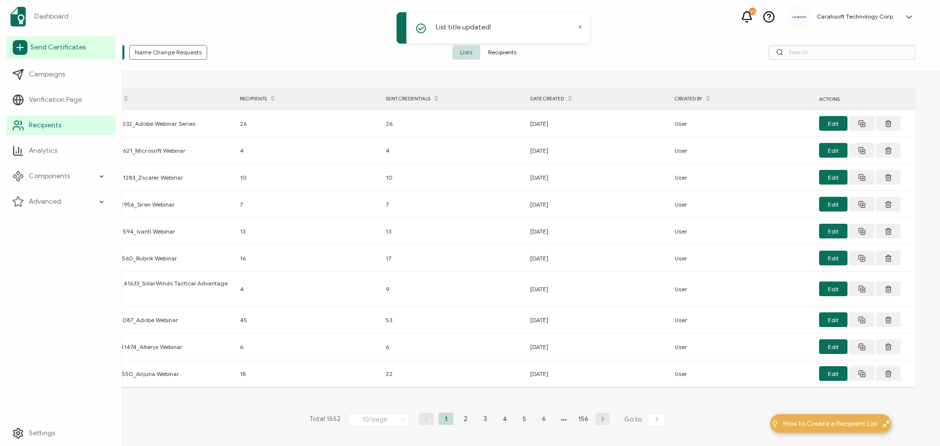
click at [44, 48] on span "Send Certificates" at bounding box center [57, 48] width 55 height 10
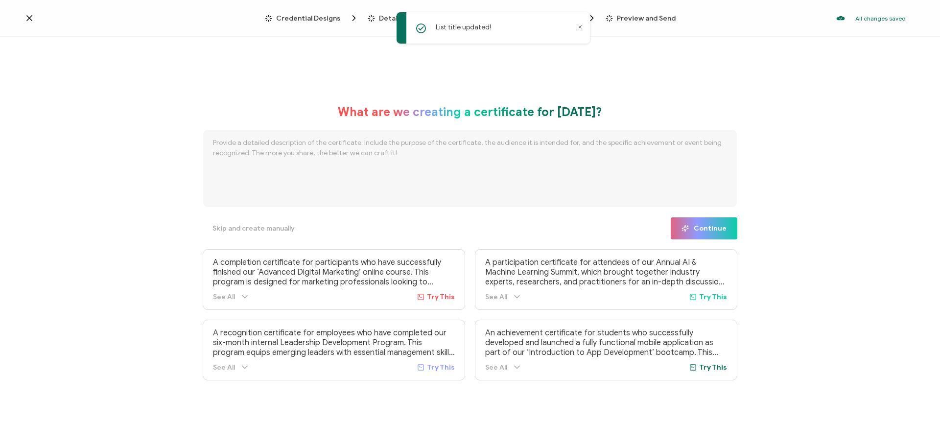
click at [320, 16] on span "Credential Designs" at bounding box center [308, 18] width 64 height 7
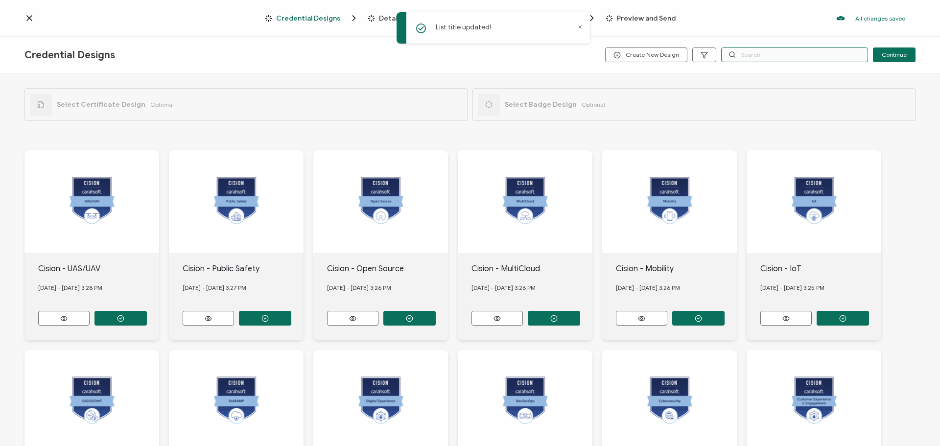
click at [741, 58] on input "text" at bounding box center [794, 54] width 147 height 15
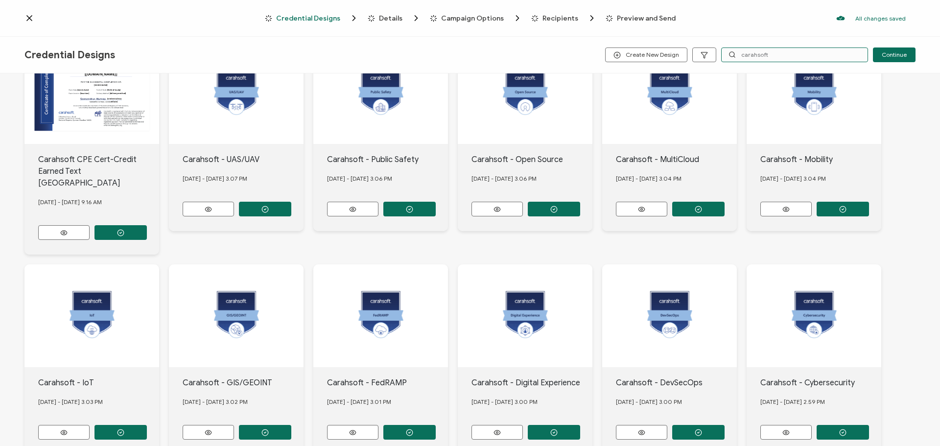
scroll to position [160, 0]
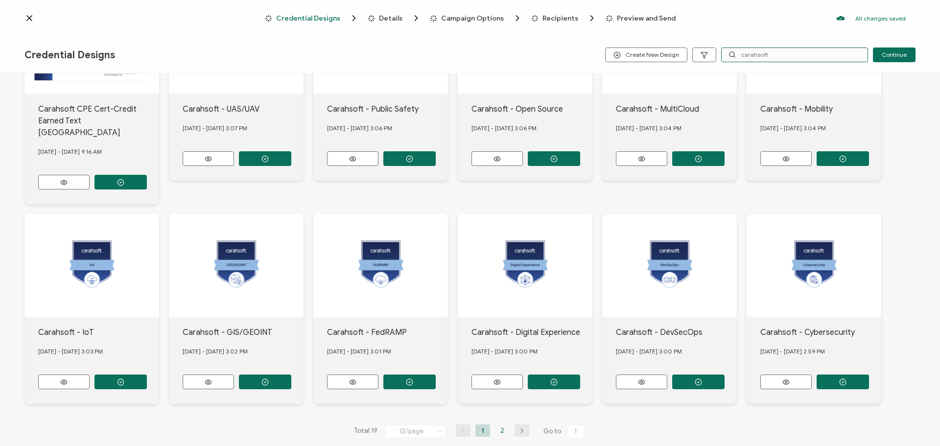
type input "carahsoft"
click at [499, 424] on li "2" at bounding box center [502, 430] width 15 height 12
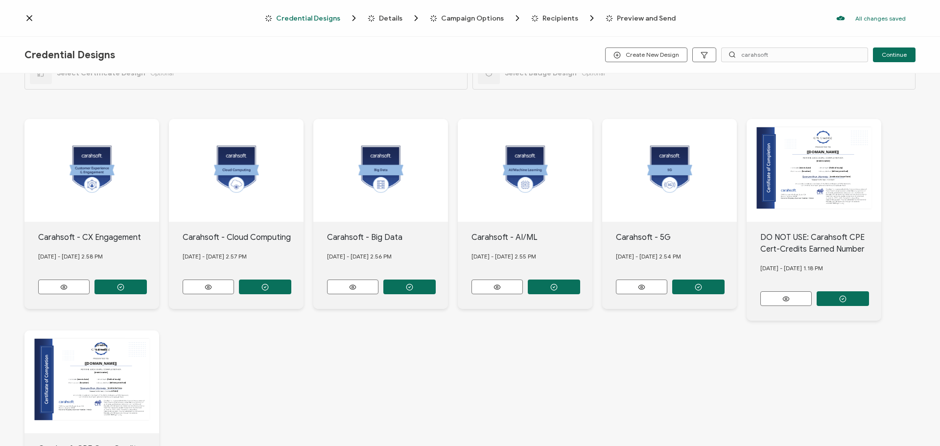
scroll to position [147, 0]
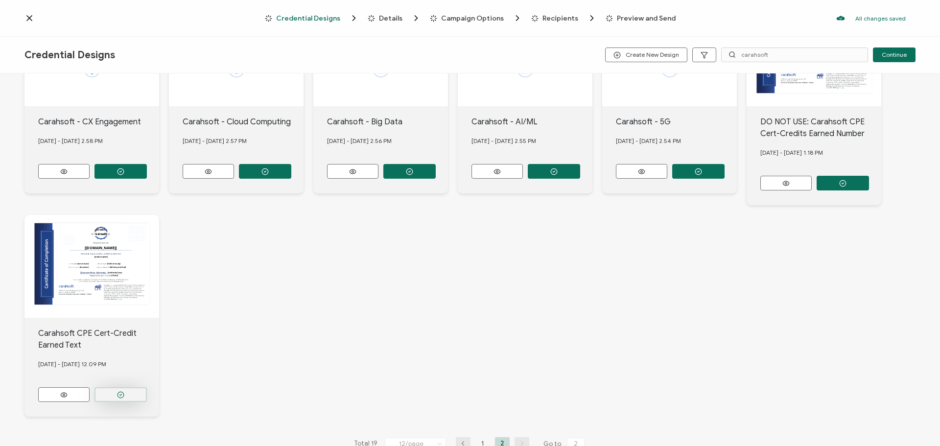
click at [118, 175] on icon "button" at bounding box center [120, 171] width 7 height 7
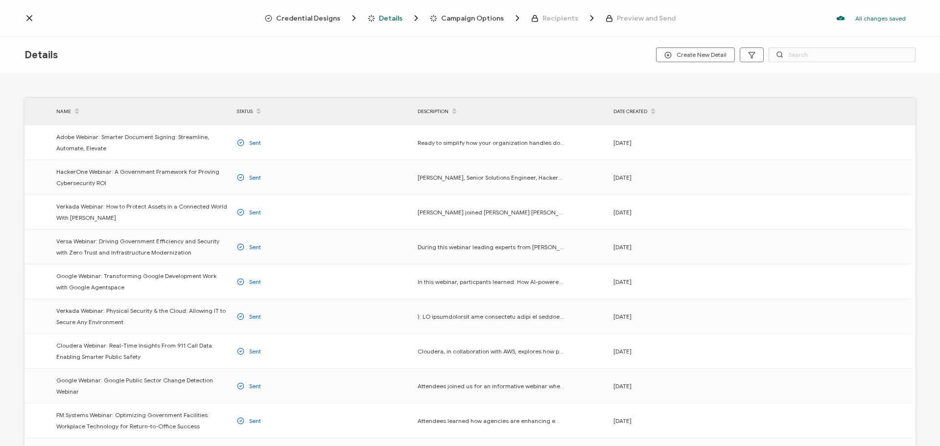
click at [313, 17] on span "Credential Designs" at bounding box center [308, 18] width 64 height 7
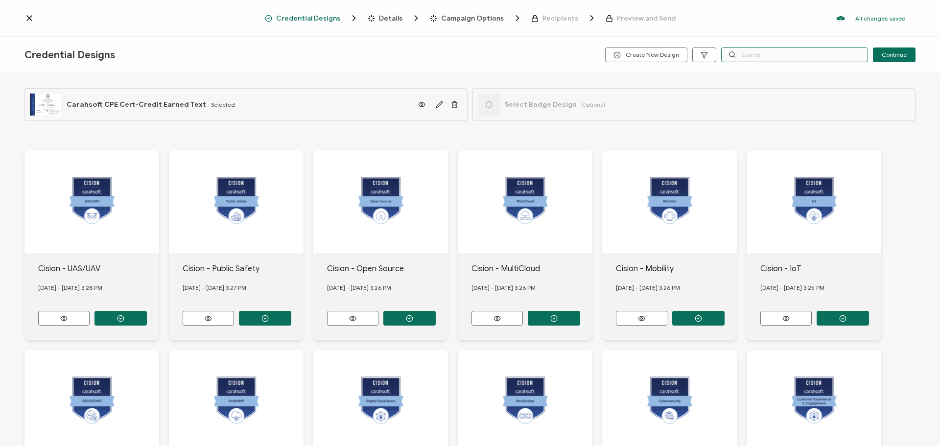
click at [758, 57] on input "text" at bounding box center [794, 54] width 147 height 15
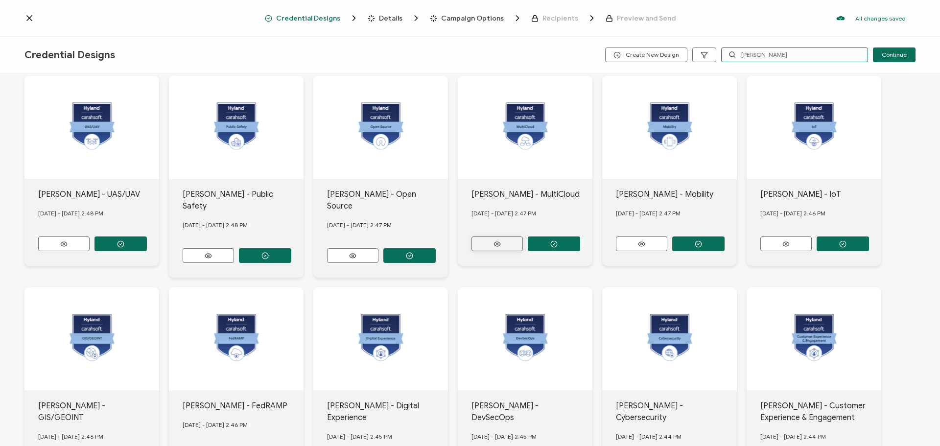
scroll to position [196, 0]
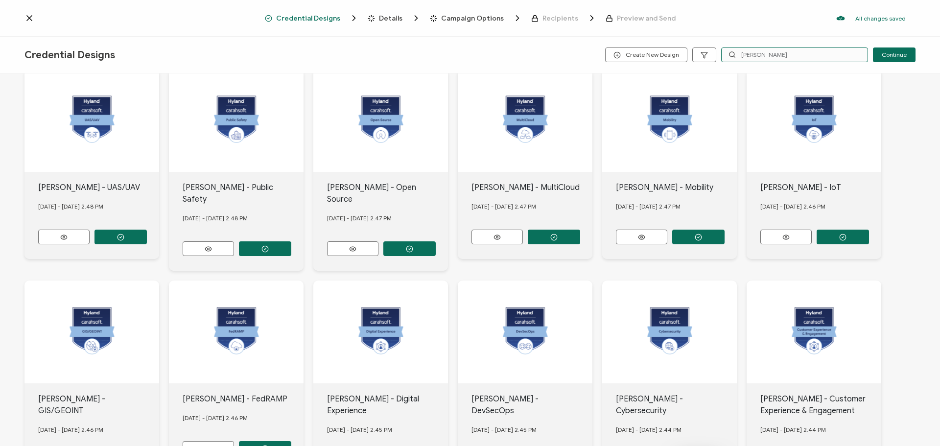
type input "hyland"
click at [147, 244] on button "button" at bounding box center [120, 237] width 52 height 15
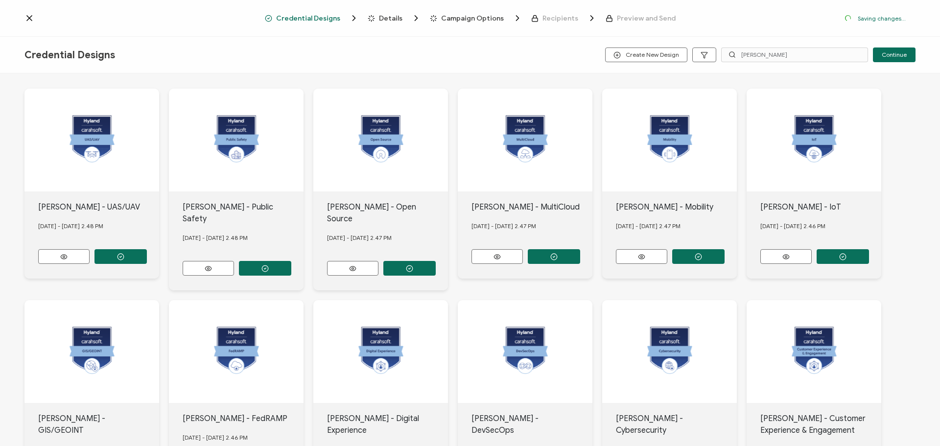
scroll to position [331, 0]
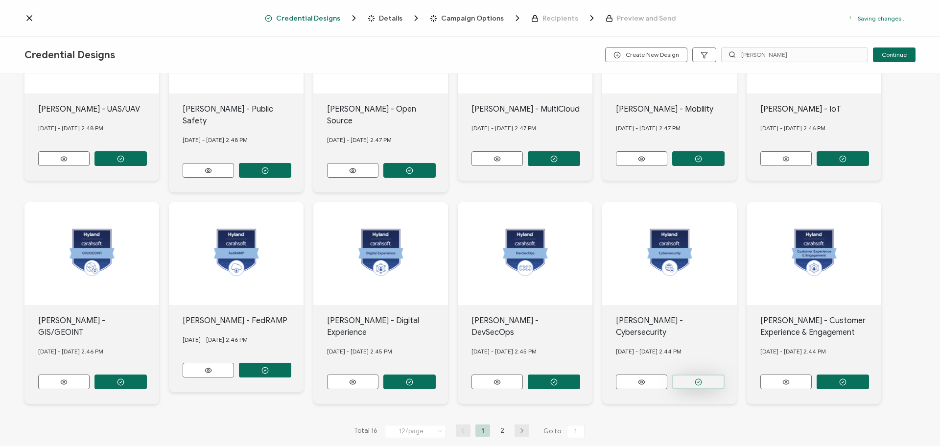
click at [124, 162] on circle "button" at bounding box center [120, 159] width 6 height 6
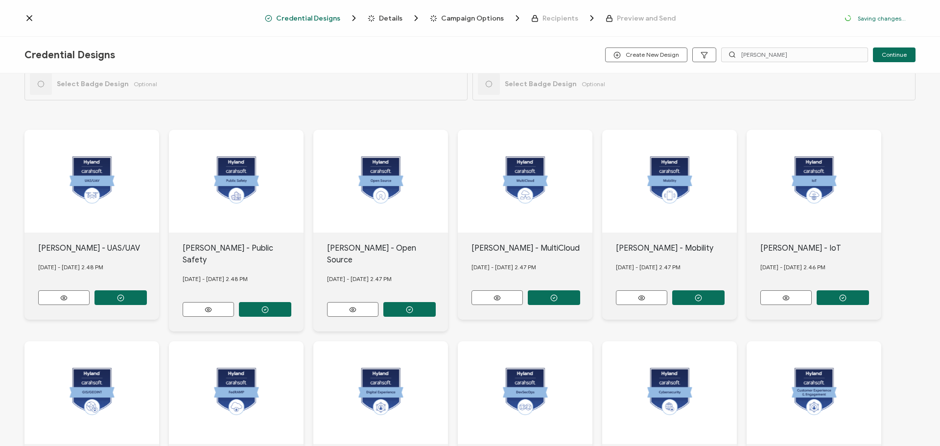
scroll to position [0, 0]
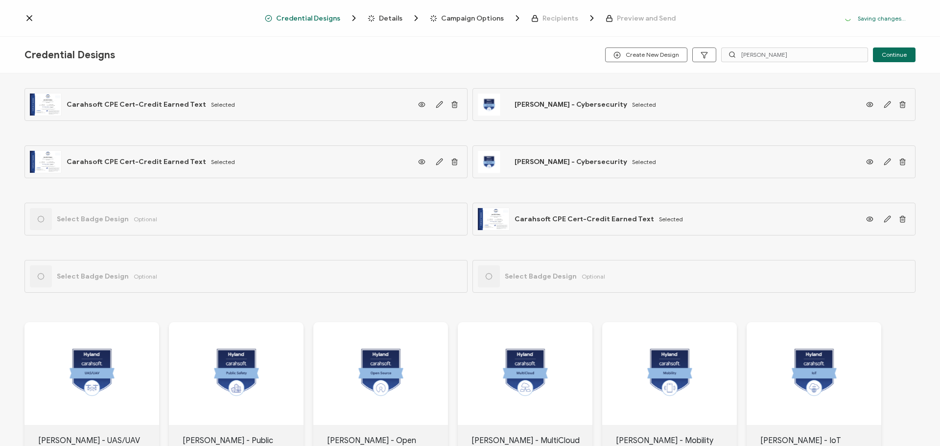
click at [32, 18] on icon at bounding box center [29, 18] width 10 height 10
click at [29, 18] on icon at bounding box center [29, 18] width 5 height 5
click at [313, 16] on span "Credential Designs" at bounding box center [308, 18] width 64 height 7
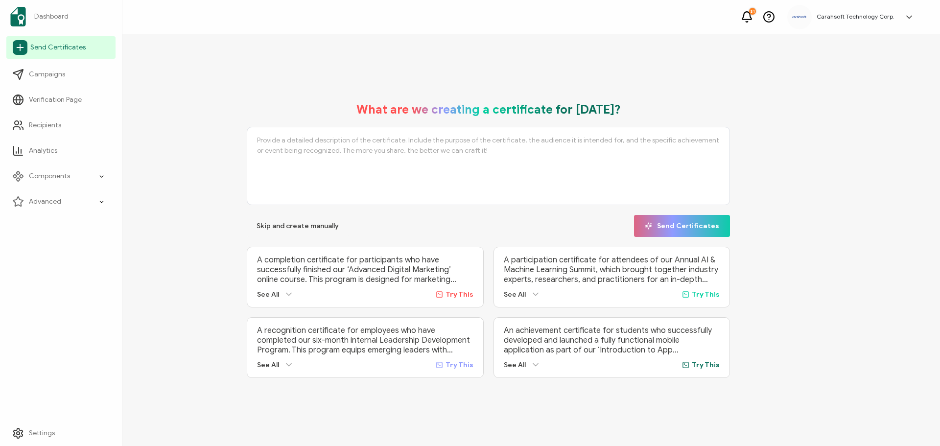
click at [55, 44] on span "Send Certificates" at bounding box center [57, 48] width 55 height 10
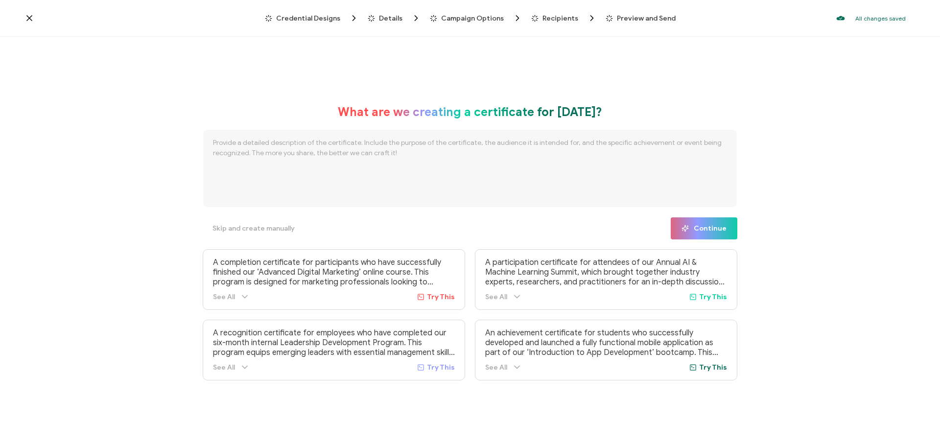
click at [306, 17] on span "Credential Designs" at bounding box center [308, 18] width 64 height 7
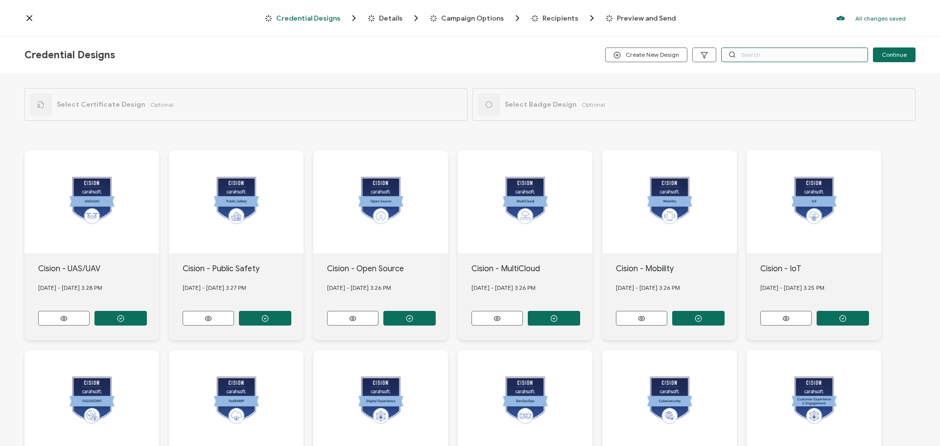
click at [765, 54] on input "text" at bounding box center [794, 54] width 147 height 15
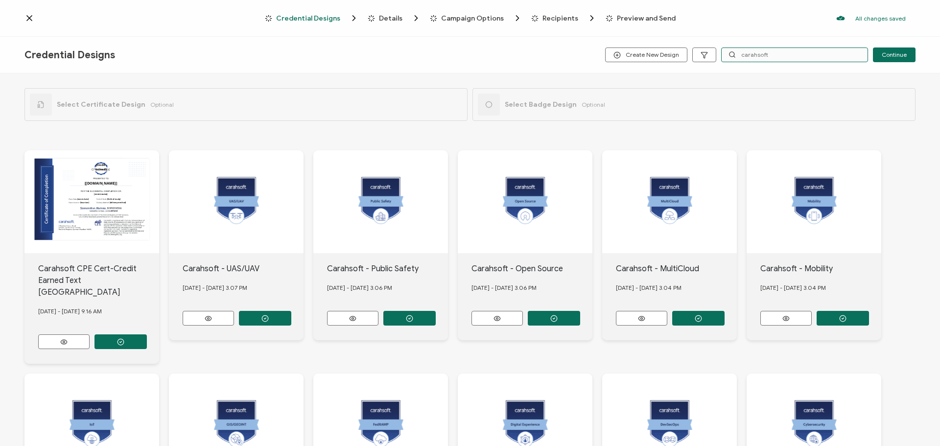
type input "carahsoft"
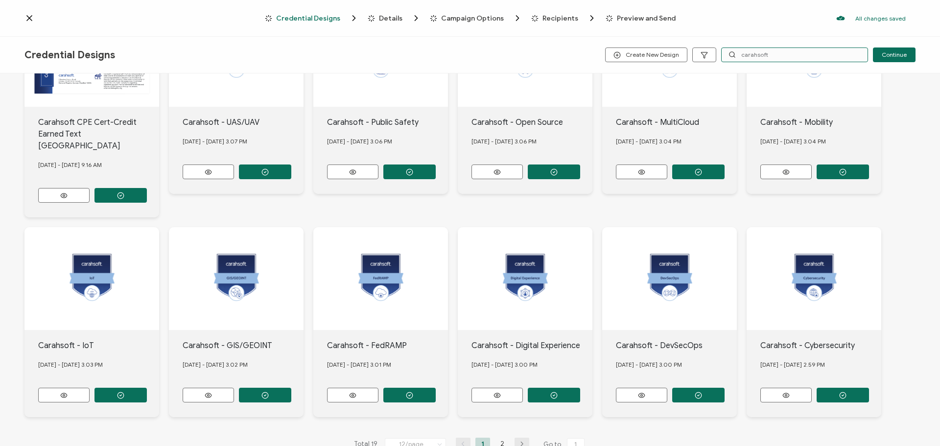
scroll to position [160, 0]
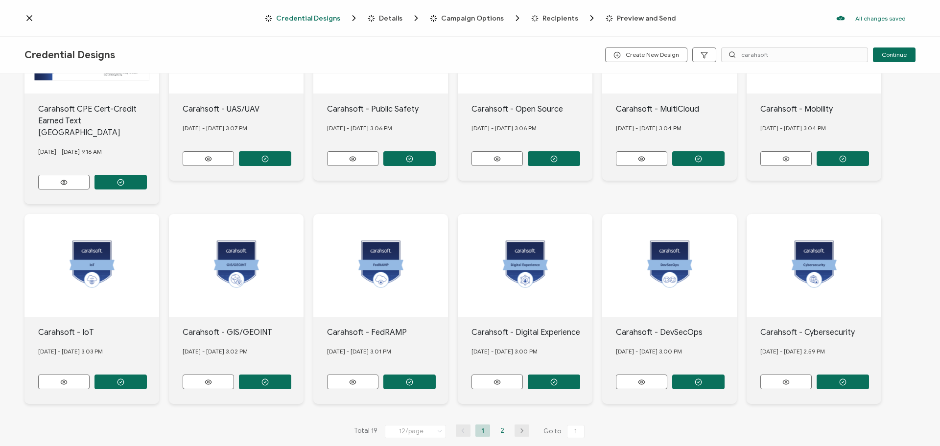
click at [502, 424] on li "2" at bounding box center [502, 430] width 15 height 12
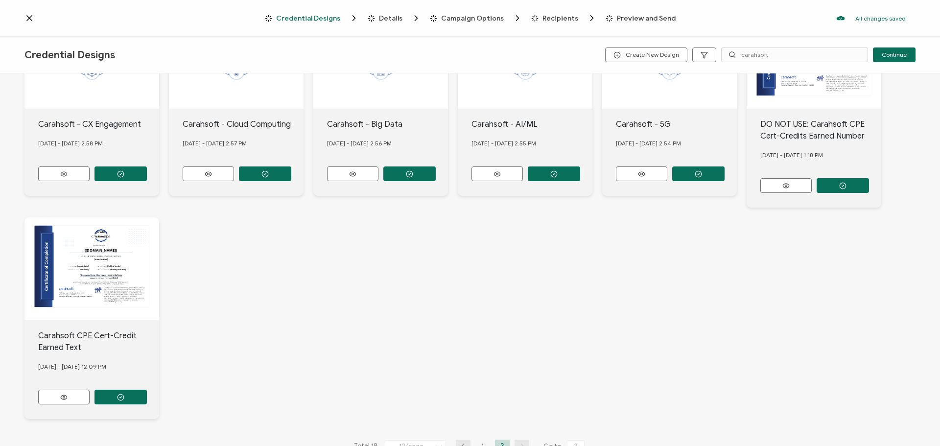
scroll to position [171, 0]
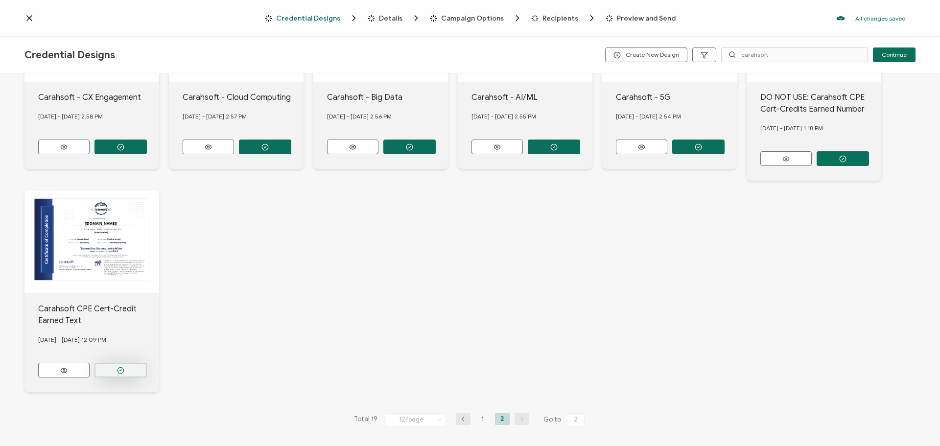
click at [118, 151] on icon "button" at bounding box center [120, 146] width 7 height 7
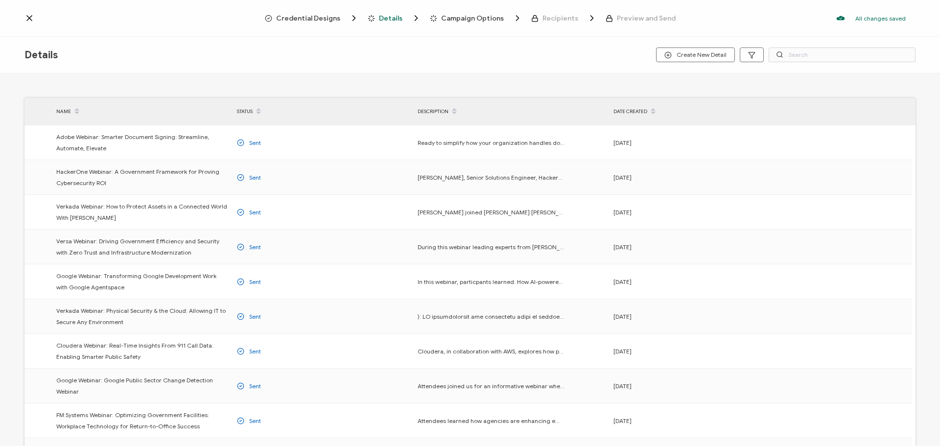
click at [329, 20] on span "Credential Designs" at bounding box center [308, 18] width 64 height 7
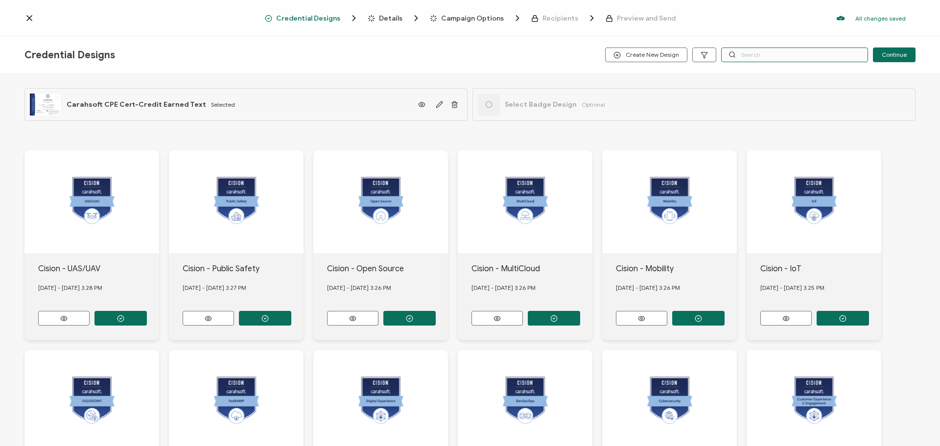
click at [793, 59] on input "text" at bounding box center [794, 54] width 147 height 15
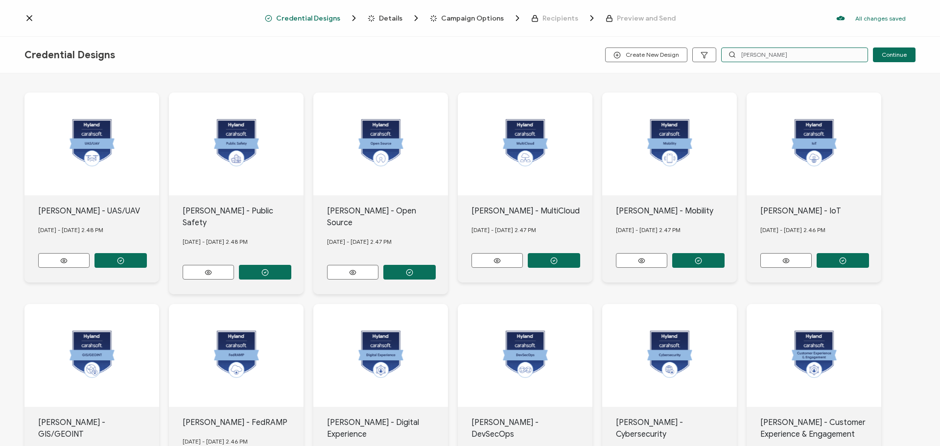
scroll to position [160, 0]
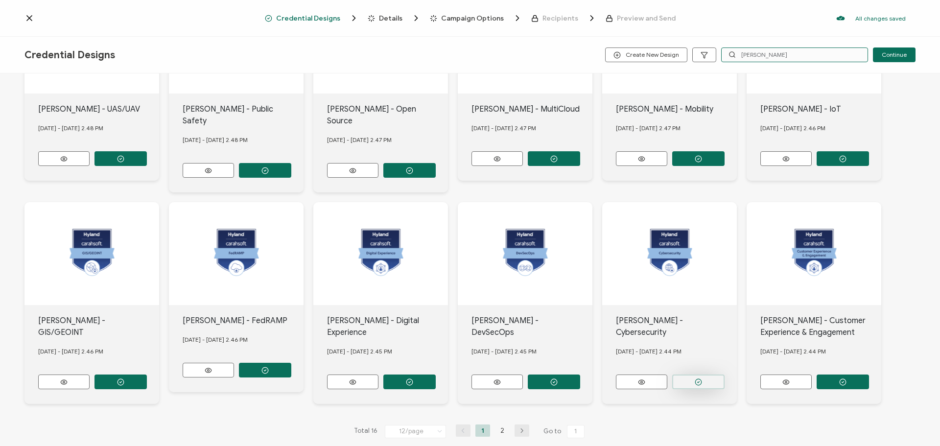
type input "Hyland"
click at [147, 166] on button "button" at bounding box center [120, 158] width 52 height 15
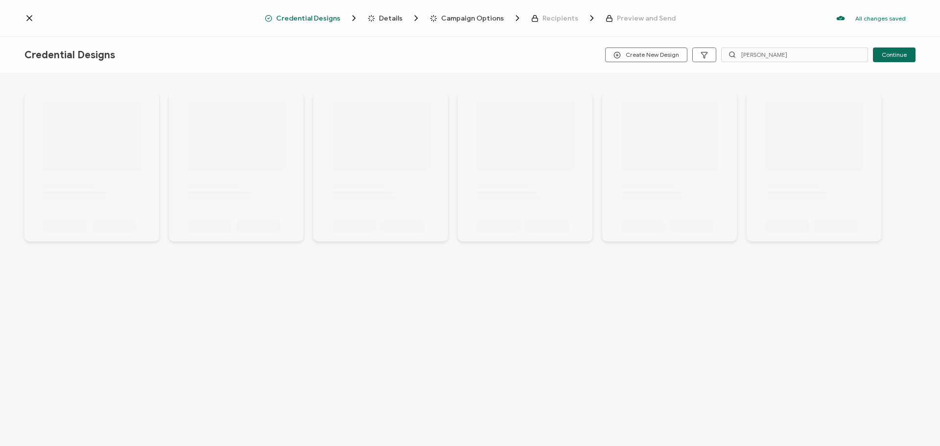
scroll to position [0, 0]
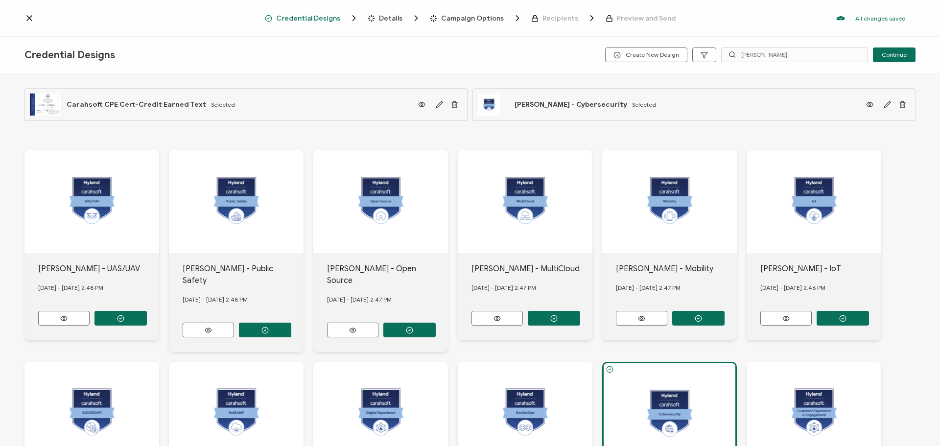
click at [383, 18] on span "Details" at bounding box center [390, 18] width 23 height 7
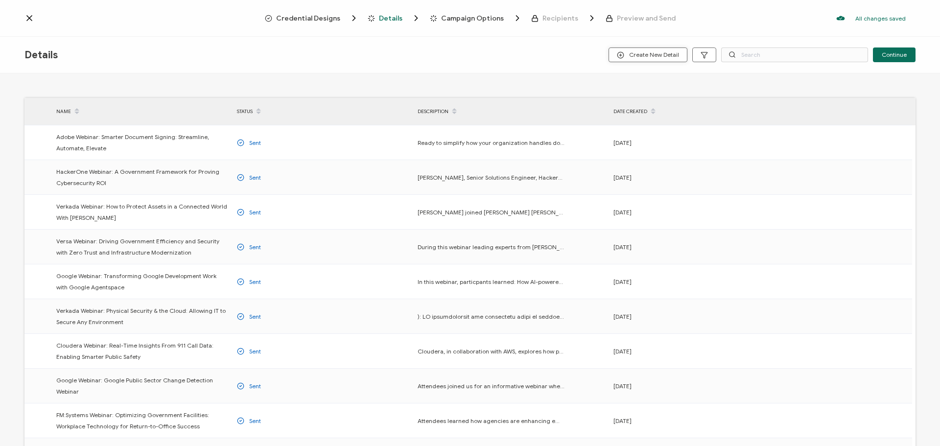
click at [648, 55] on span "Create New Detail" at bounding box center [648, 54] width 62 height 7
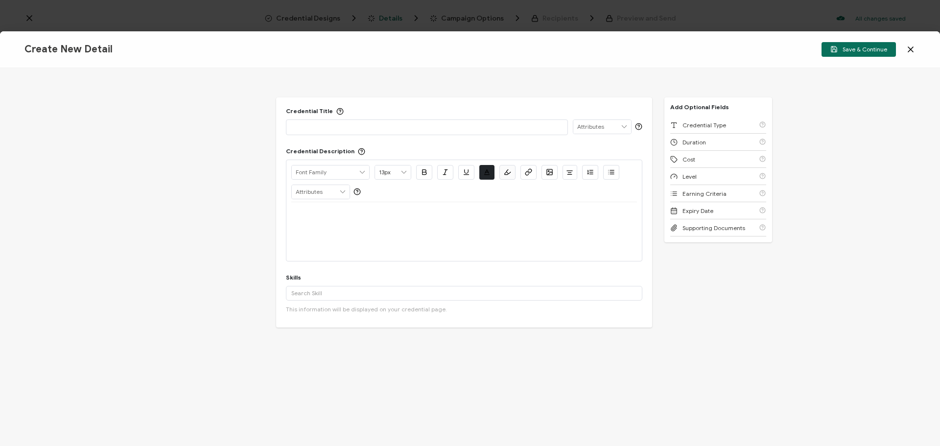
click at [335, 129] on p at bounding box center [426, 127] width 271 height 10
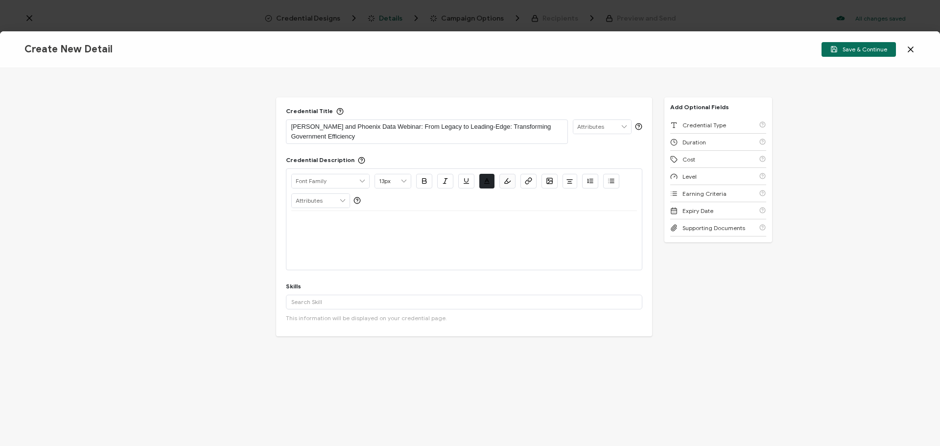
click at [329, 248] on div at bounding box center [464, 240] width 346 height 59
click at [320, 233] on div at bounding box center [464, 222] width 346 height 23
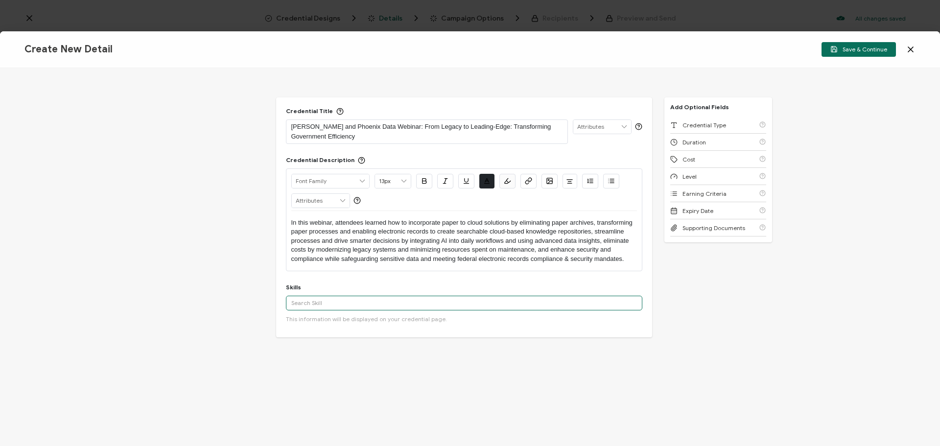
click at [350, 300] on input "text" at bounding box center [464, 303] width 356 height 15
click at [319, 367] on div "Cyber Security" at bounding box center [464, 373] width 356 height 17
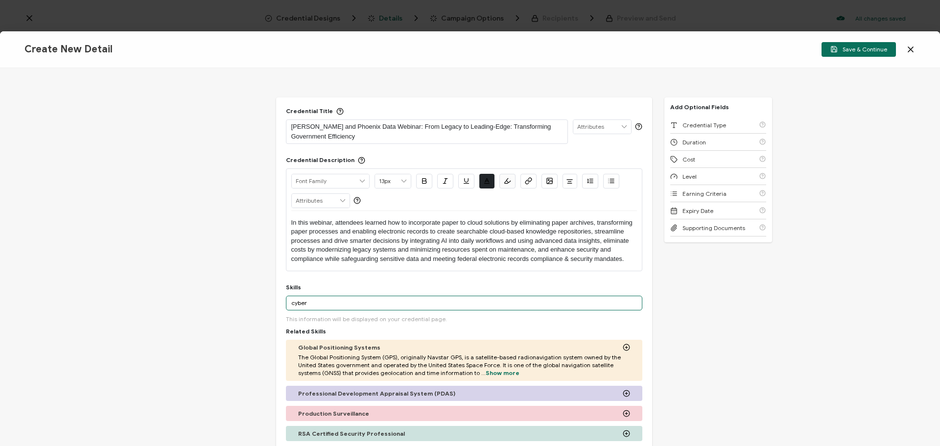
drag, startPoint x: 317, startPoint y: 303, endPoint x: 271, endPoint y: 302, distance: 46.0
click at [271, 302] on div "Credential Title Hyland and Phoenix Data Webinar: From Legacy to Leading-Edge: …" at bounding box center [470, 257] width 940 height 378
paste input "Records Management"
type input "Records Management"
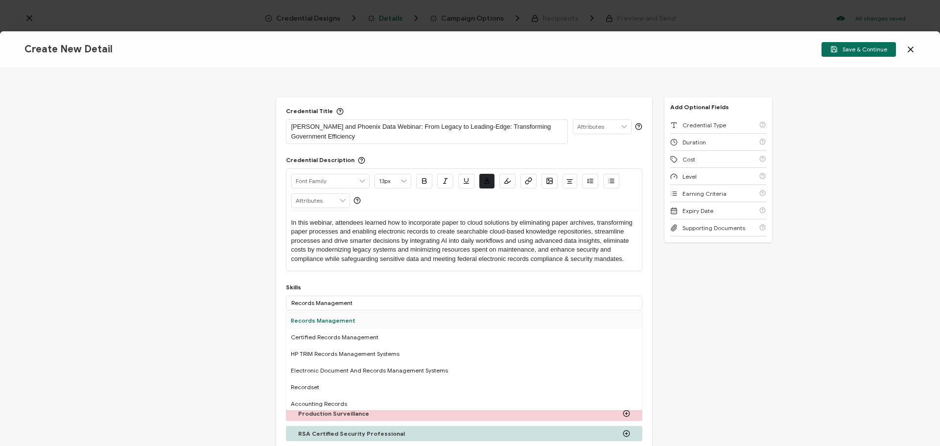
click at [338, 325] on div "Records Management" at bounding box center [464, 320] width 356 height 17
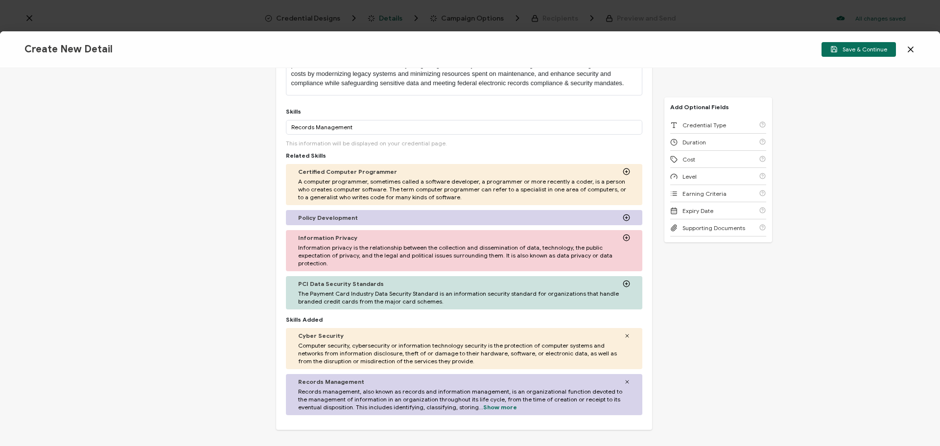
scroll to position [277, 0]
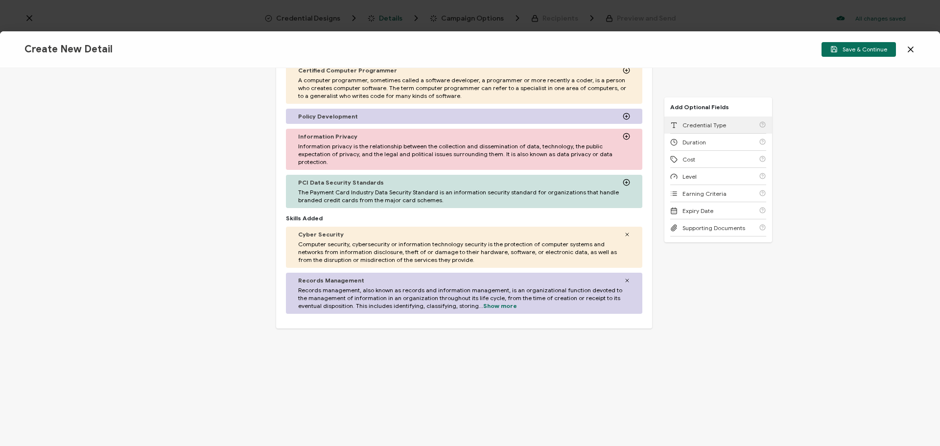
click at [700, 121] on span "Credential Type" at bounding box center [704, 124] width 44 height 7
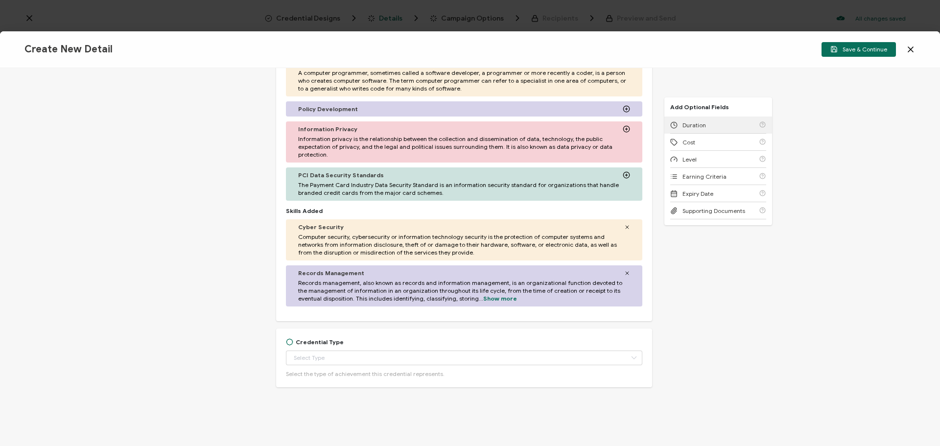
click at [700, 121] on span "Duration" at bounding box center [693, 124] width 23 height 7
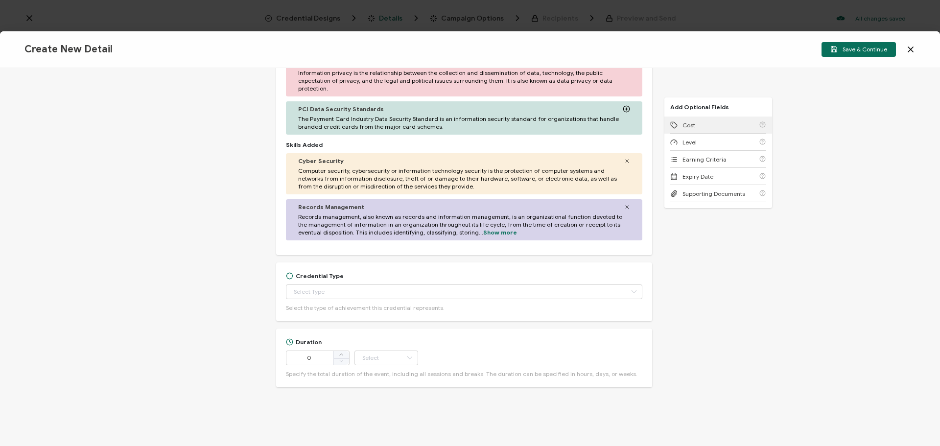
click at [700, 121] on div "Cost" at bounding box center [718, 125] width 96 height 17
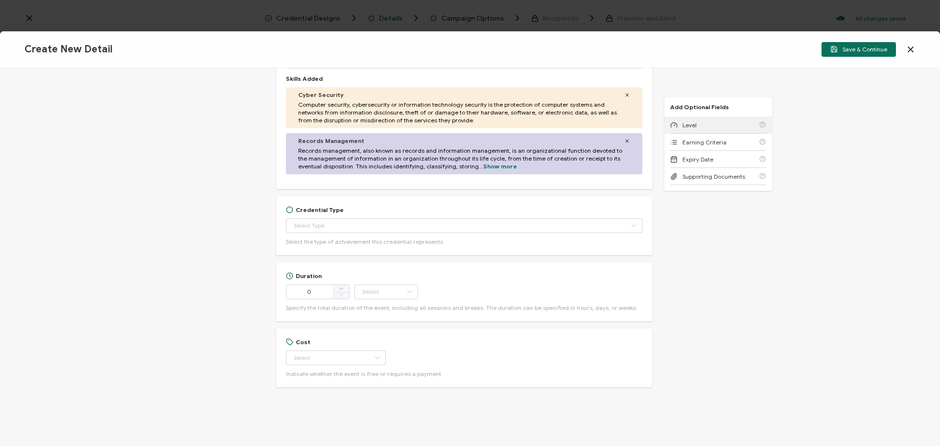
click at [700, 121] on div "Level" at bounding box center [718, 125] width 96 height 17
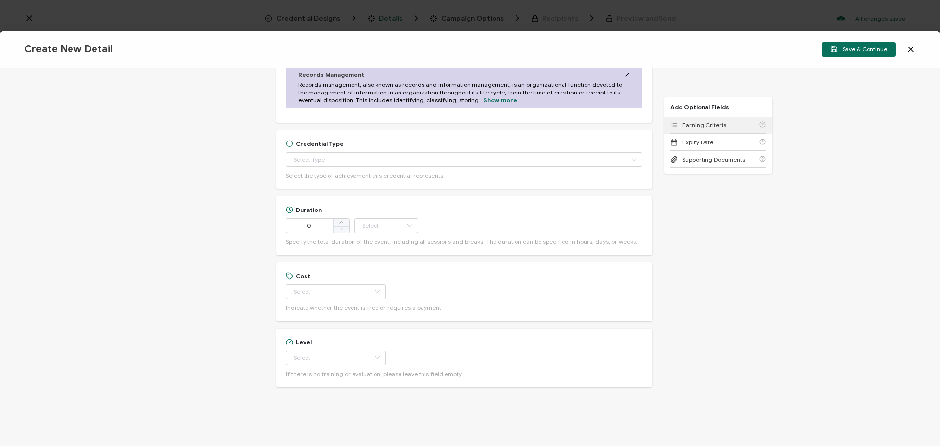
click at [700, 121] on span "Earning Criteria" at bounding box center [704, 124] width 44 height 7
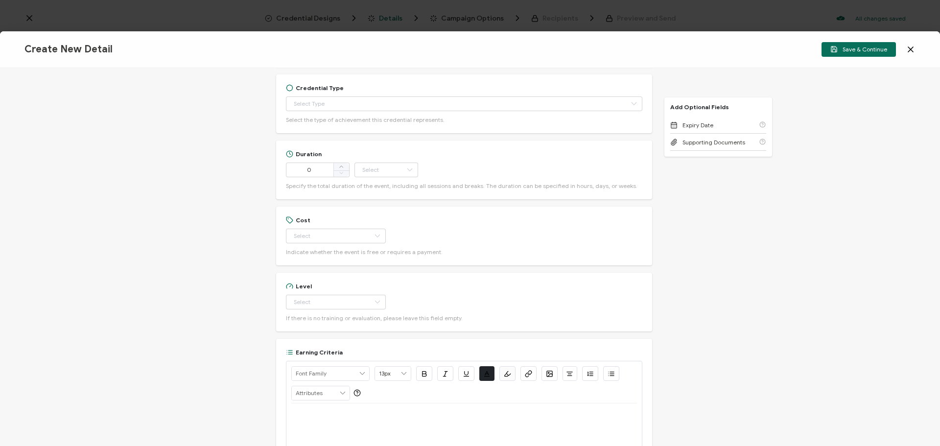
scroll to position [391, 0]
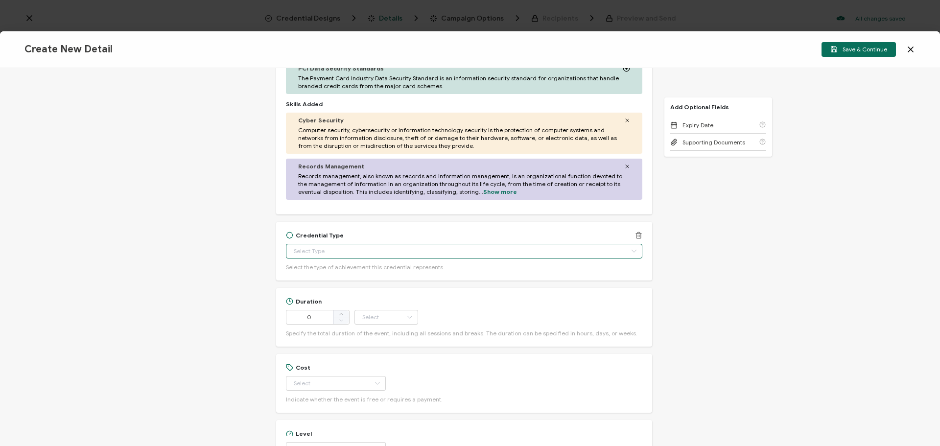
click at [330, 252] on input "text" at bounding box center [464, 251] width 356 height 15
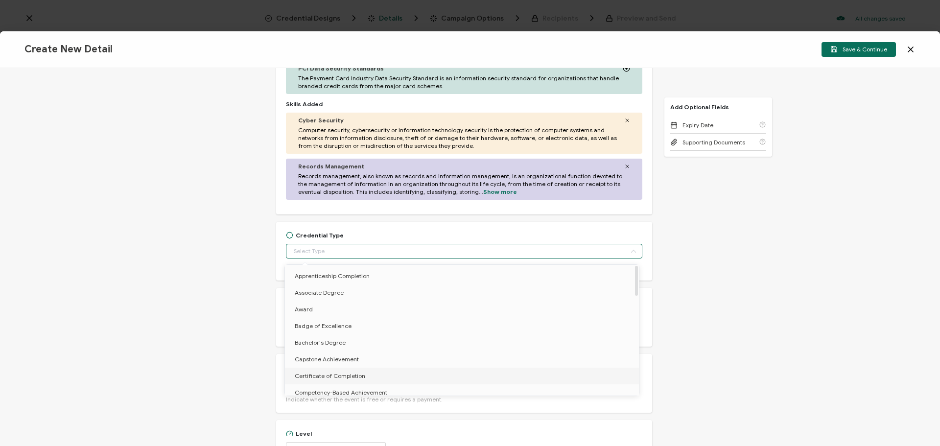
click at [323, 373] on span "Certificate of Completion" at bounding box center [330, 375] width 70 height 7
type input "Certificate of Completion"
click at [309, 373] on span "Certificate of Completion" at bounding box center [333, 375] width 77 height 7
type input "Certificate of Completion"
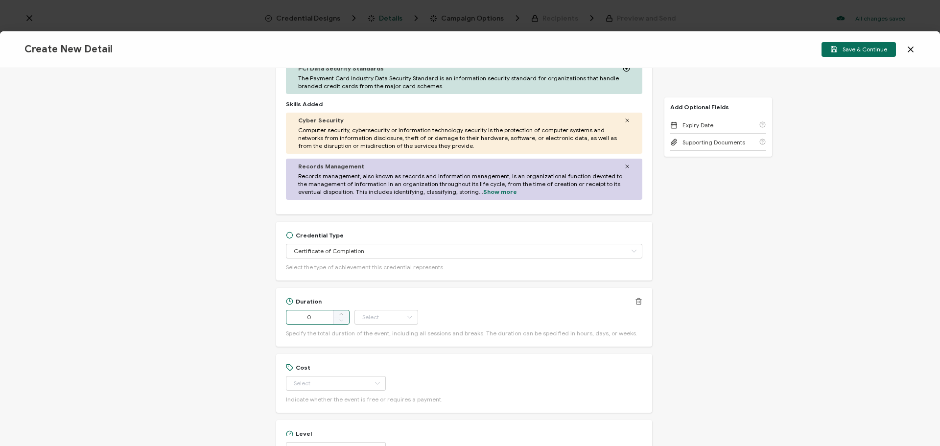
click at [317, 316] on input "0" at bounding box center [318, 317] width 64 height 15
type input "55"
click at [412, 323] on icon at bounding box center [409, 317] width 12 height 15
click at [385, 423] on li "Minute" at bounding box center [386, 425] width 66 height 17
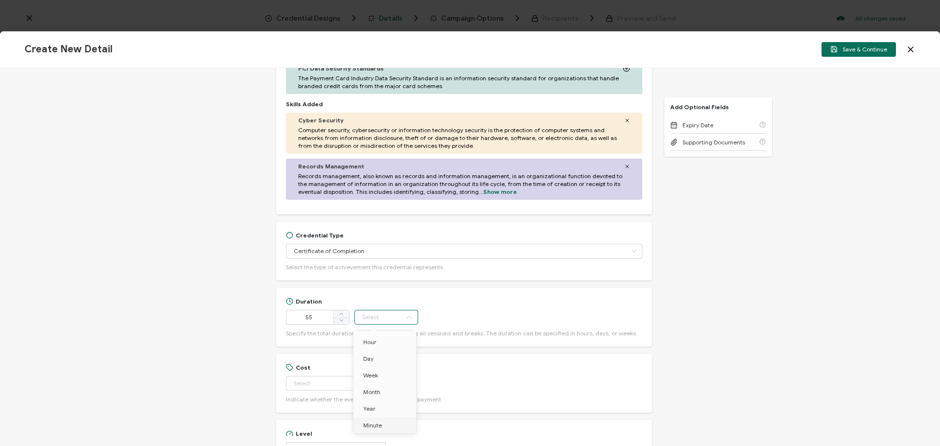
type input "Minute"
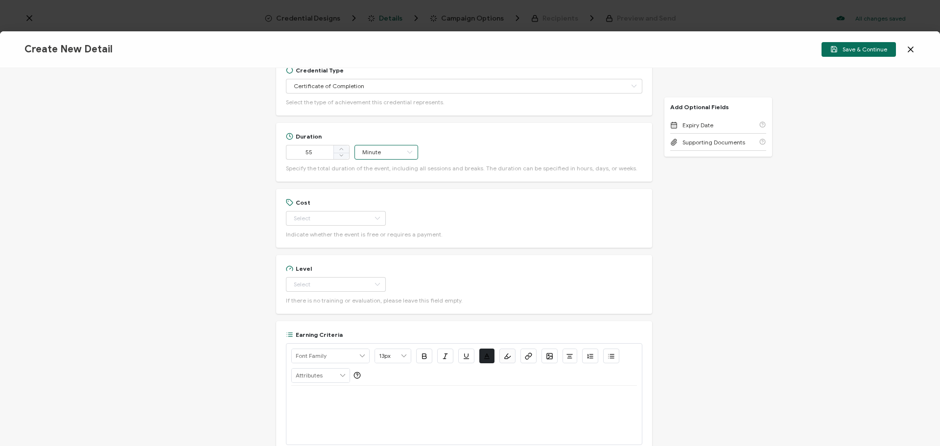
scroll to position [587, 0]
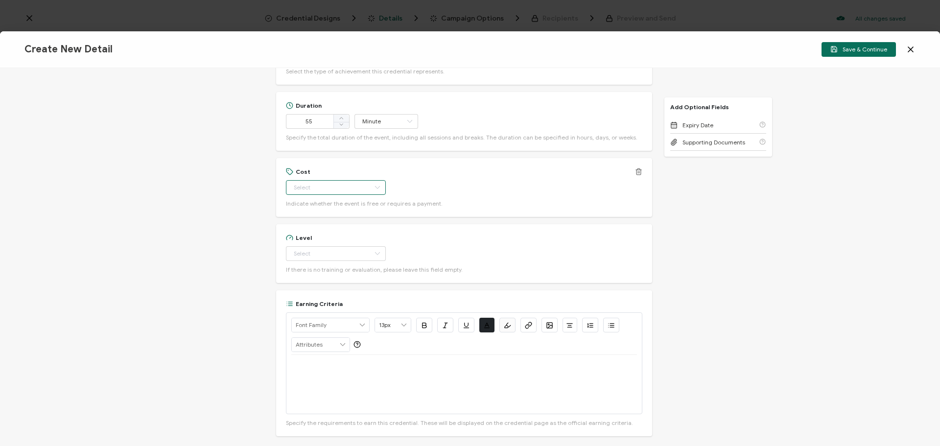
click at [310, 188] on input "text" at bounding box center [336, 187] width 100 height 15
click at [309, 212] on li "Free" at bounding box center [331, 212] width 92 height 17
type input "Free"
click at [308, 255] on input "text" at bounding box center [336, 253] width 100 height 15
click at [307, 274] on li "Beginner" at bounding box center [331, 278] width 92 height 17
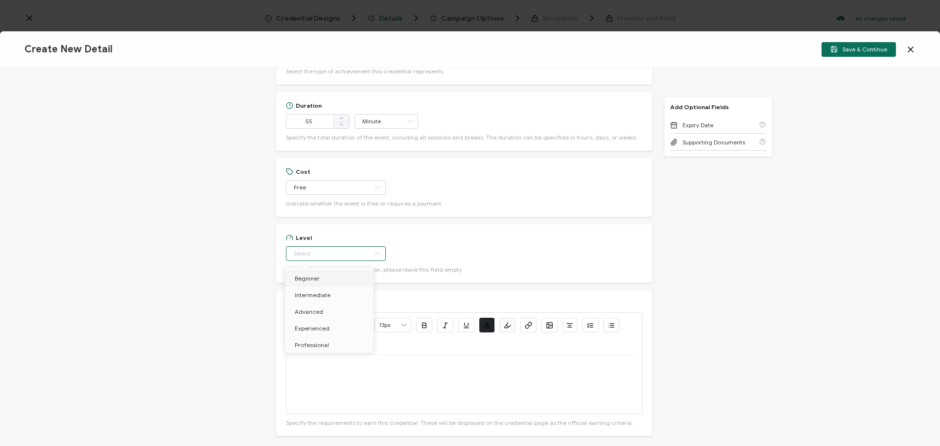
type input "Beginner"
click at [315, 366] on p at bounding box center [464, 366] width 346 height 9
drag, startPoint x: 309, startPoint y: 375, endPoint x: 348, endPoint y: 367, distance: 39.5
click at [348, 367] on div "Watch On-Demand: https://www.carahsoft.com/learn/event/70002-from-legacy-to-lea…" at bounding box center [464, 384] width 346 height 59
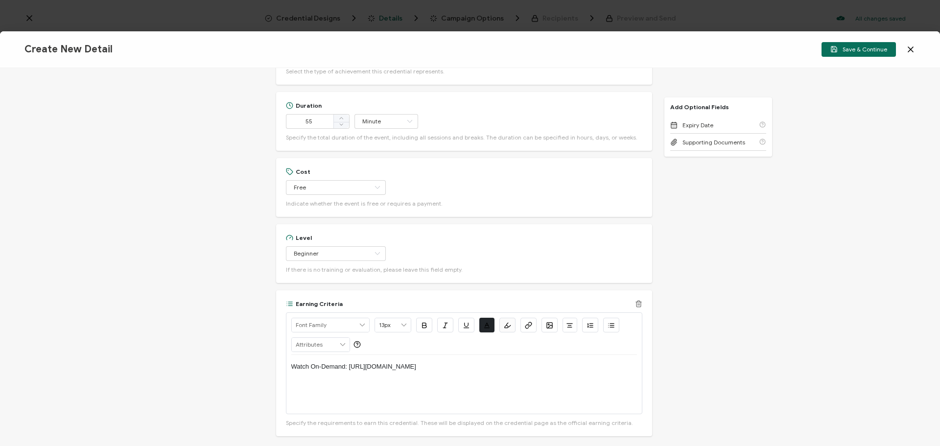
click at [530, 328] on icon "button" at bounding box center [528, 325] width 7 height 7
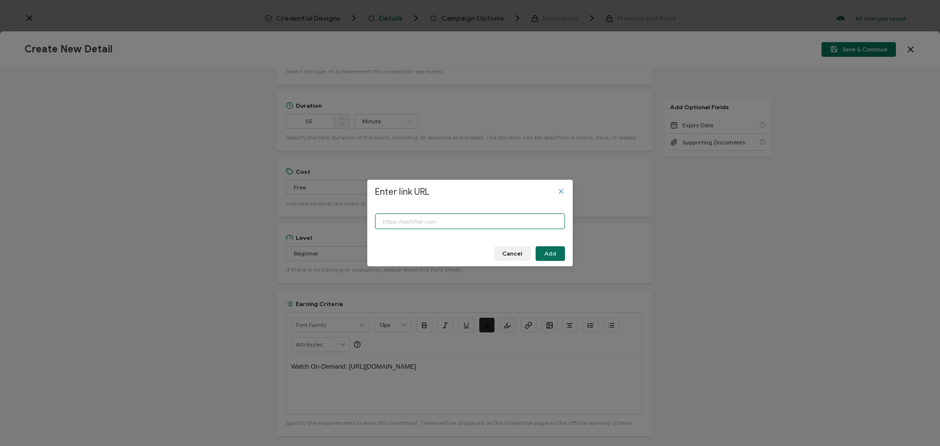
click at [410, 224] on input "Enter link URL" at bounding box center [470, 221] width 190 height 16
paste input "https://www.carahsoft.com/learn/event/70002-from-legacy-to-leading-edge-transfo…"
type input "https://www.carahsoft.com/learn/event/70002-from-legacy-to-leading-edge-transfo…"
click at [563, 252] on button "Add" at bounding box center [550, 253] width 29 height 15
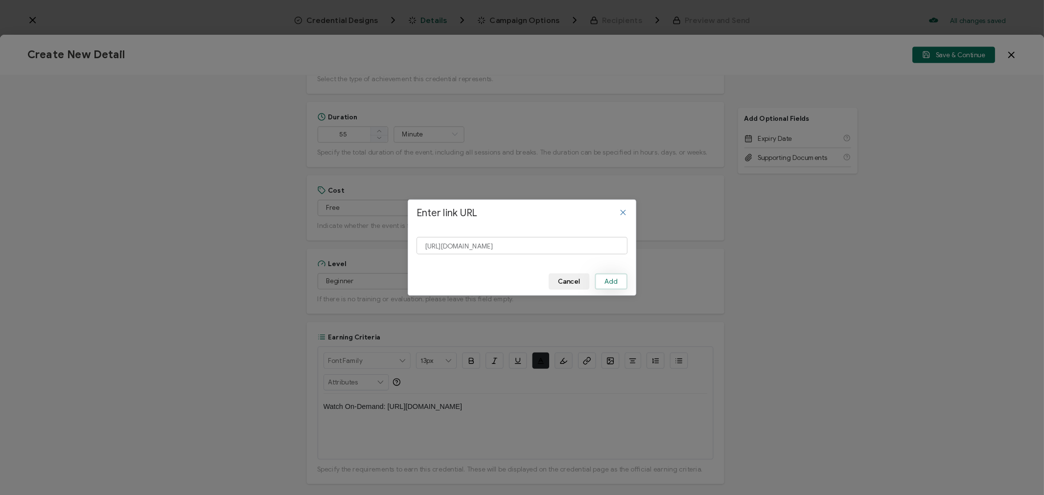
scroll to position [0, 0]
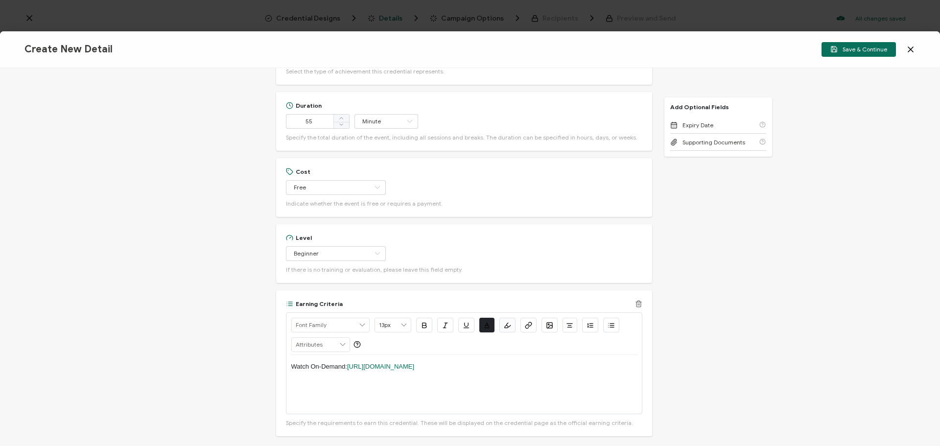
click at [613, 393] on div "Watch On-Demand: https://www.carahsoft.com/learn/event/70002-from-legacy-to-lea…" at bounding box center [464, 384] width 346 height 59
click at [860, 46] on span "Save & Continue" at bounding box center [858, 49] width 57 height 7
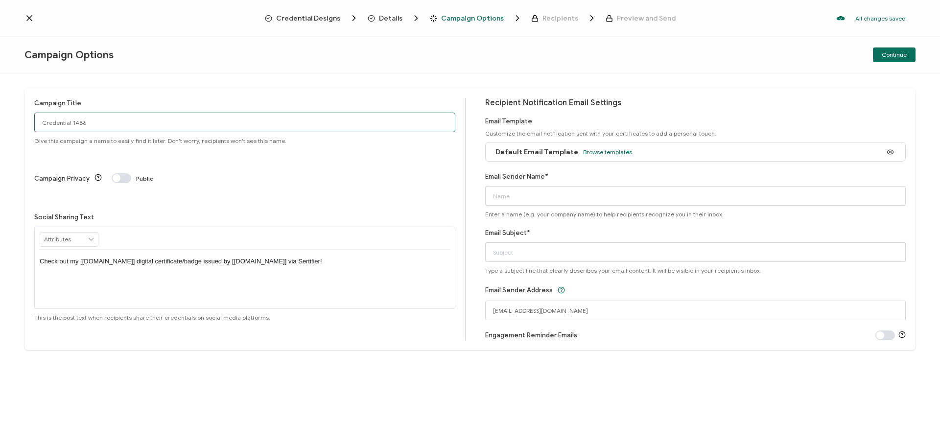
click at [90, 125] on input "Credential 1486" at bounding box center [244, 123] width 421 height 20
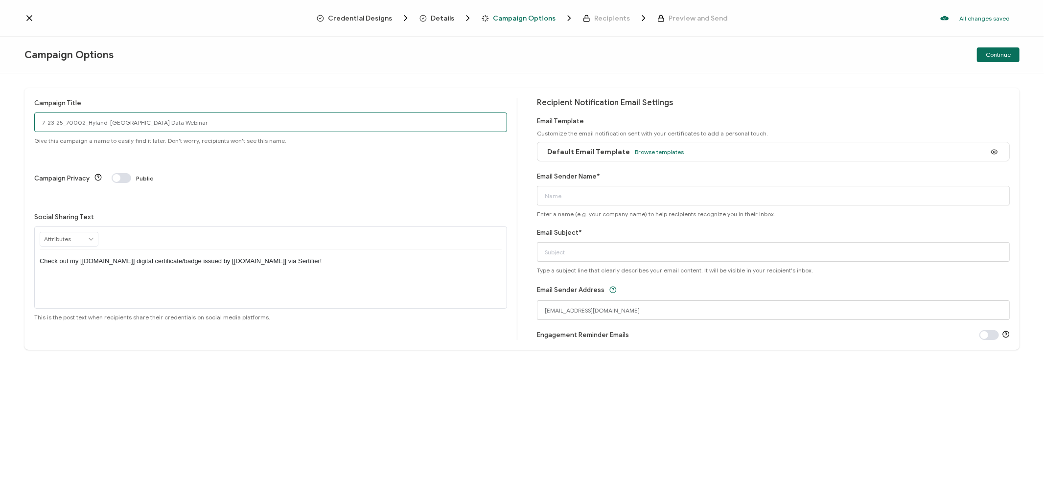
drag, startPoint x: 169, startPoint y: 118, endPoint x: 26, endPoint y: 124, distance: 143.6
click at [26, 124] on div "Campaign Title 7-23-25_70002_Hyland-Phoenix Data Webinar Give this campaign a n…" at bounding box center [521, 219] width 995 height 262
type input "7-23-25_70002_Hyland-[GEOGRAPHIC_DATA] Data Webinar"
click at [607, 252] on input "Email Subject*" at bounding box center [773, 252] width 473 height 20
paste input "7-23-25_70002_Hyland-[GEOGRAPHIC_DATA] Data Webinar"
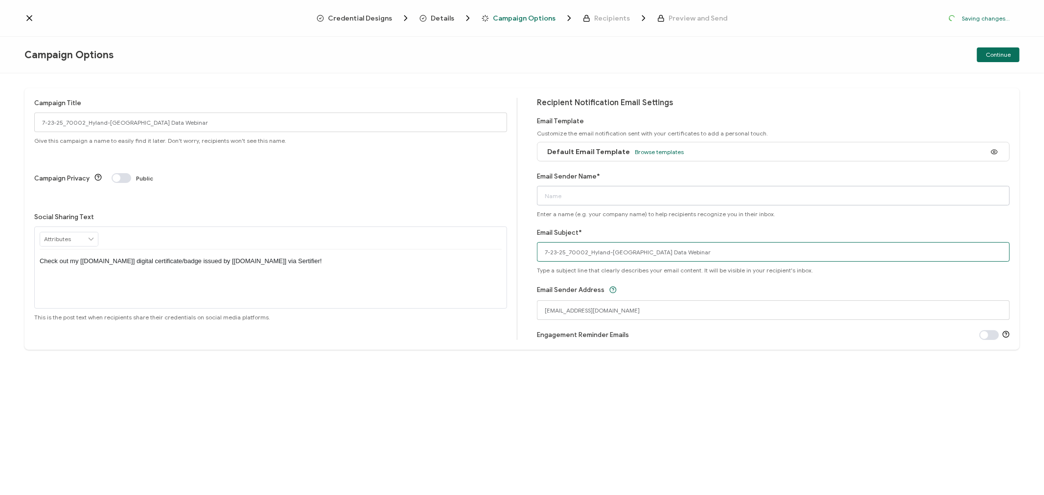
type input "7-23-25_70002_Hyland-[GEOGRAPHIC_DATA] Data Webinar"
click at [584, 197] on input "Email Sender Name*" at bounding box center [773, 196] width 473 height 20
type input "CPE"
click at [940, 54] on span "Continue" at bounding box center [998, 55] width 25 height 6
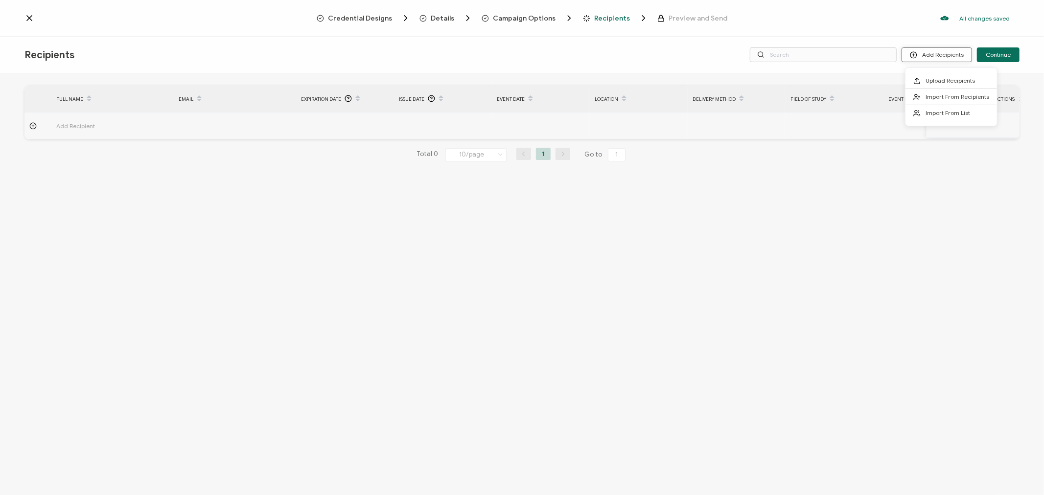
click at [934, 51] on button "Add Recipients" at bounding box center [937, 54] width 70 height 15
click at [938, 110] on span "Import From List" at bounding box center [948, 112] width 45 height 7
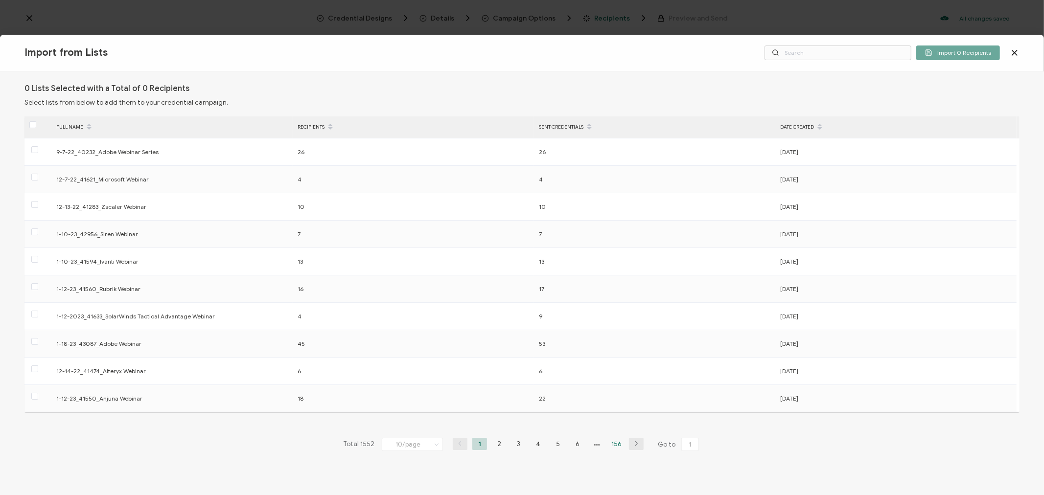
click at [613, 443] on li "156" at bounding box center [617, 444] width 15 height 12
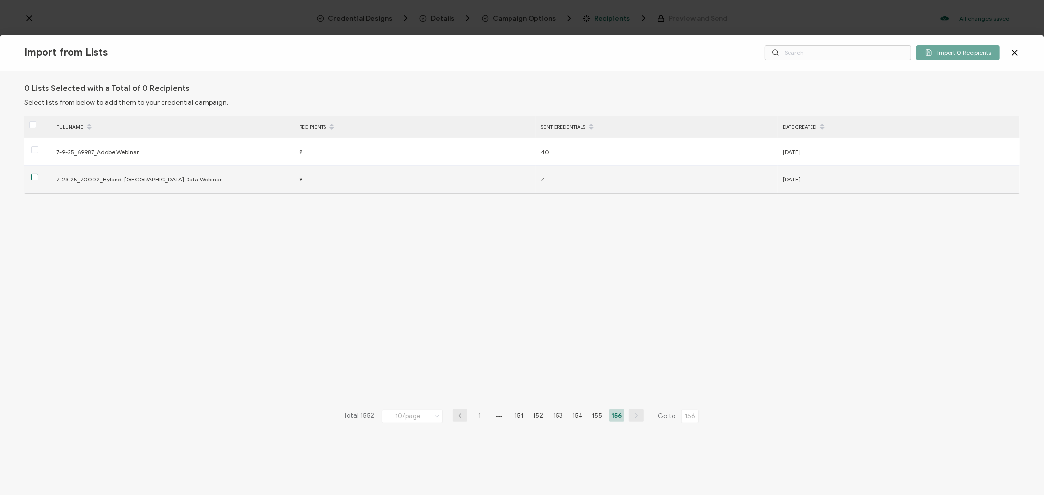
click at [33, 177] on span at bounding box center [34, 177] width 7 height 7
click at [38, 174] on input "checkbox" at bounding box center [38, 174] width 0 height 0
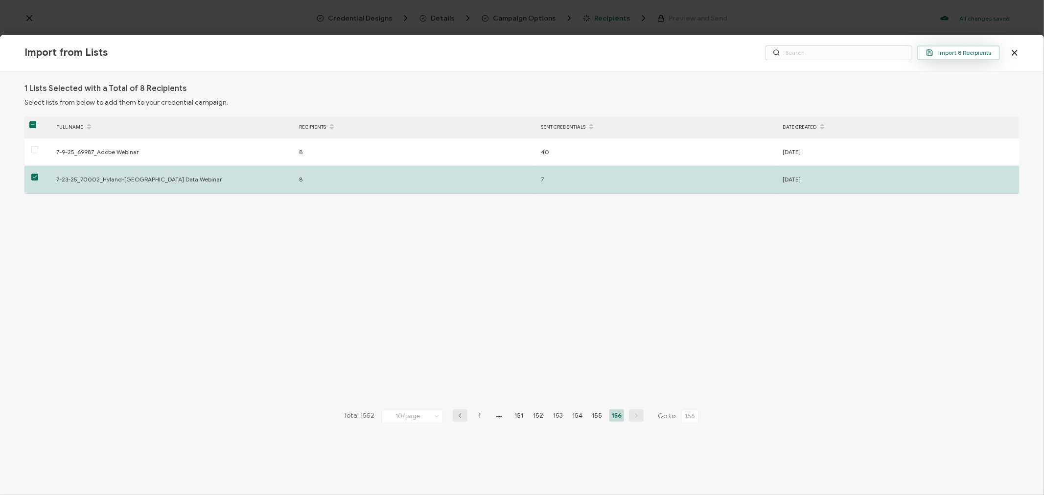
click at [940, 59] on button "Import 8 Recipients" at bounding box center [958, 53] width 83 height 15
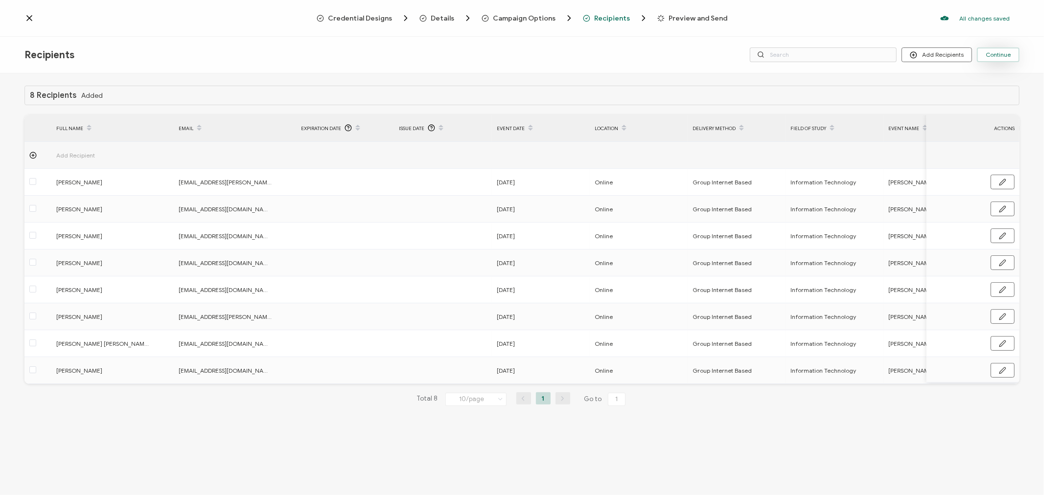
click at [940, 58] on button "Continue" at bounding box center [998, 54] width 43 height 15
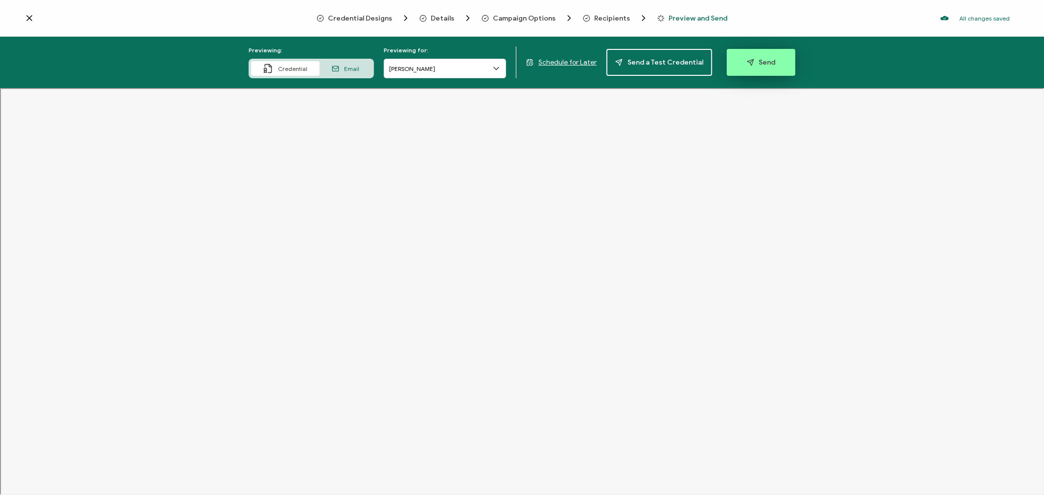
click at [751, 62] on span "Send" at bounding box center [761, 62] width 29 height 7
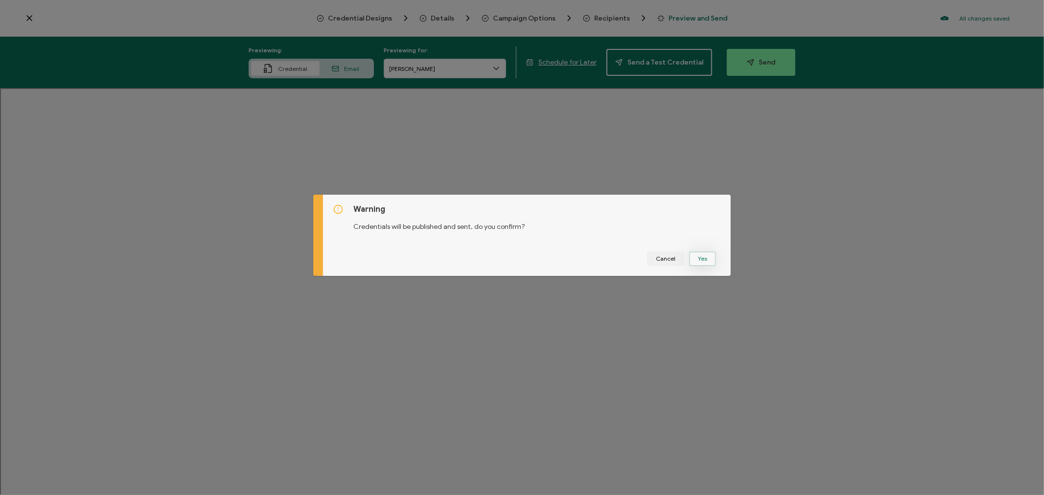
click at [700, 259] on button "Yes" at bounding box center [702, 259] width 27 height 15
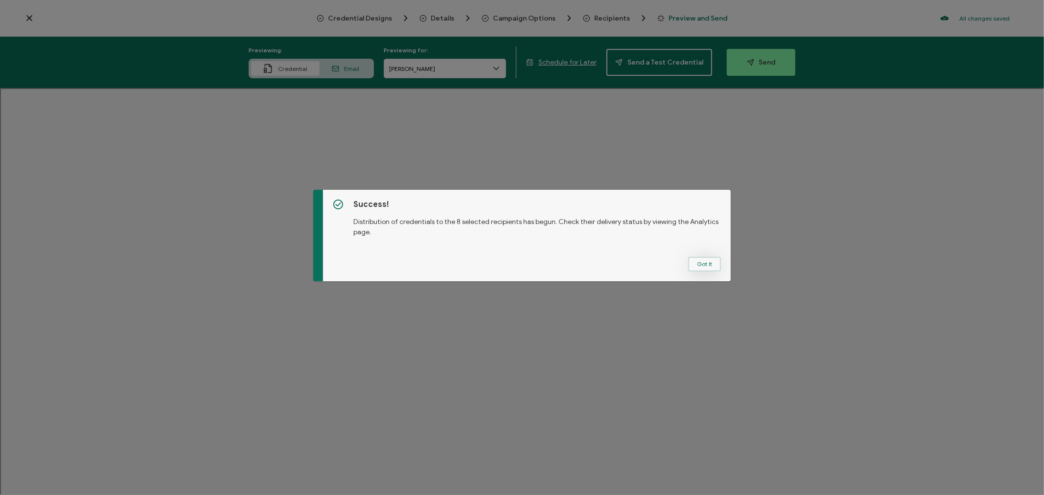
click at [700, 260] on button "Got It" at bounding box center [704, 264] width 33 height 15
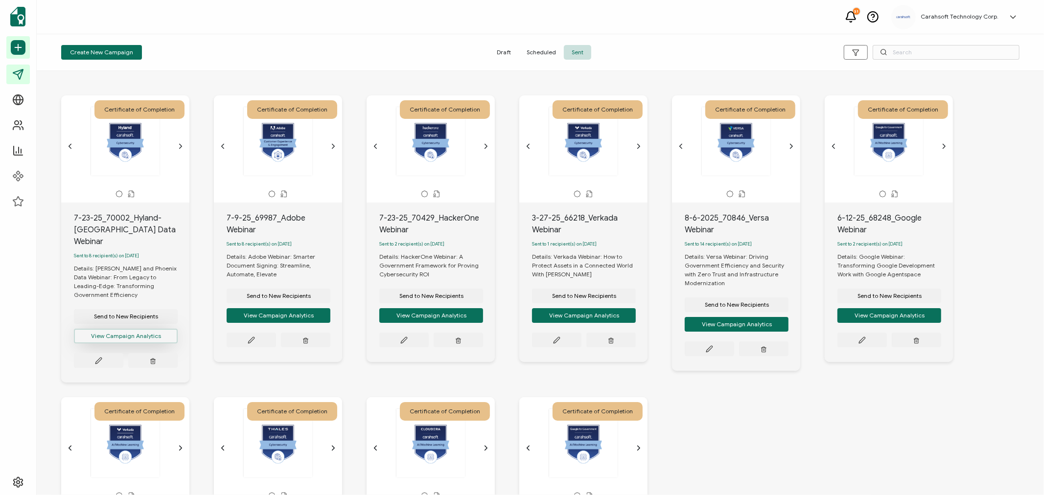
click at [110, 329] on button "View Campaign Analytics" at bounding box center [126, 336] width 104 height 15
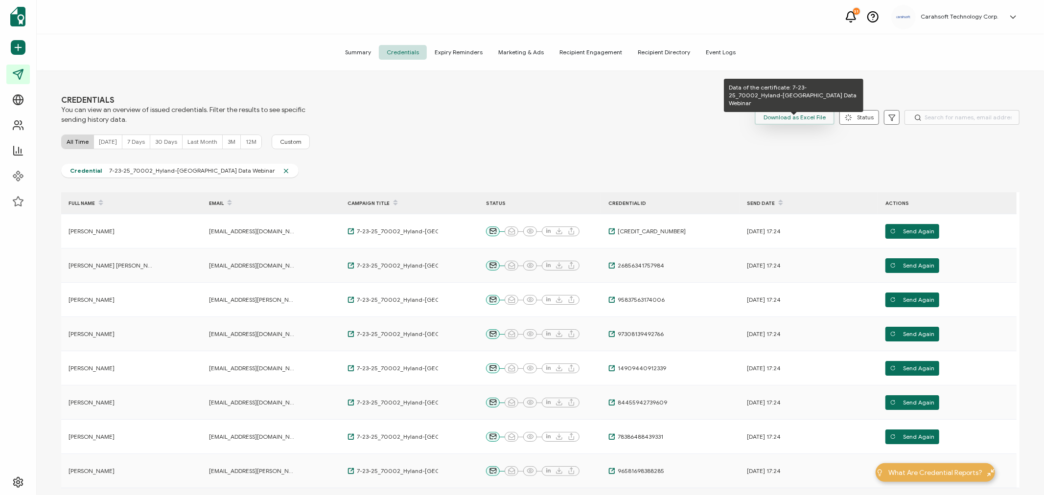
click at [799, 121] on span "Download as Excel File" at bounding box center [795, 117] width 62 height 15
